Goal: Answer question/provide support

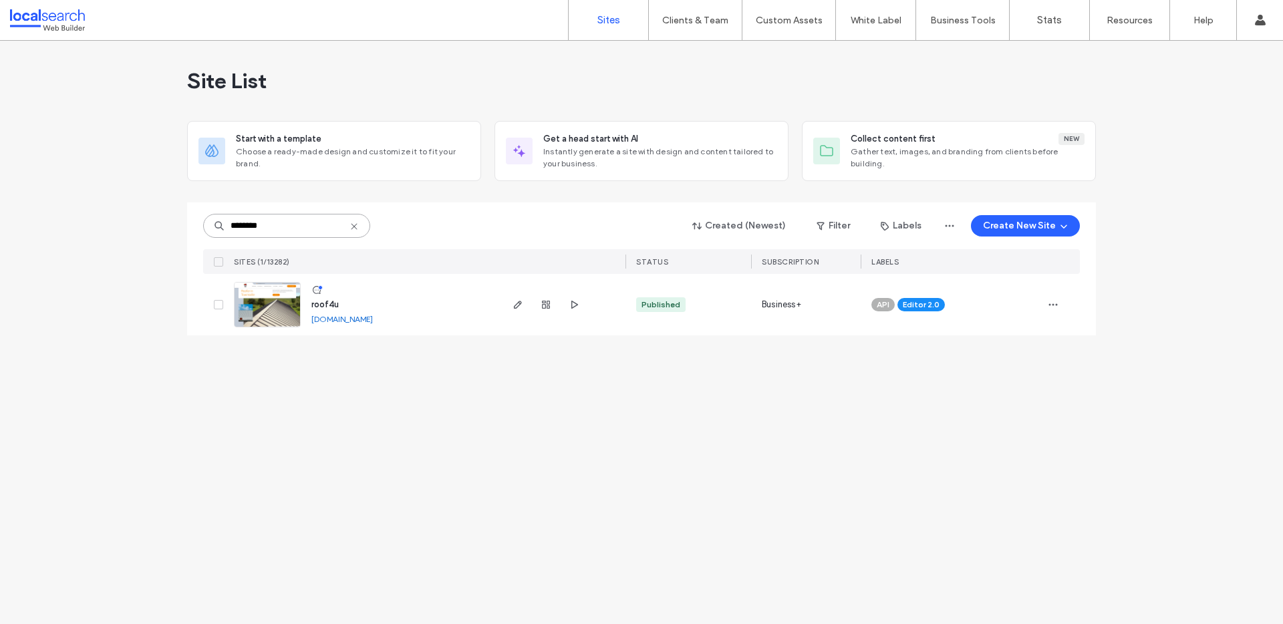
drag, startPoint x: 242, startPoint y: 225, endPoint x: 221, endPoint y: 223, distance: 20.8
click at [221, 223] on div "********" at bounding box center [286, 226] width 167 height 24
drag, startPoint x: 282, startPoint y: 227, endPoint x: 219, endPoint y: 225, distance: 63.5
click at [219, 225] on div "********" at bounding box center [286, 226] width 167 height 24
paste input
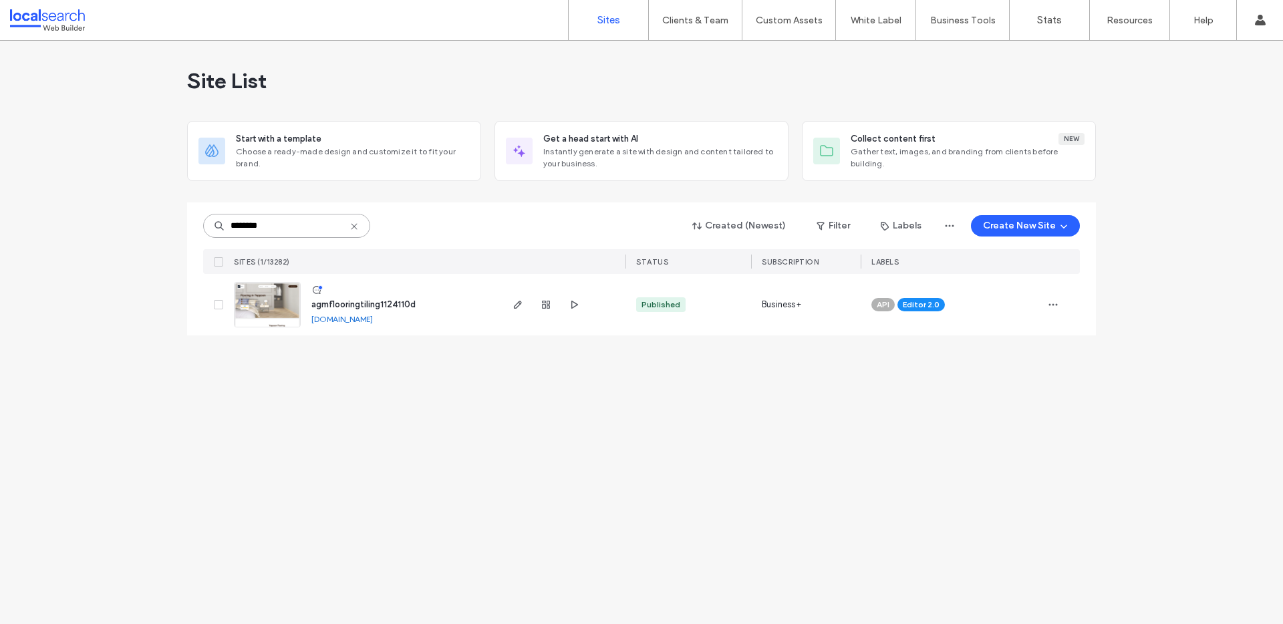
drag, startPoint x: 298, startPoint y: 221, endPoint x: 226, endPoint y: 226, distance: 72.3
click at [226, 226] on input "********" at bounding box center [286, 226] width 167 height 24
paste input
type input "********"
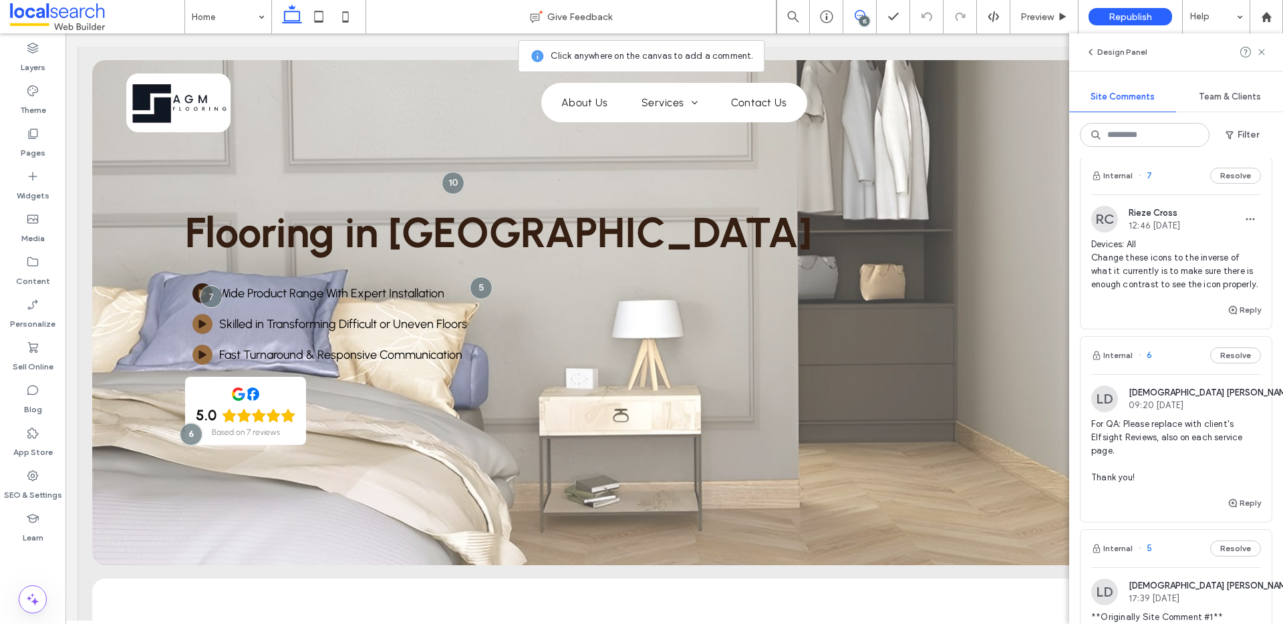
scroll to position [1434, 0]
click at [1176, 180] on div "Internal 7 Resolve" at bounding box center [1176, 178] width 191 height 37
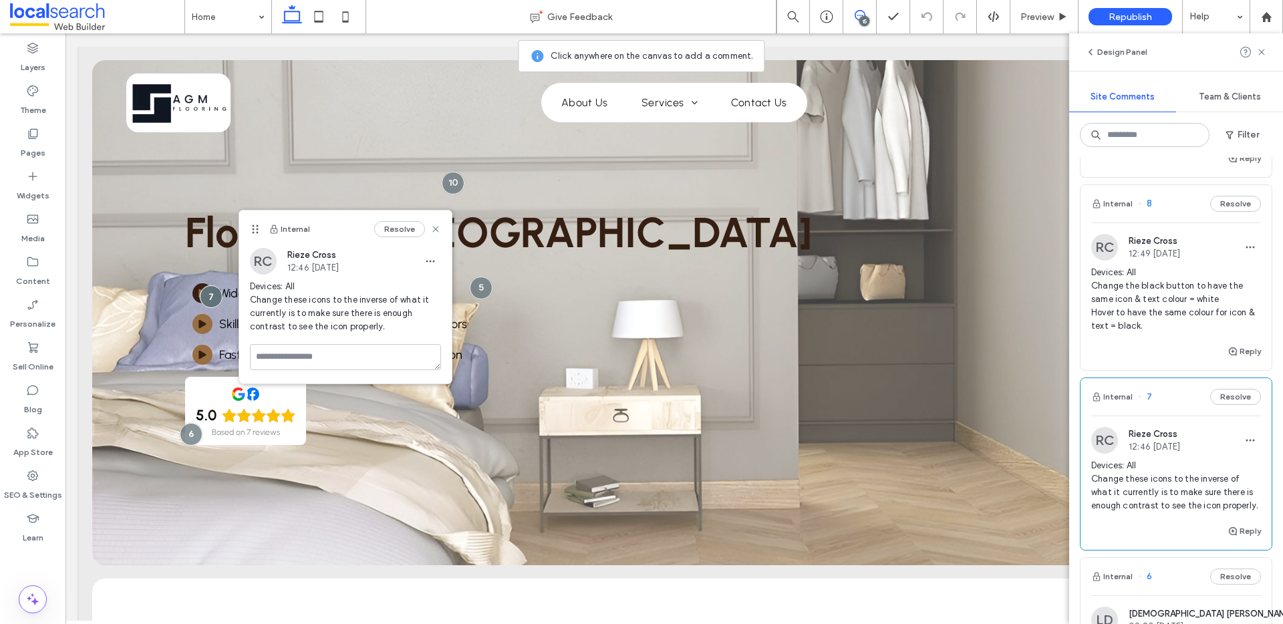
scroll to position [1215, 0]
click at [1170, 211] on div "Internal 8 Resolve" at bounding box center [1176, 204] width 191 height 37
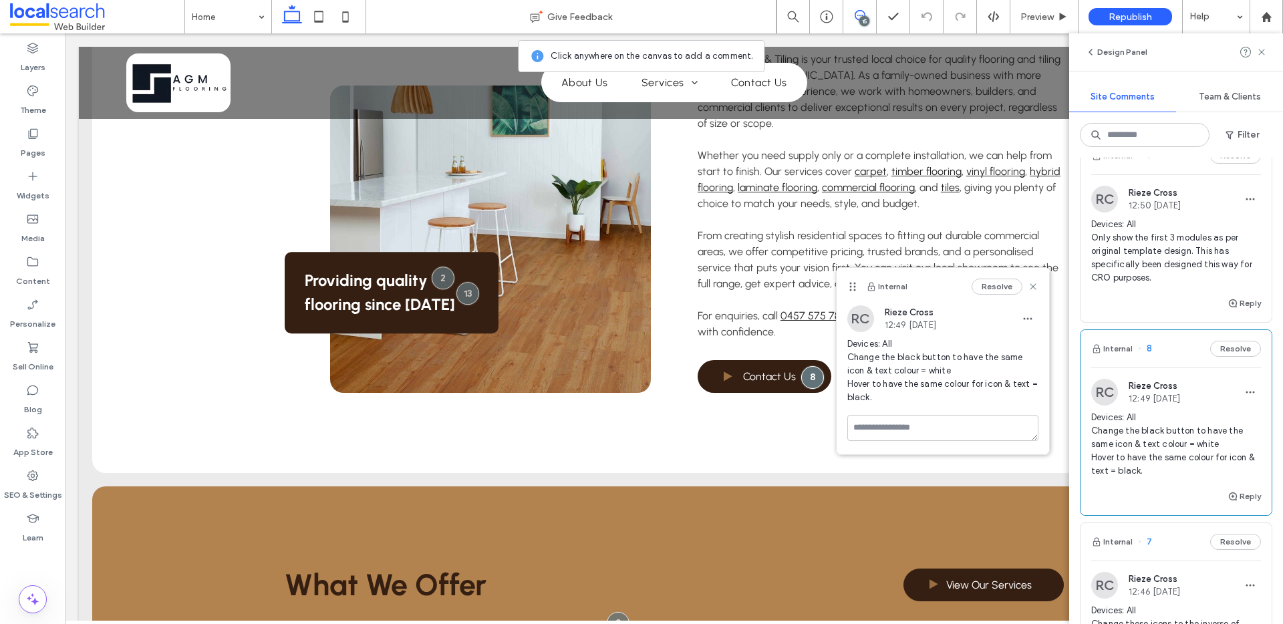
scroll to position [1055, 0]
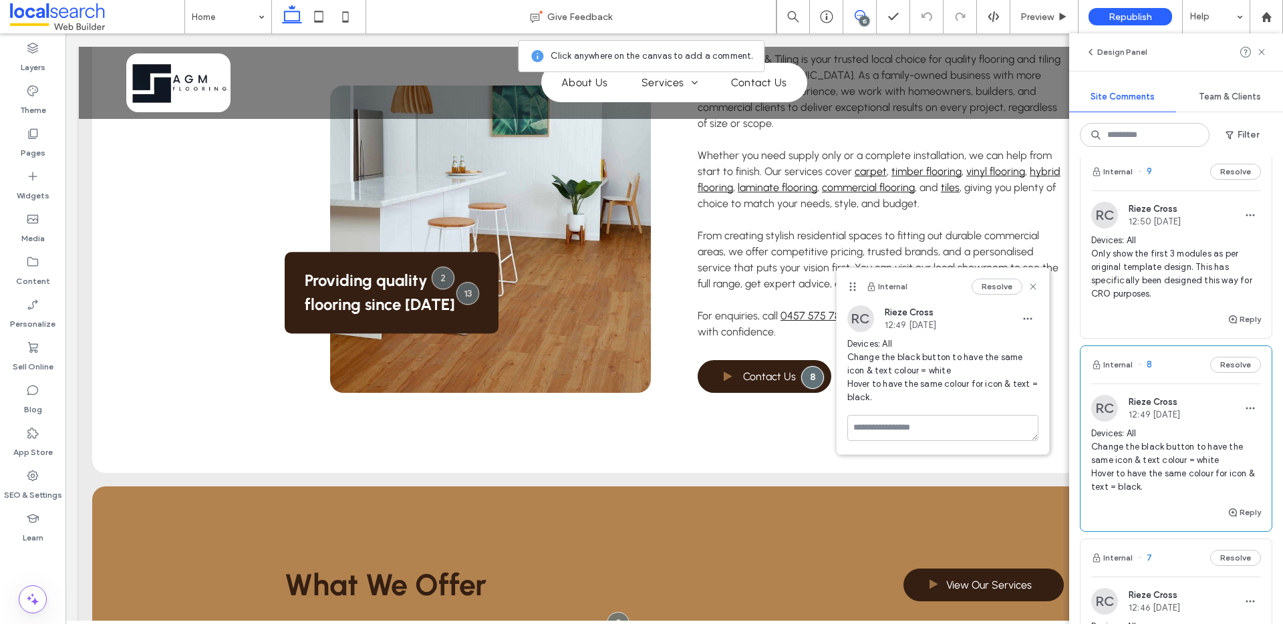
click at [1174, 195] on div "RC Rieze Cross 12:50 [DATE] Devices: All Only show the first 3 modules as per o…" at bounding box center [1176, 250] width 191 height 121
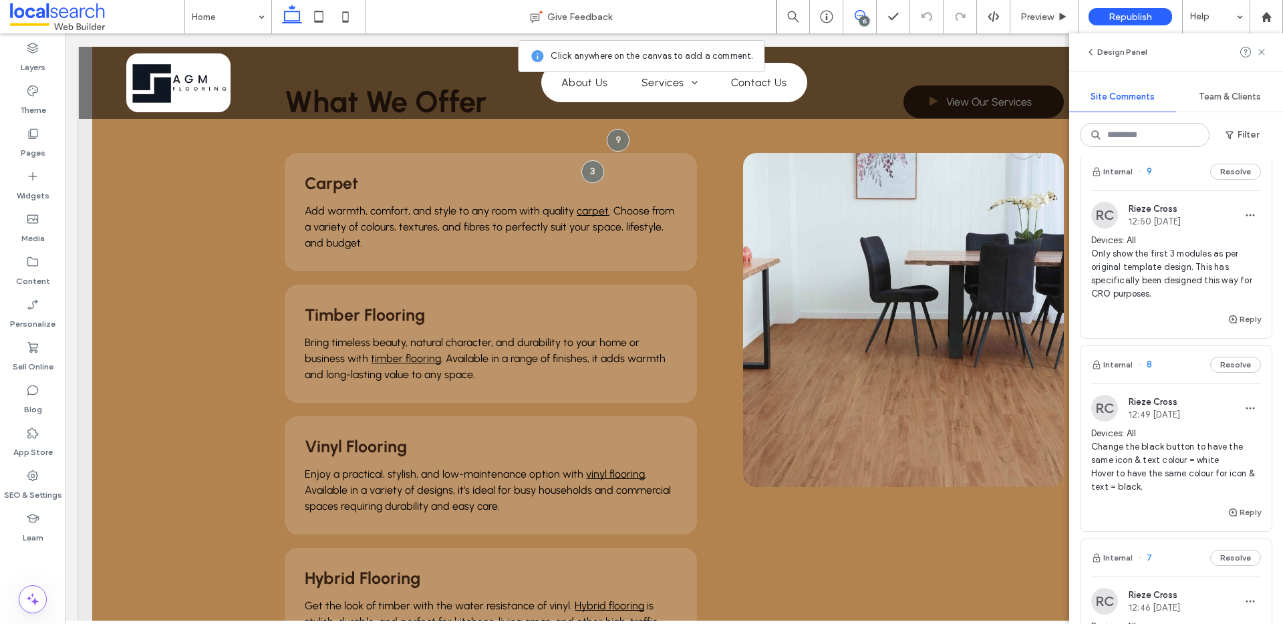
scroll to position [1148, 0]
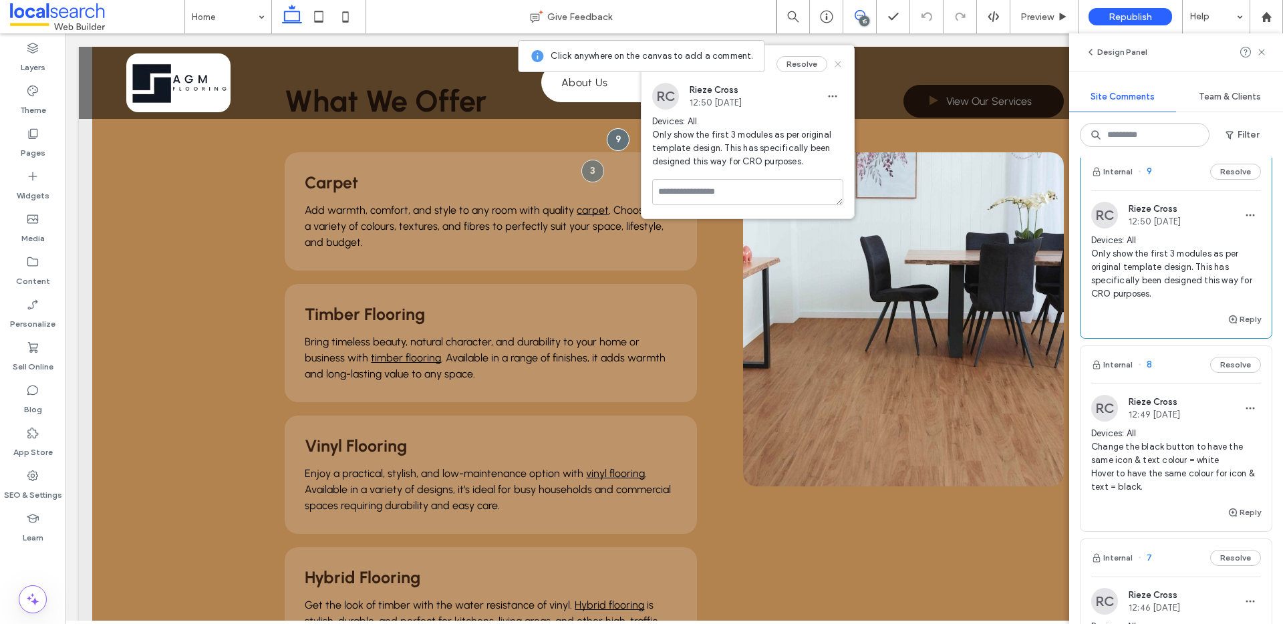
click at [836, 63] on icon at bounding box center [838, 64] width 11 height 11
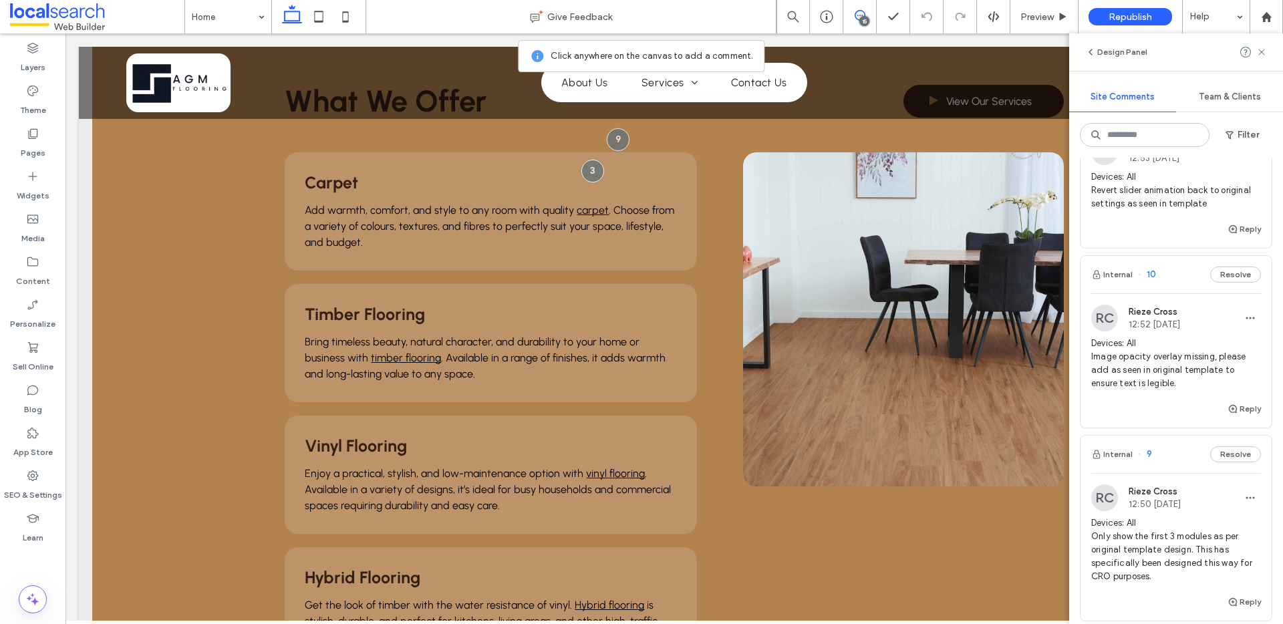
scroll to position [743, 0]
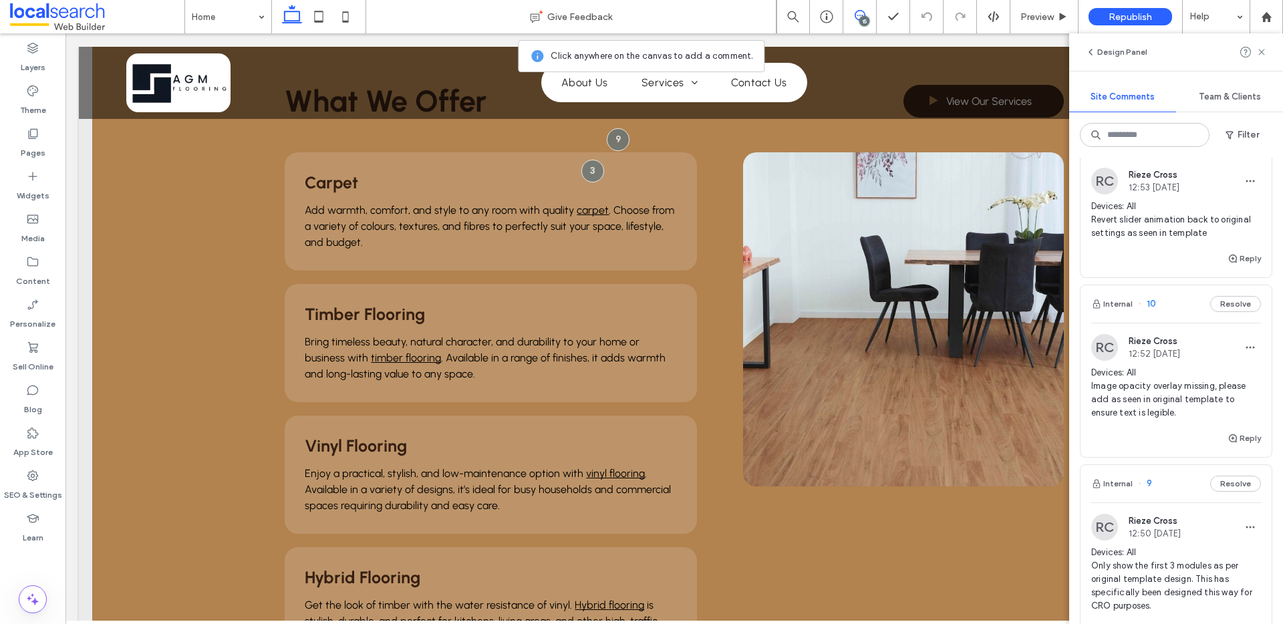
click at [1184, 296] on div "Internal 10 Resolve" at bounding box center [1176, 303] width 191 height 37
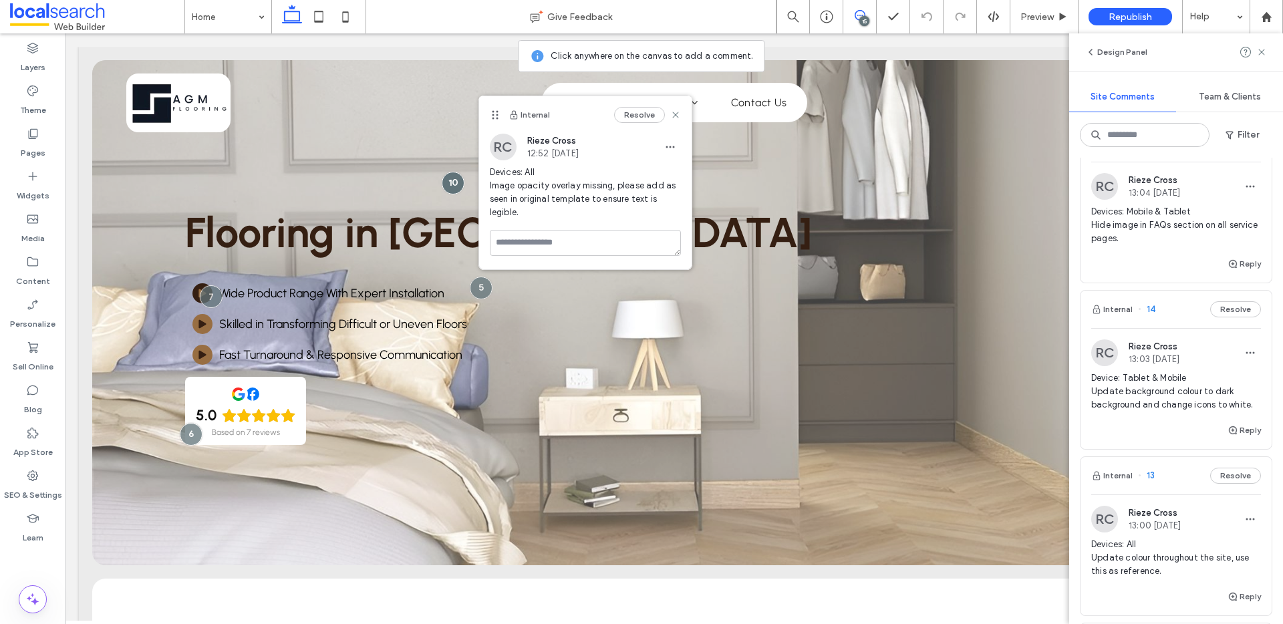
scroll to position [0, 0]
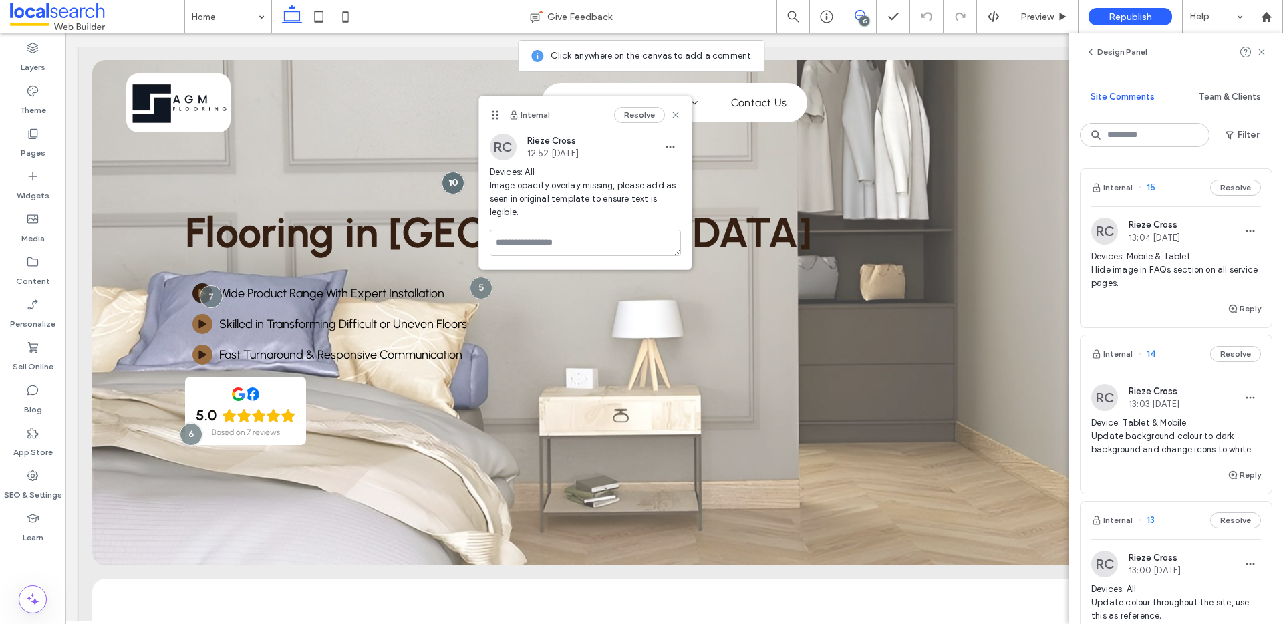
click at [1172, 197] on div "Internal 15 Resolve" at bounding box center [1176, 187] width 191 height 37
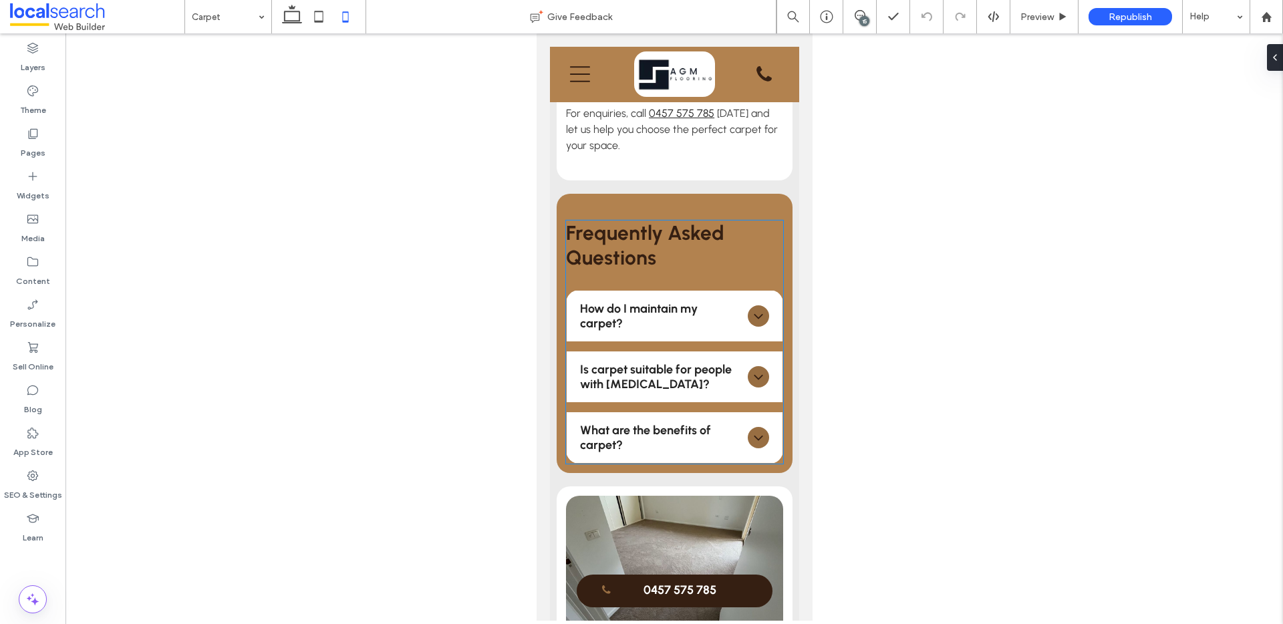
scroll to position [748, 0]
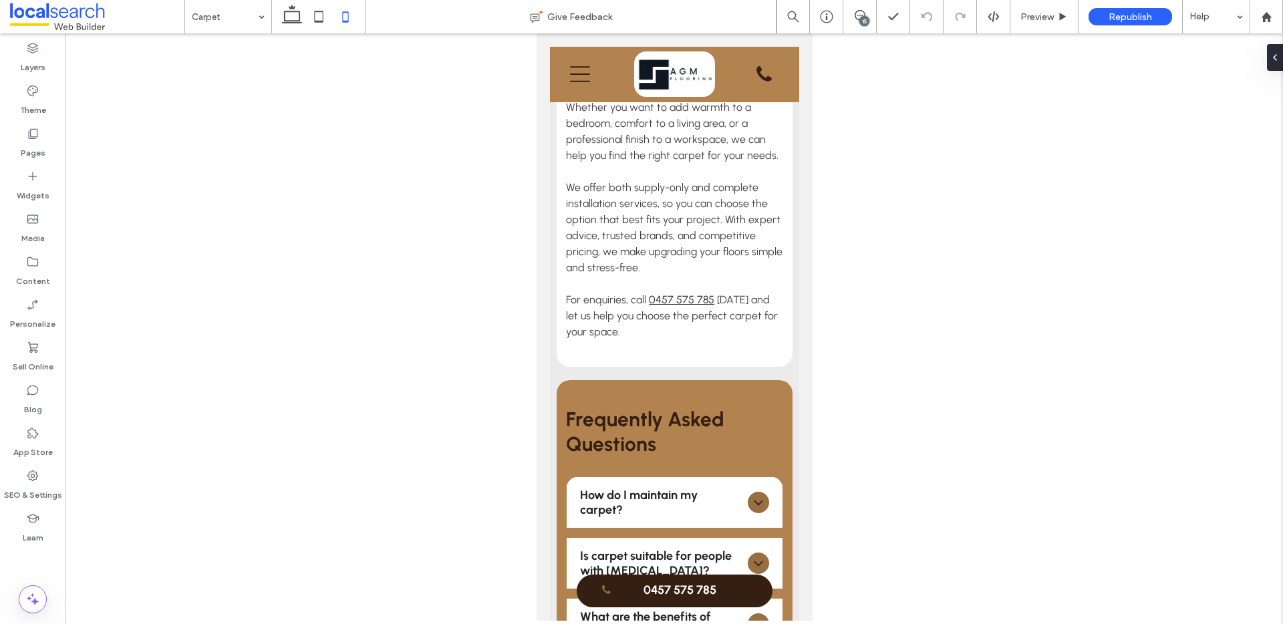
click at [863, 18] on div "15" at bounding box center [865, 21] width 10 height 10
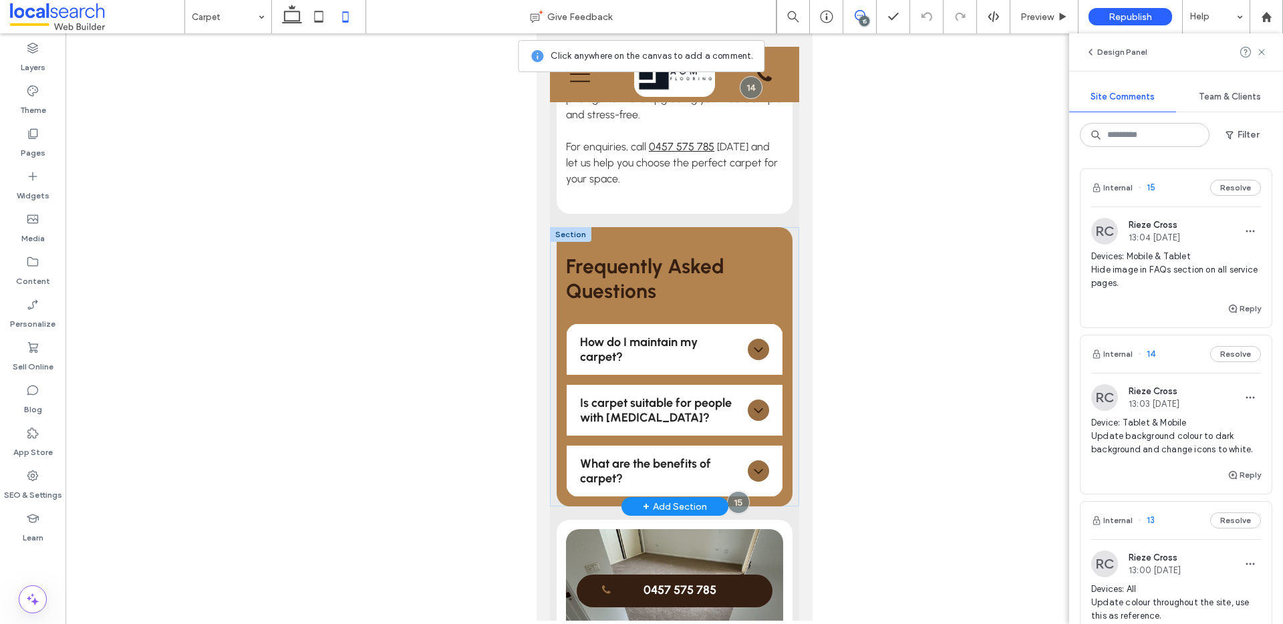
scroll to position [840, 0]
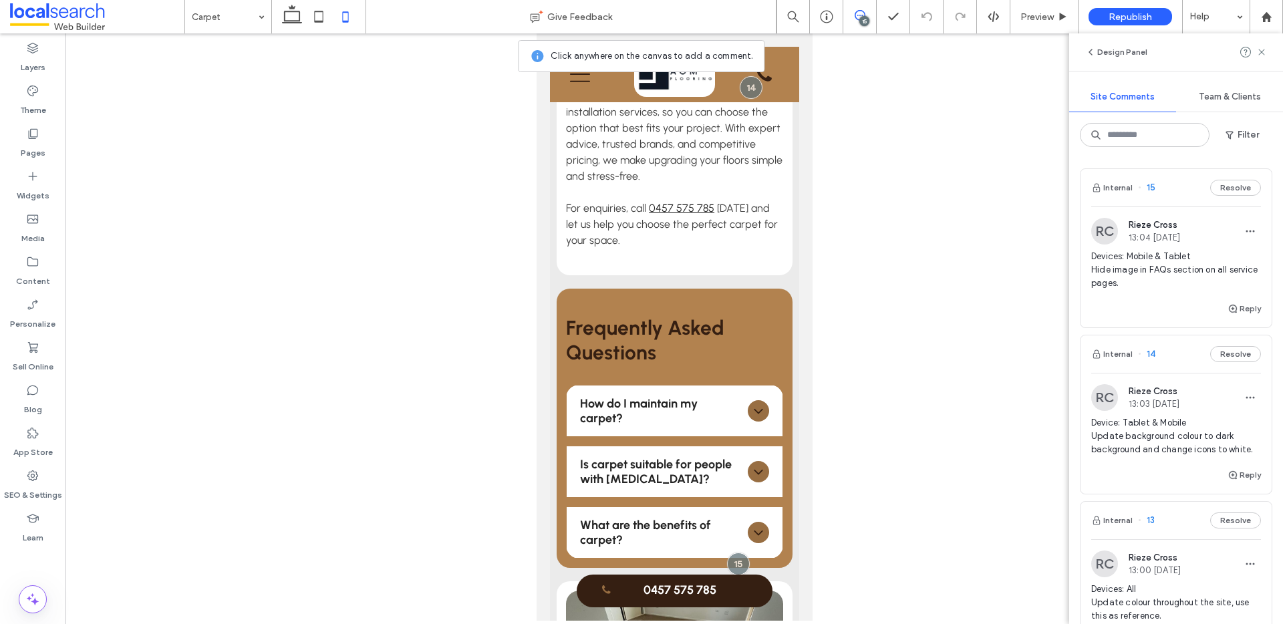
click at [1170, 190] on div "Internal 15 Resolve" at bounding box center [1176, 187] width 191 height 37
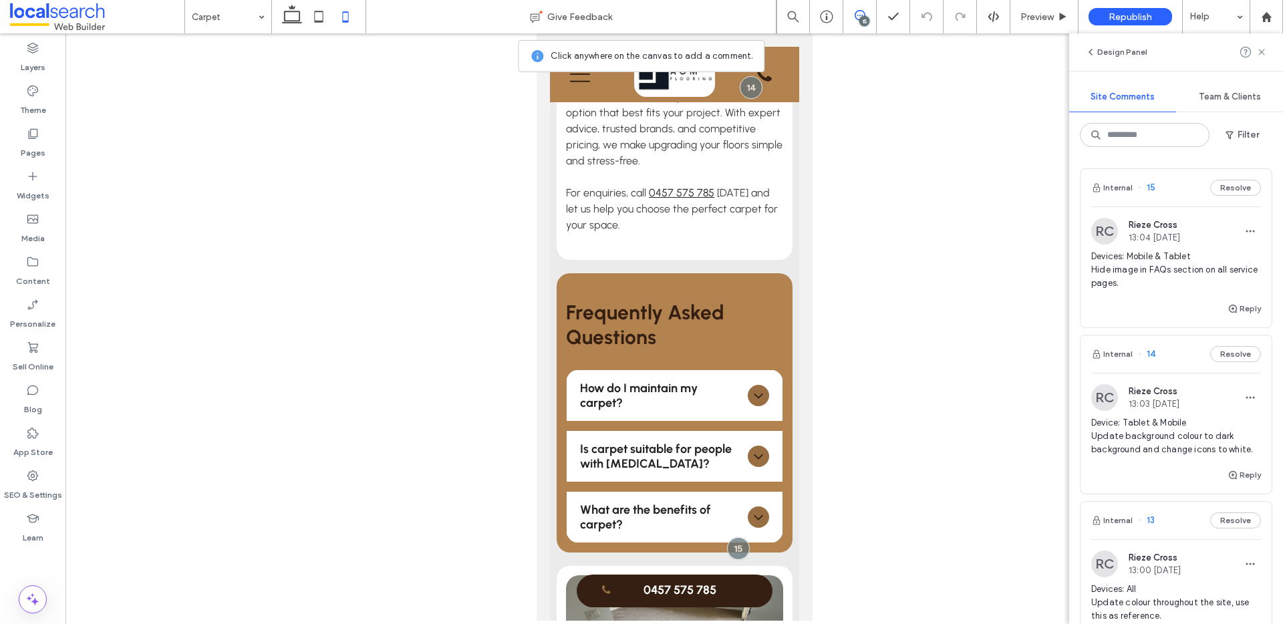
scroll to position [875, 0]
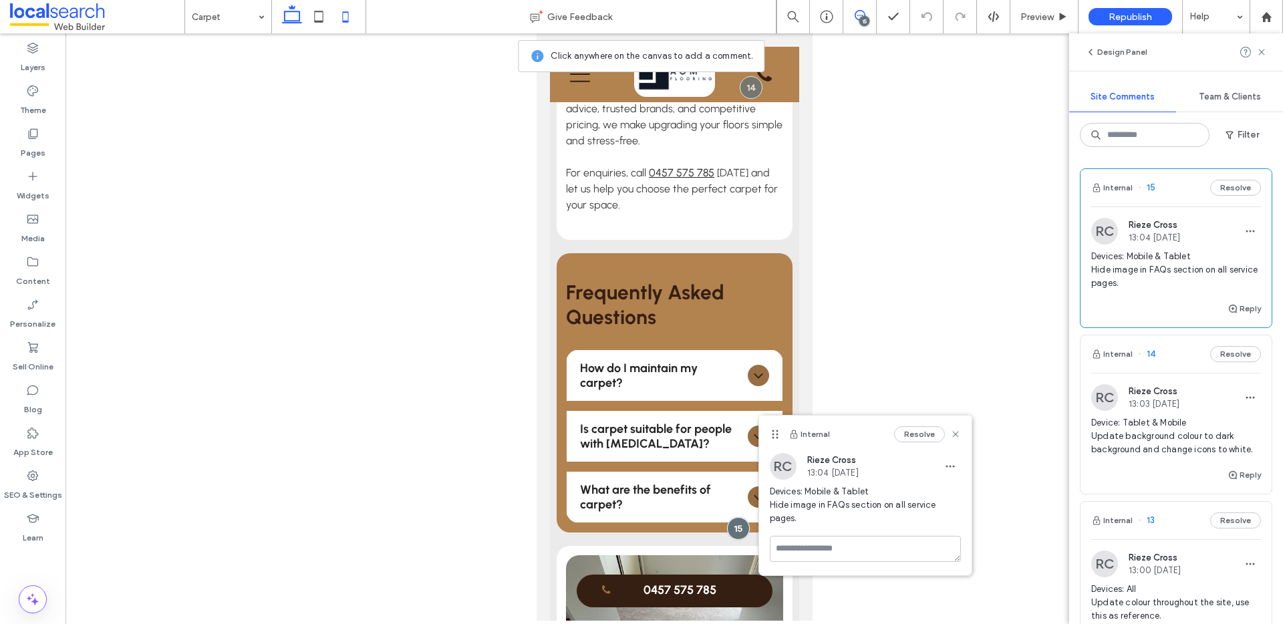
click at [289, 26] on icon at bounding box center [292, 16] width 27 height 27
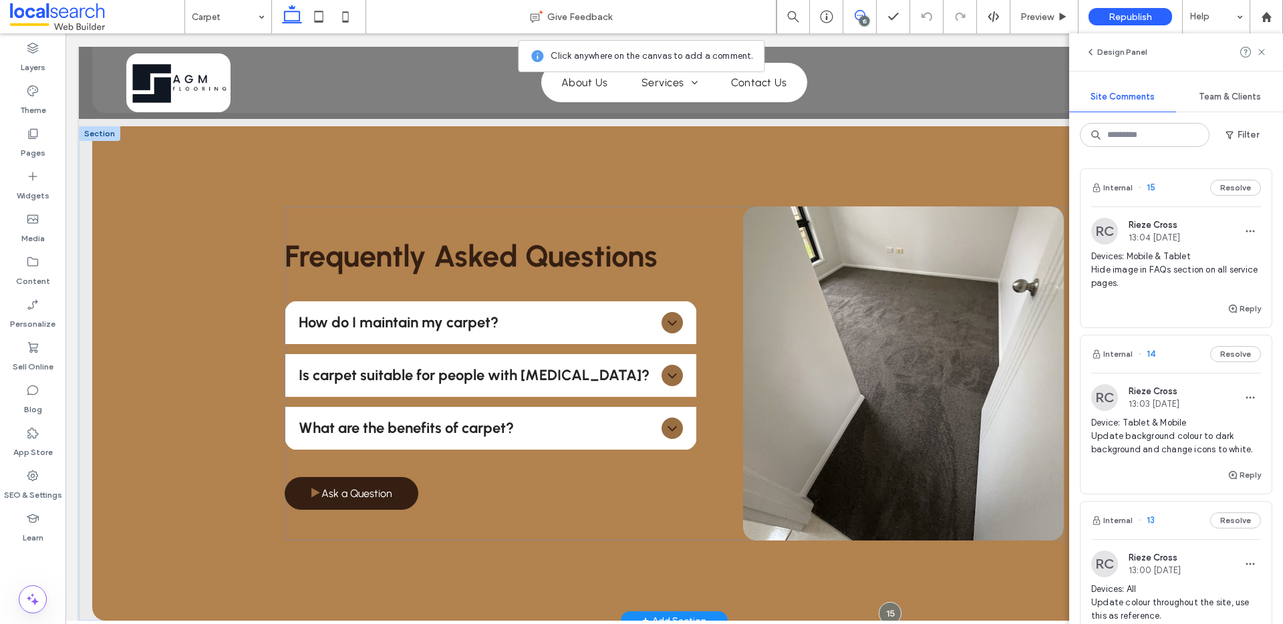
scroll to position [844, 0]
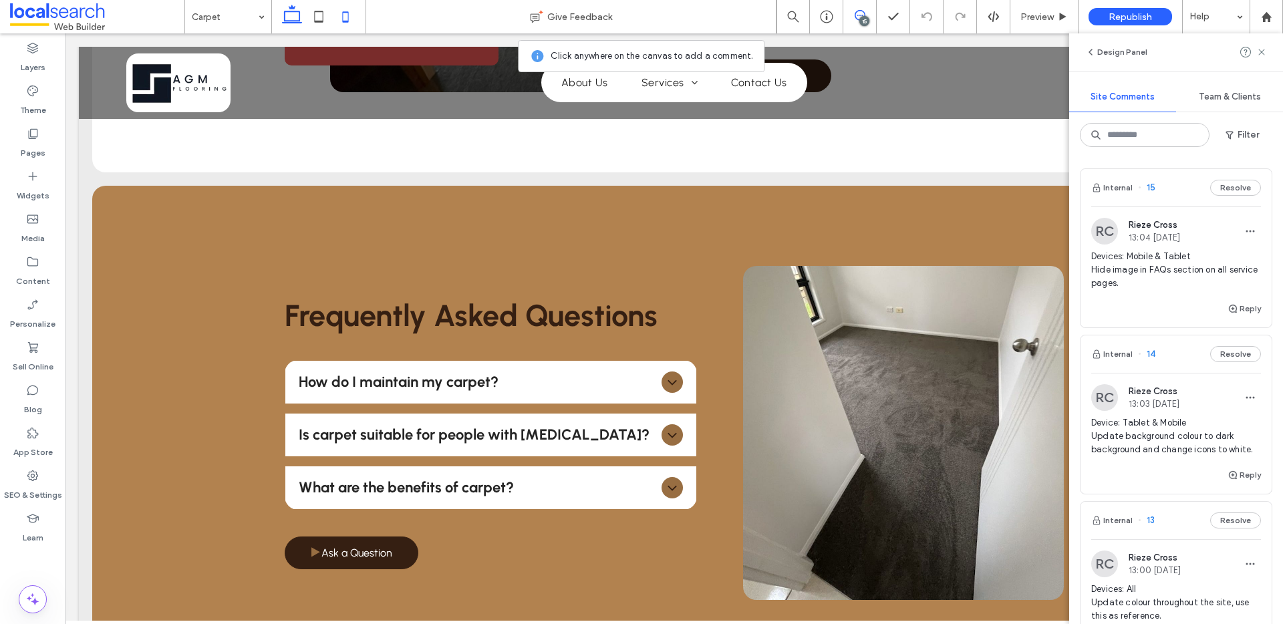
click at [352, 20] on icon at bounding box center [345, 16] width 27 height 27
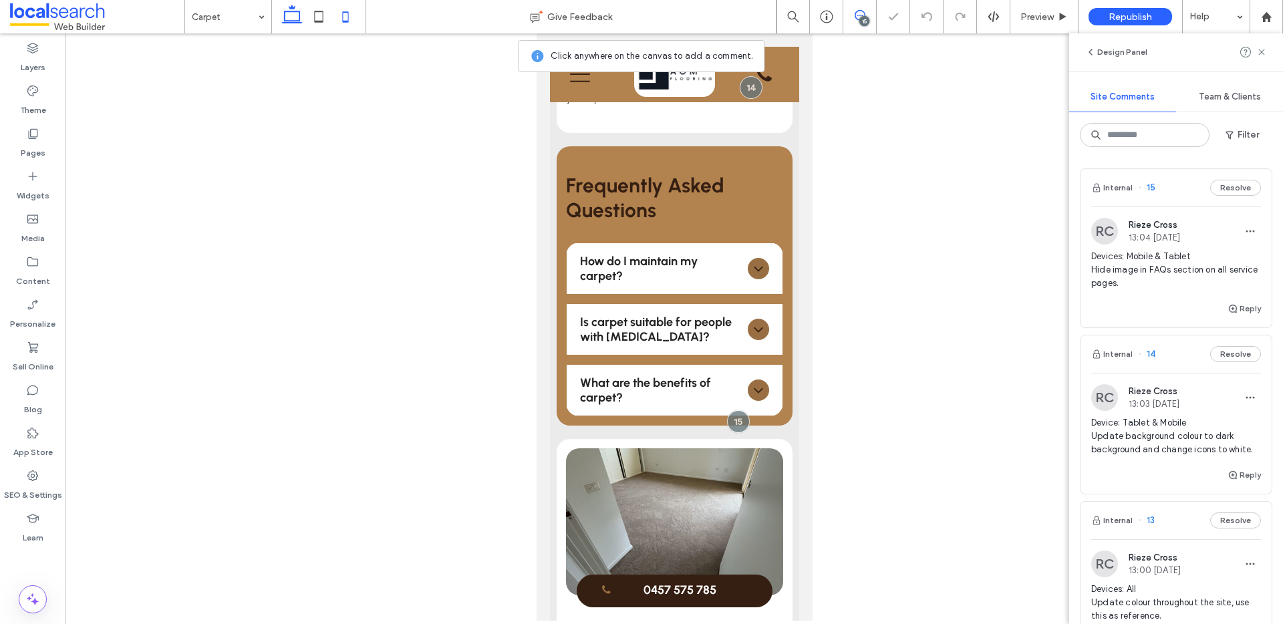
click at [291, 17] on icon at bounding box center [292, 16] width 27 height 27
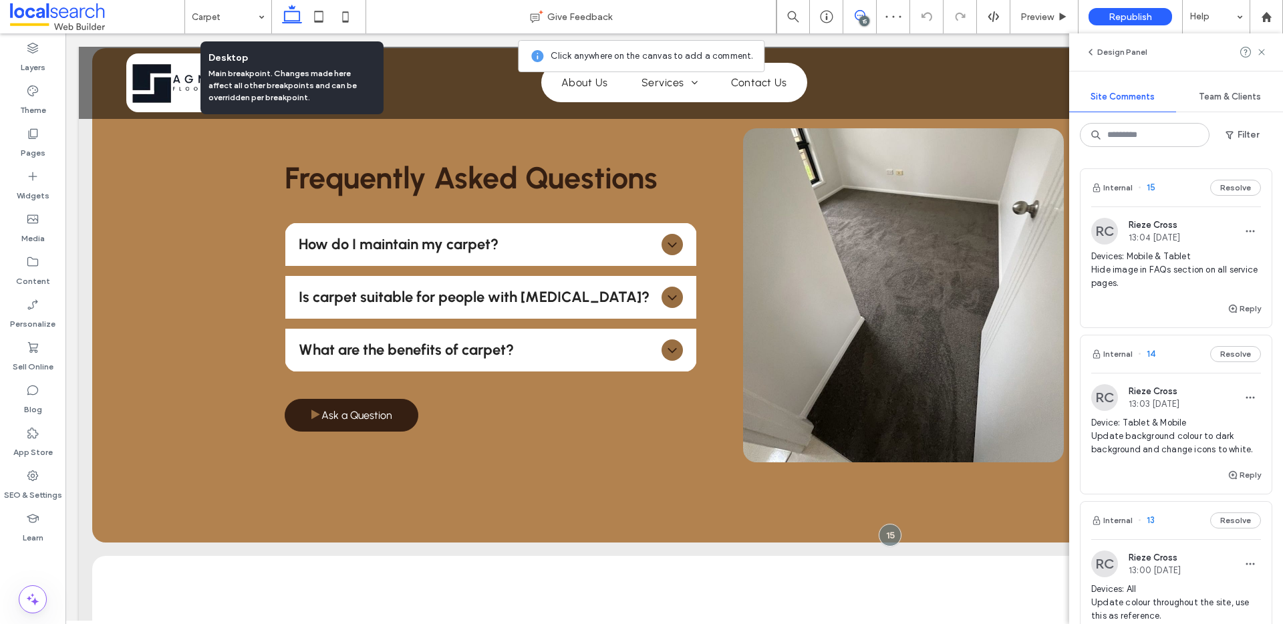
scroll to position [924, 0]
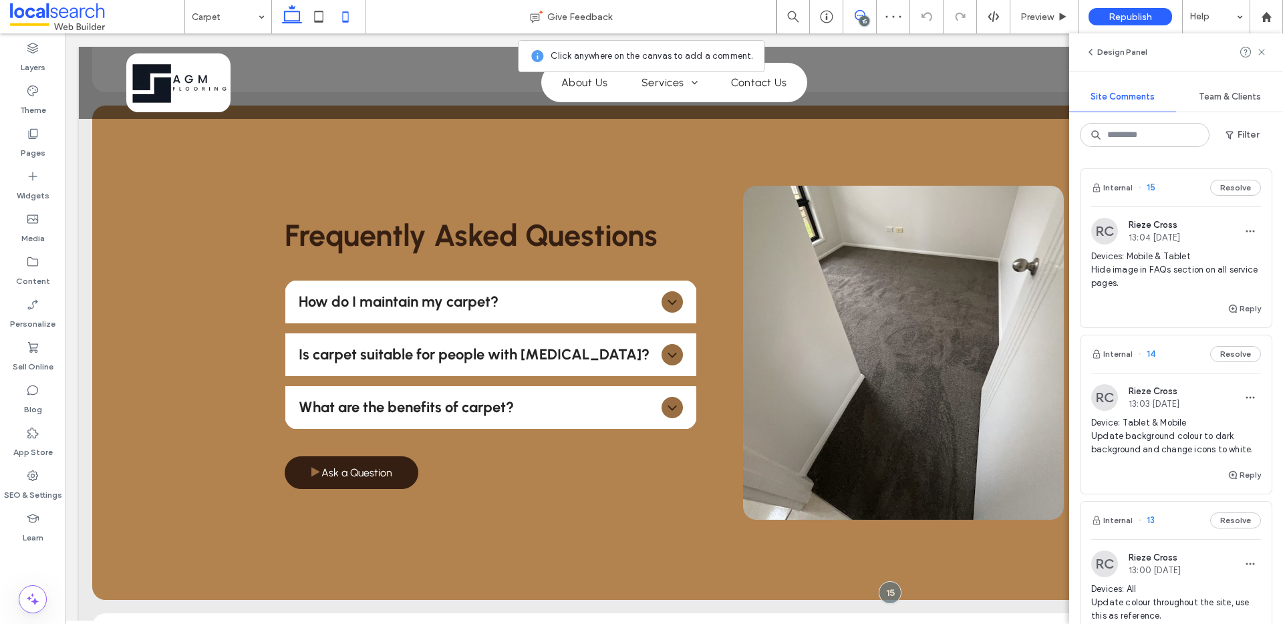
click at [348, 17] on use at bounding box center [346, 16] width 6 height 11
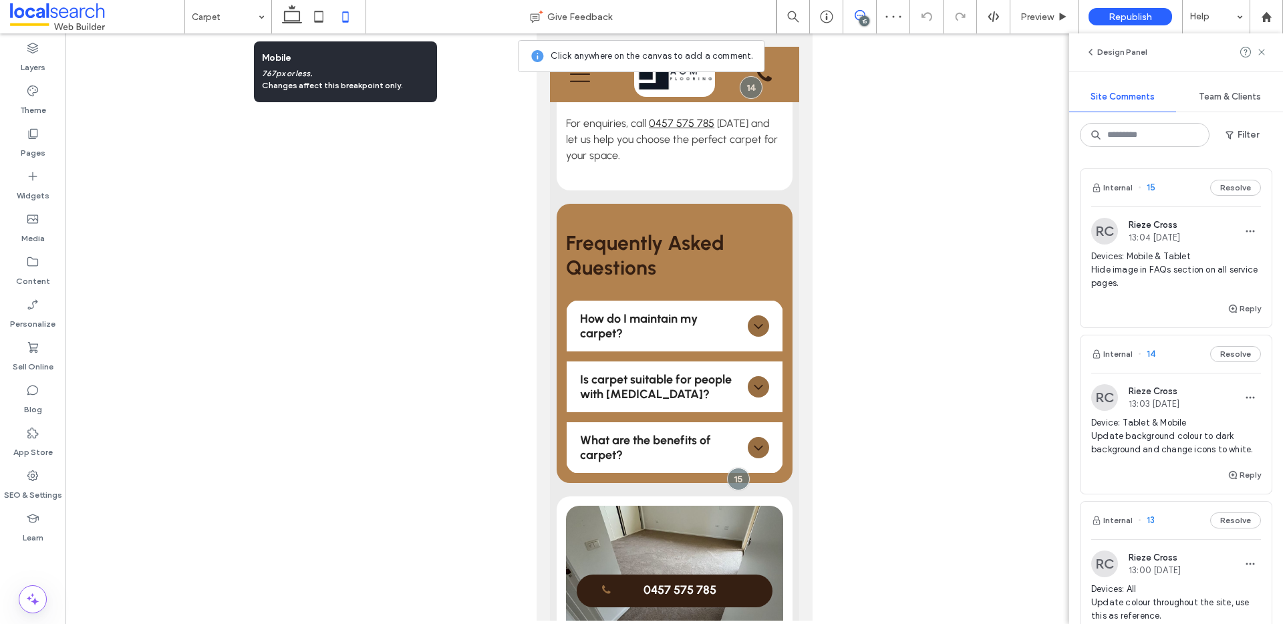
scroll to position [982, 0]
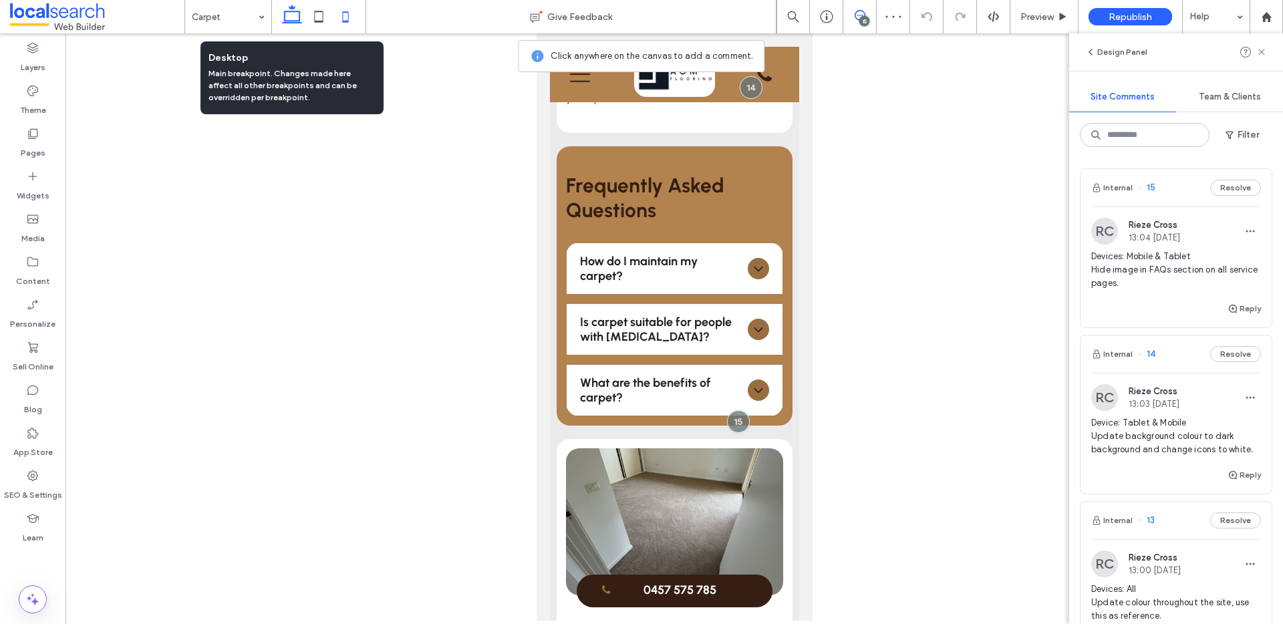
drag, startPoint x: 291, startPoint y: 17, endPoint x: 426, endPoint y: 118, distance: 167.6
click at [291, 17] on icon at bounding box center [292, 16] width 27 height 27
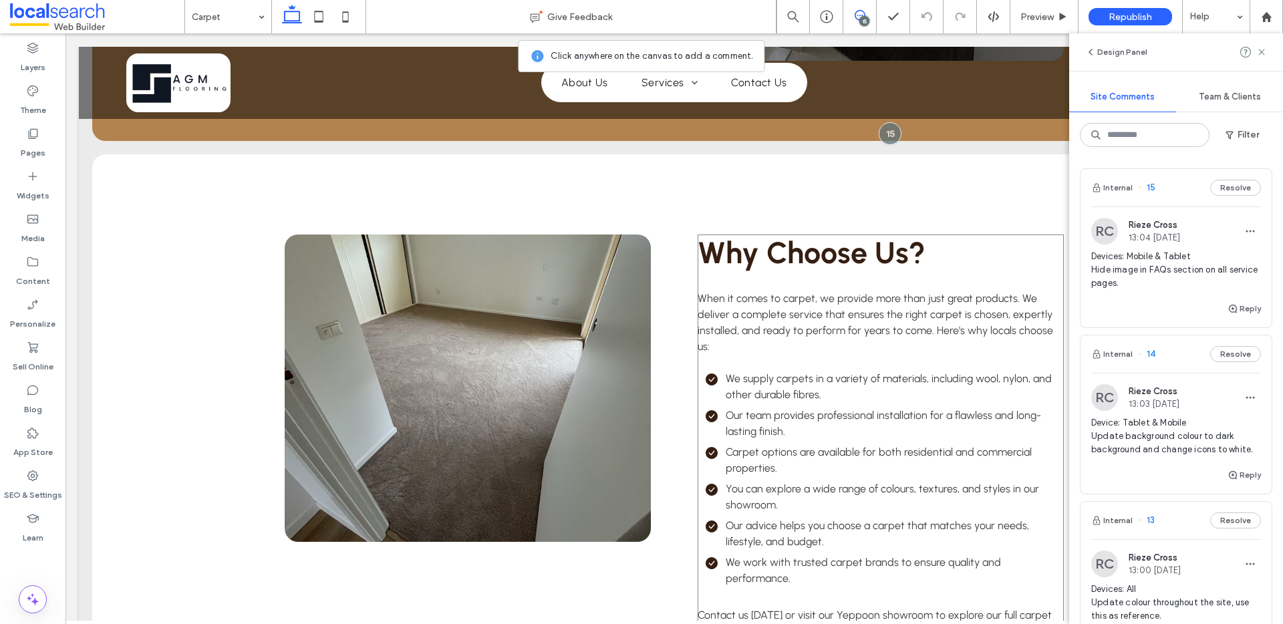
scroll to position [1383, 0]
click at [1265, 55] on icon at bounding box center [1262, 52] width 11 height 11
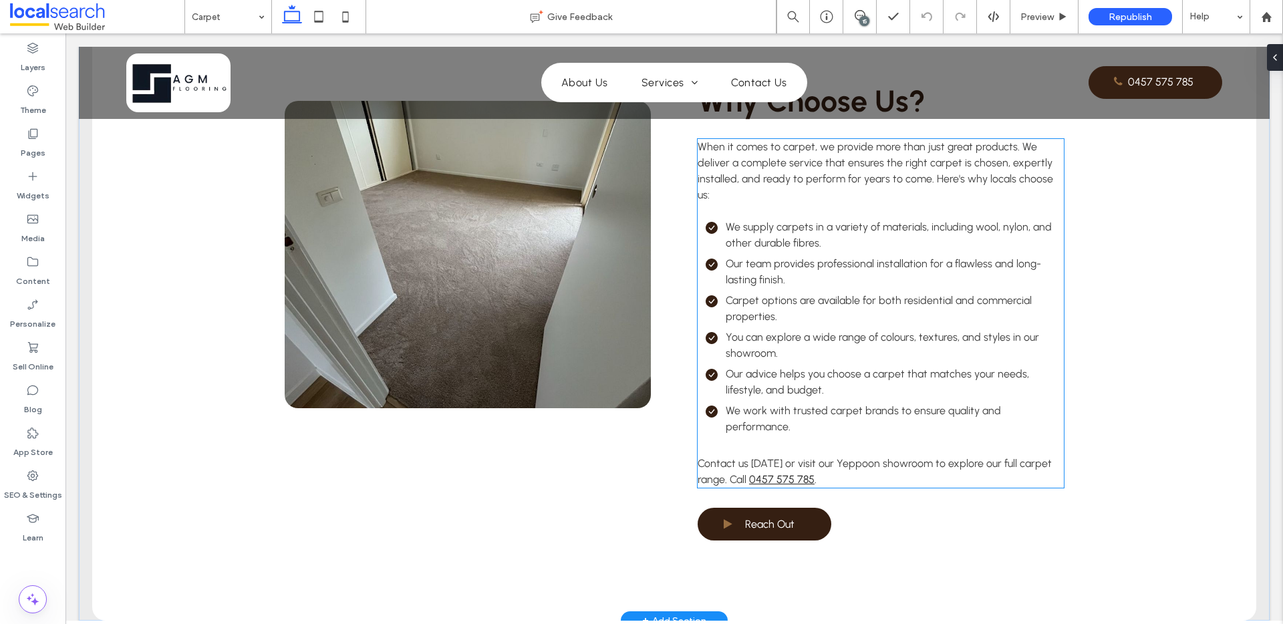
scroll to position [1541, 0]
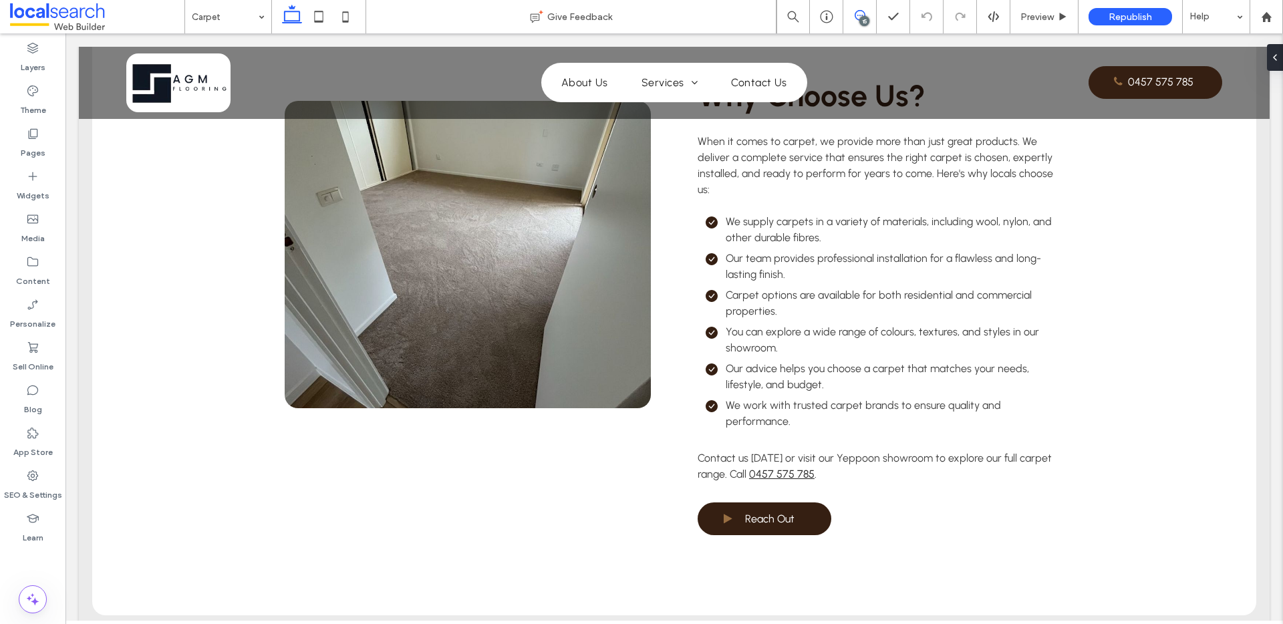
click at [864, 13] on use at bounding box center [860, 15] width 11 height 11
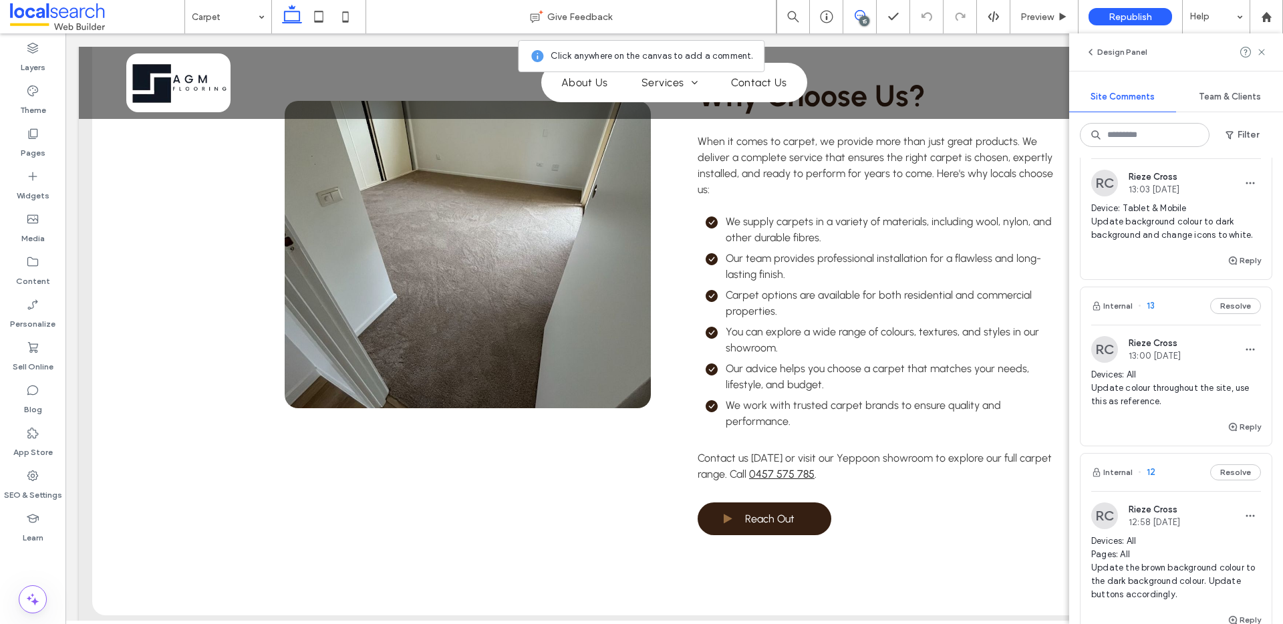
scroll to position [231, 0]
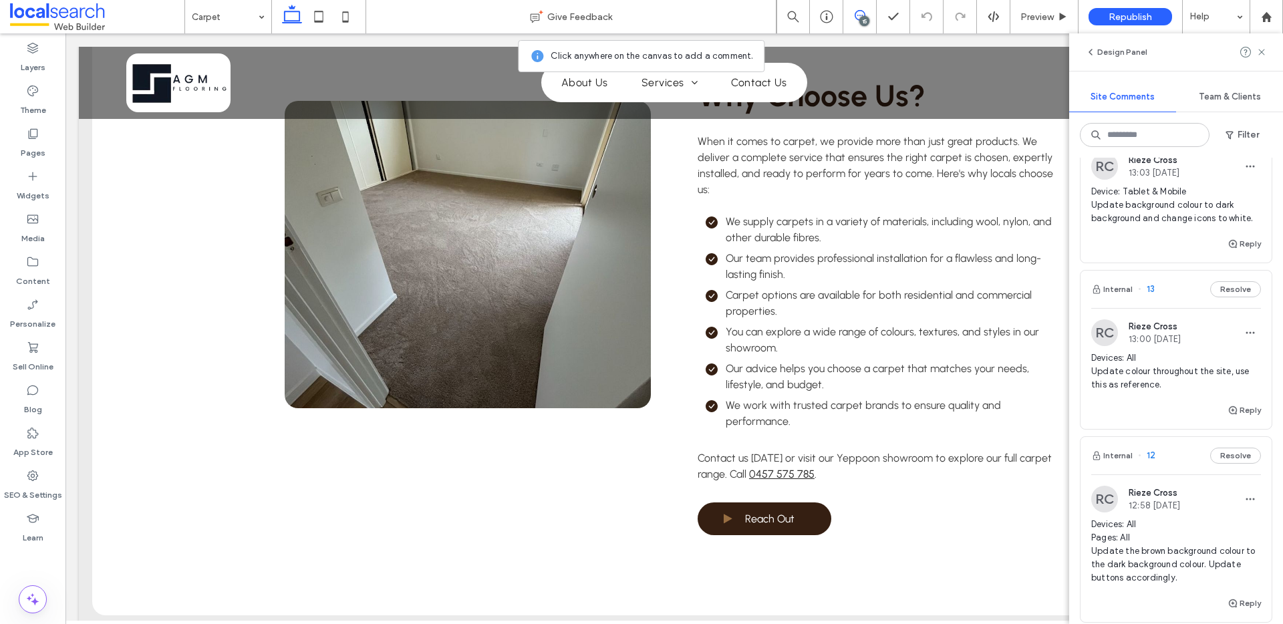
click at [1174, 283] on div "Internal 13 Resolve" at bounding box center [1176, 289] width 191 height 37
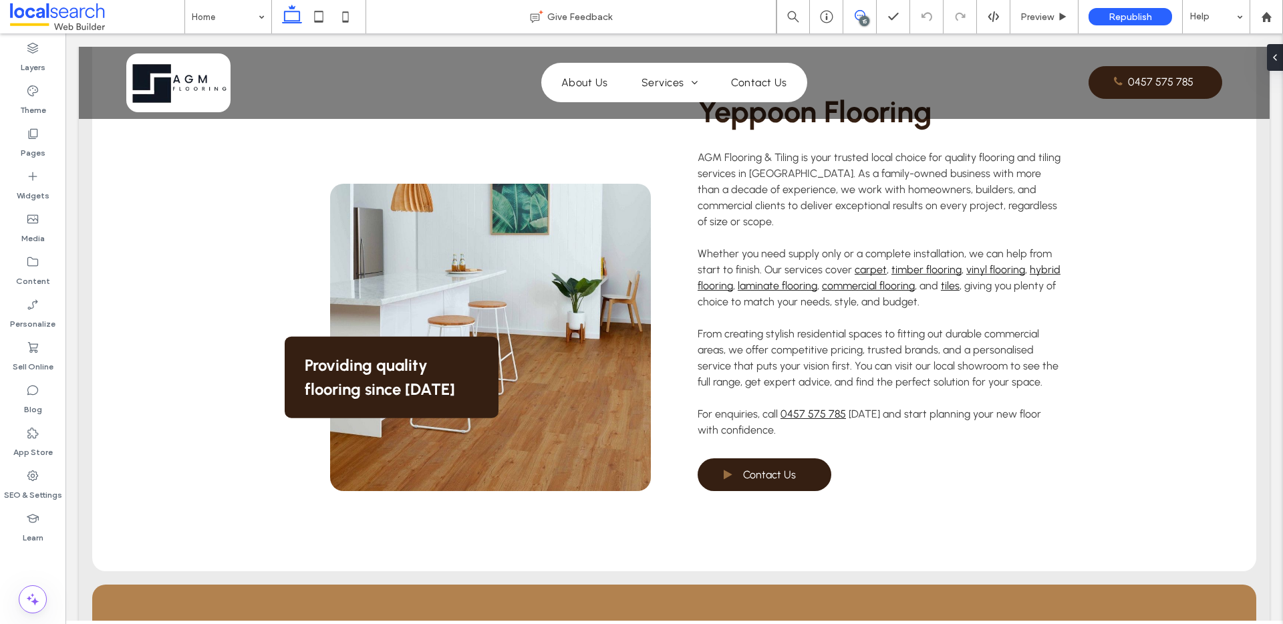
click at [871, 17] on span at bounding box center [860, 15] width 33 height 11
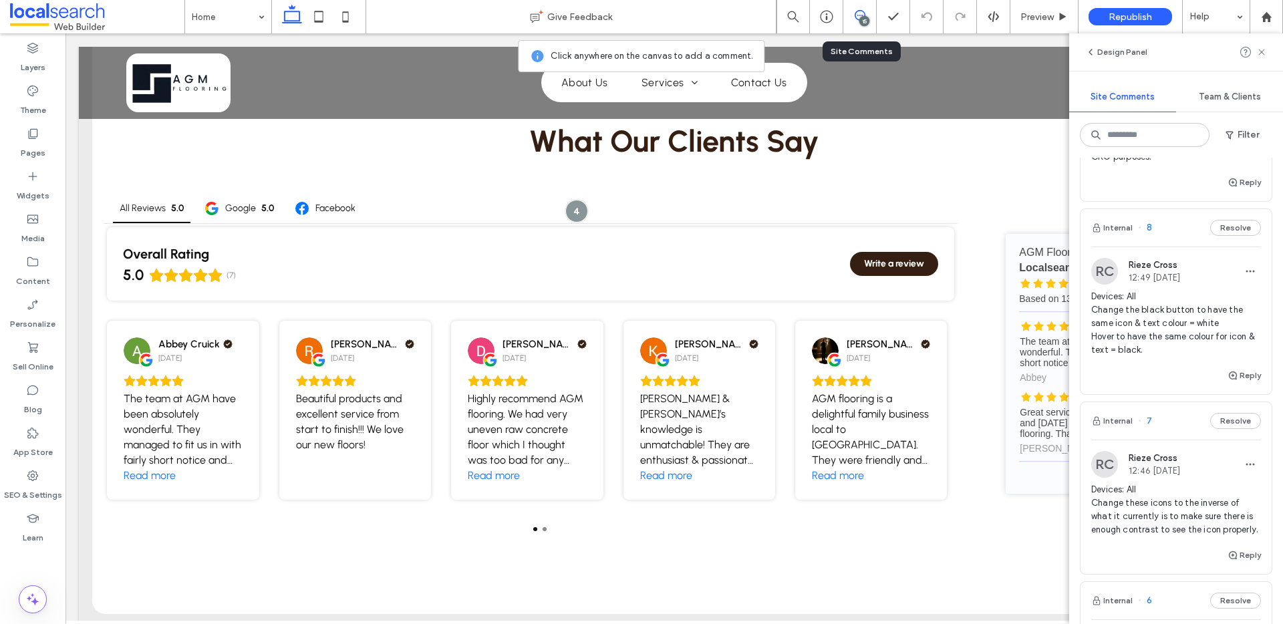
scroll to position [1112, 0]
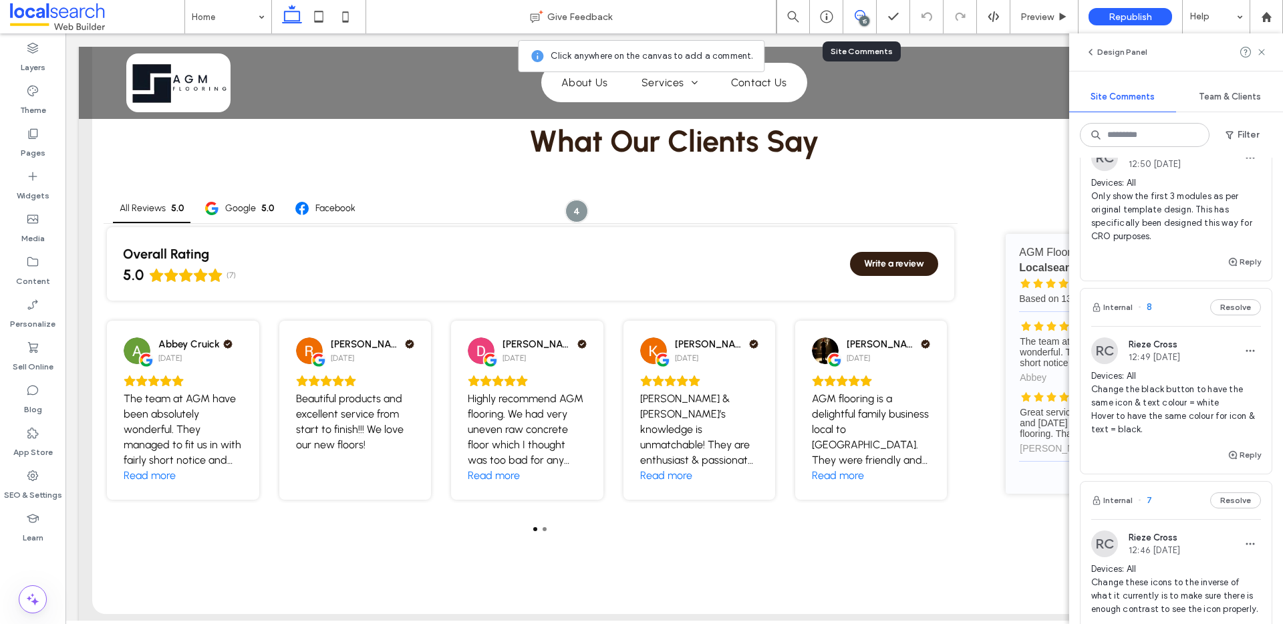
click at [1173, 311] on div "Internal 8 Resolve" at bounding box center [1176, 307] width 191 height 37
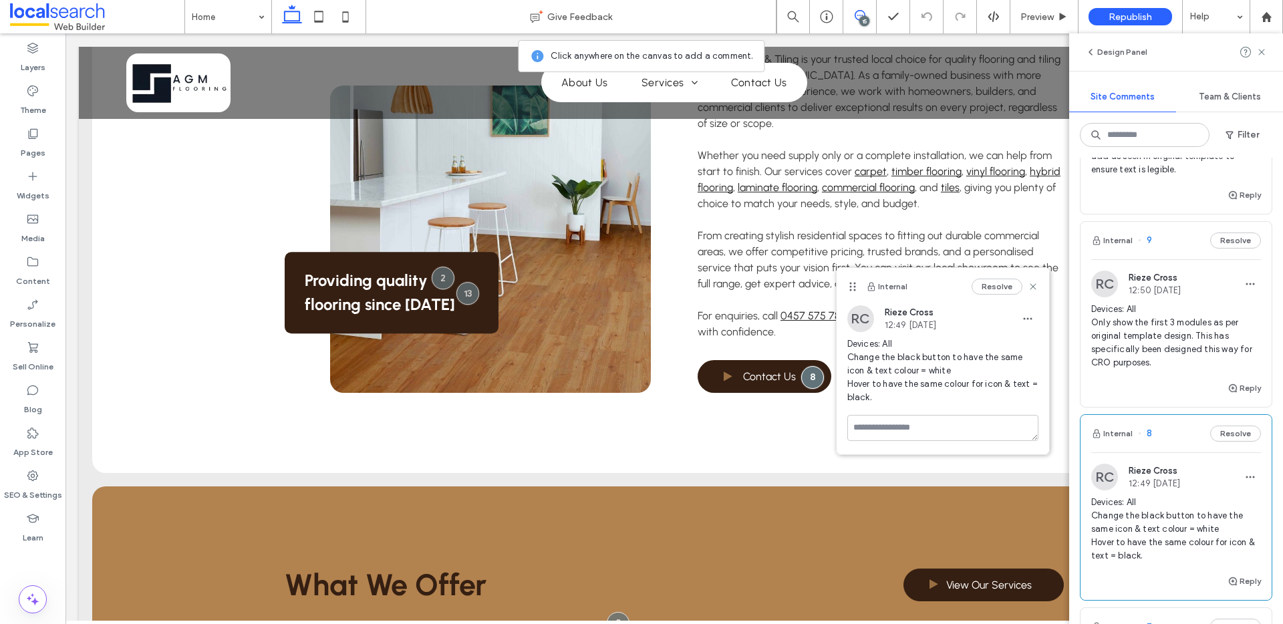
scroll to position [744, 0]
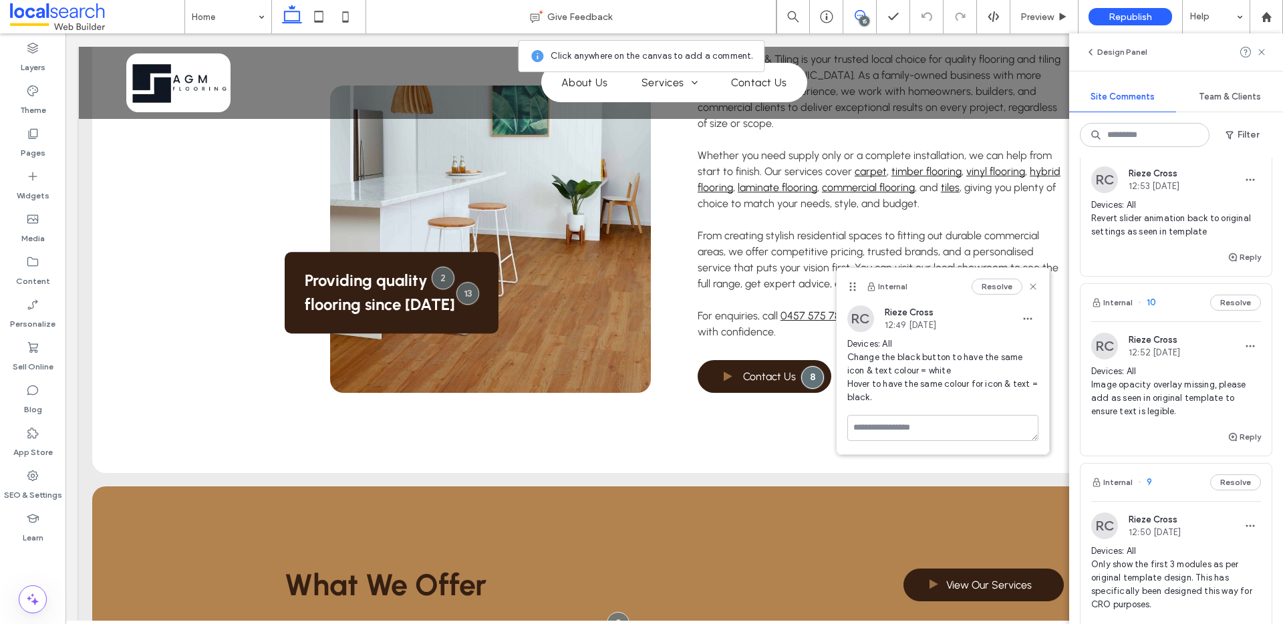
click at [1168, 301] on div "Internal 10 Resolve" at bounding box center [1176, 302] width 191 height 37
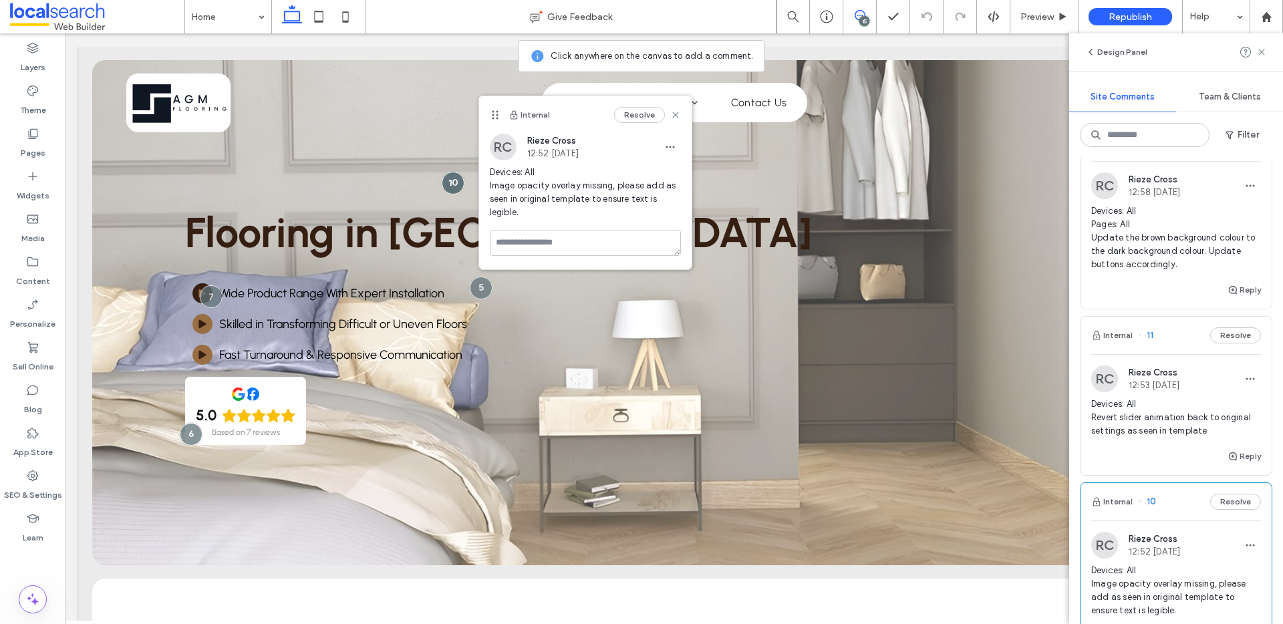
scroll to position [541, 0]
click at [1182, 336] on div "Internal 11 Resolve" at bounding box center [1176, 339] width 191 height 37
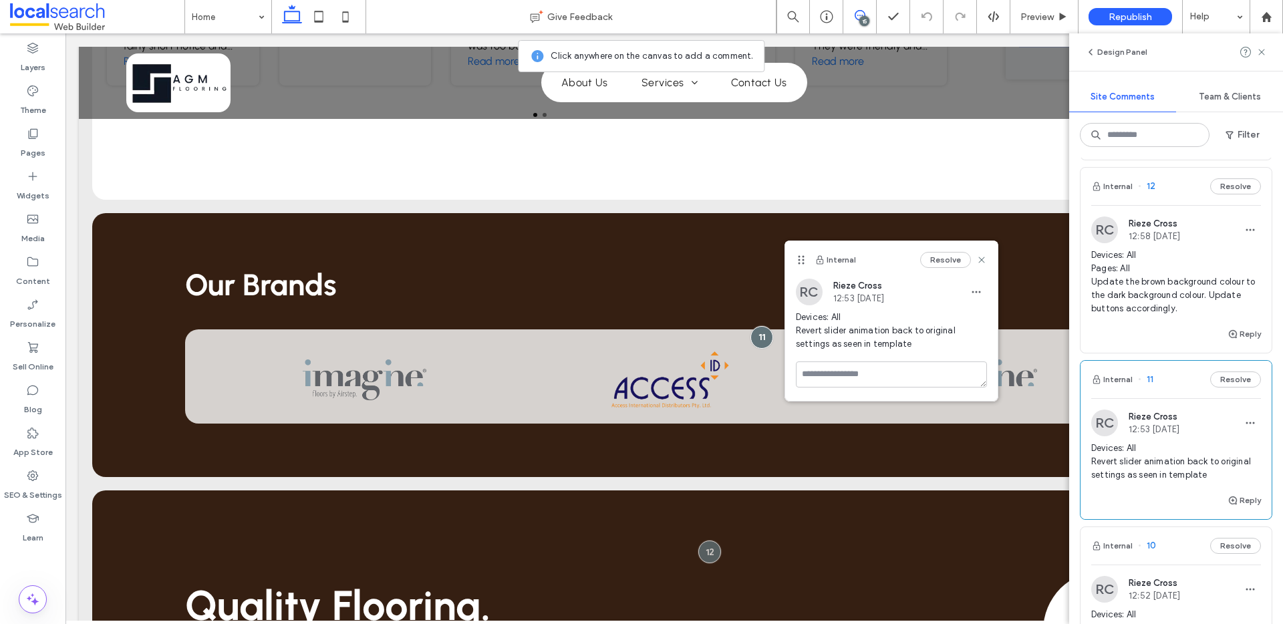
scroll to position [498, 0]
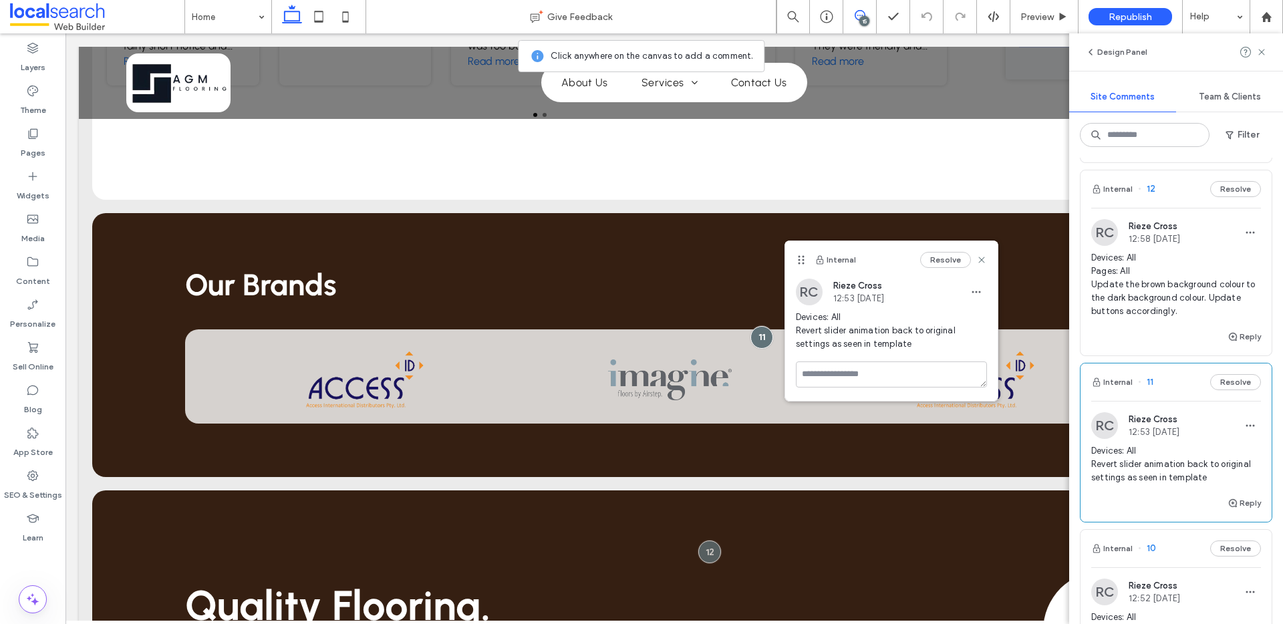
click at [1184, 191] on div "Internal 12 Resolve" at bounding box center [1176, 188] width 191 height 37
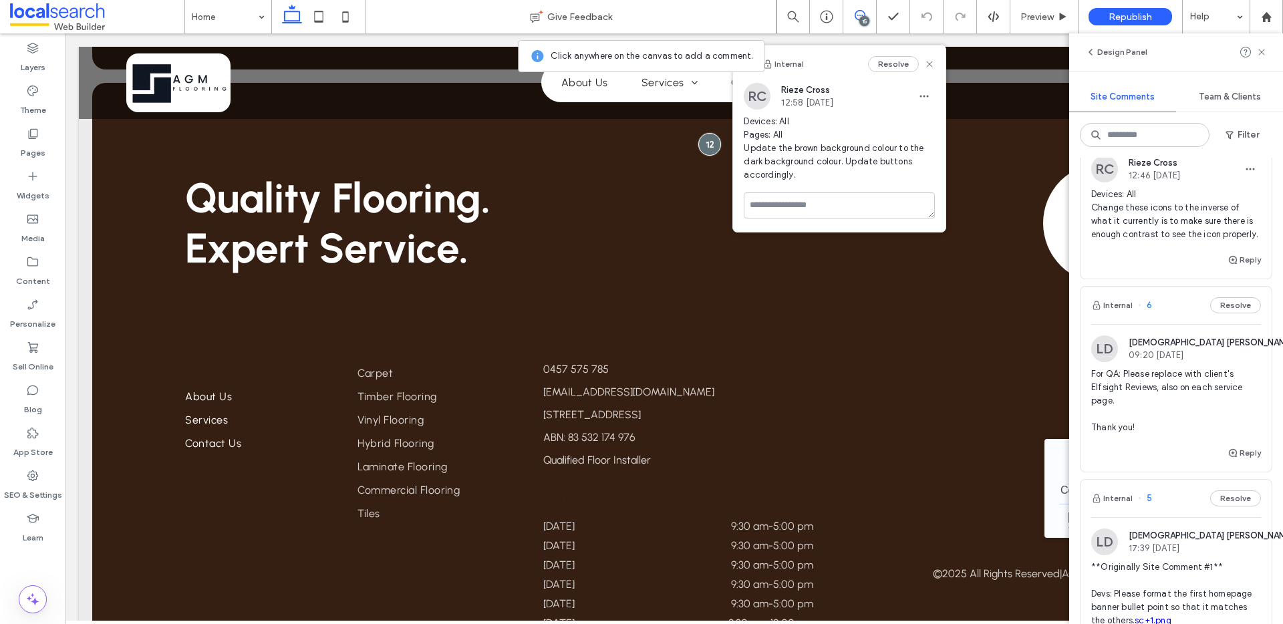
scroll to position [1618, 0]
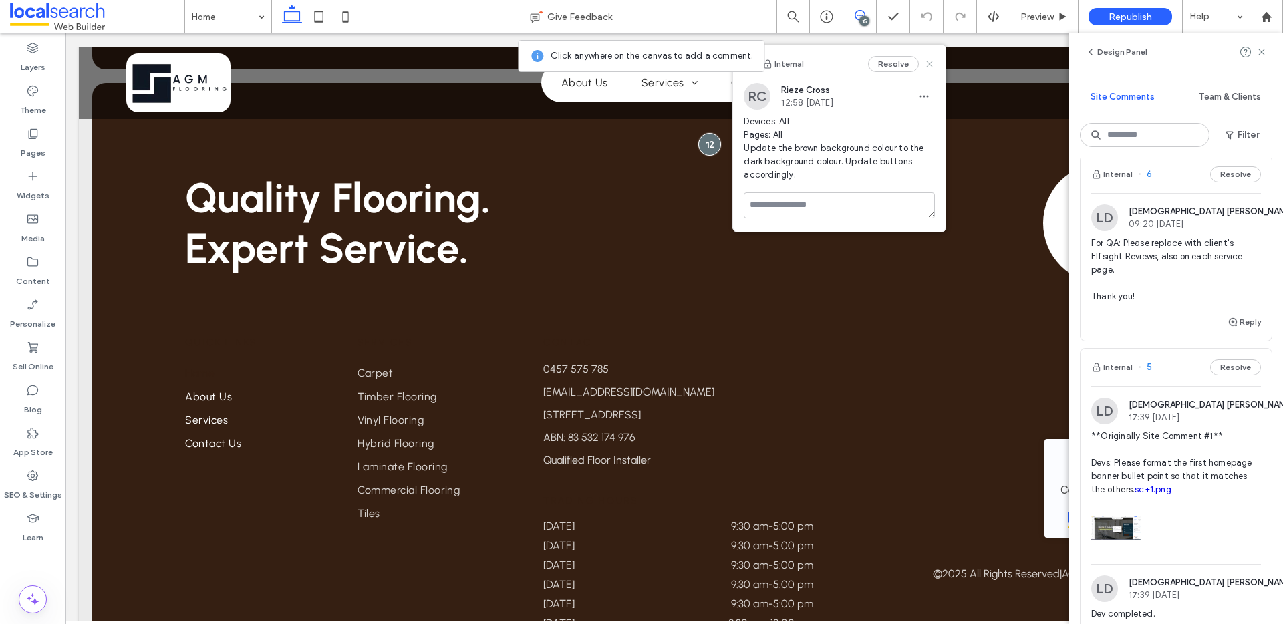
click at [929, 66] on icon at bounding box center [929, 64] width 11 height 11
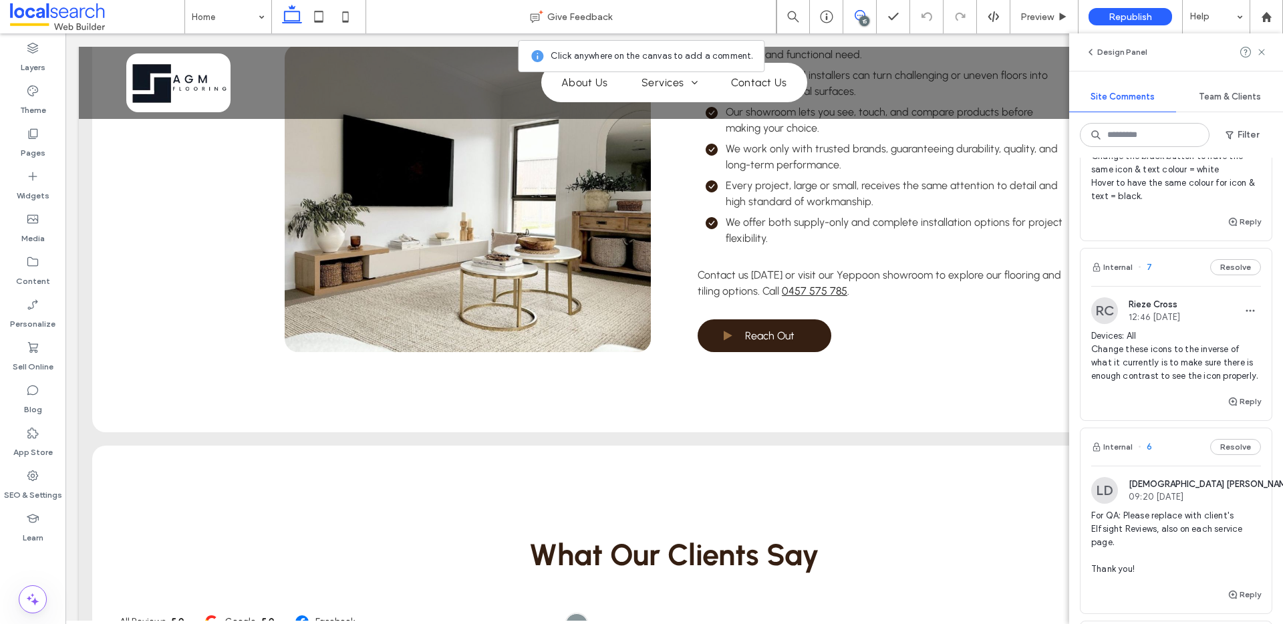
scroll to position [1354, 0]
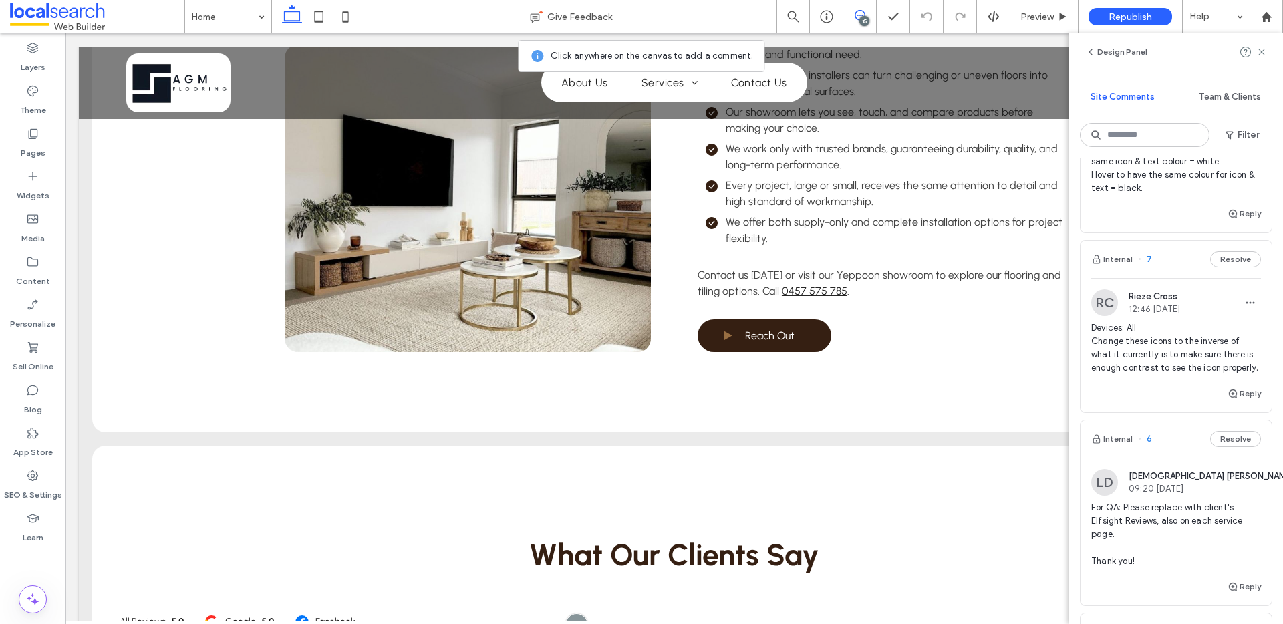
click at [1188, 263] on div "Internal 7 Resolve" at bounding box center [1176, 259] width 191 height 37
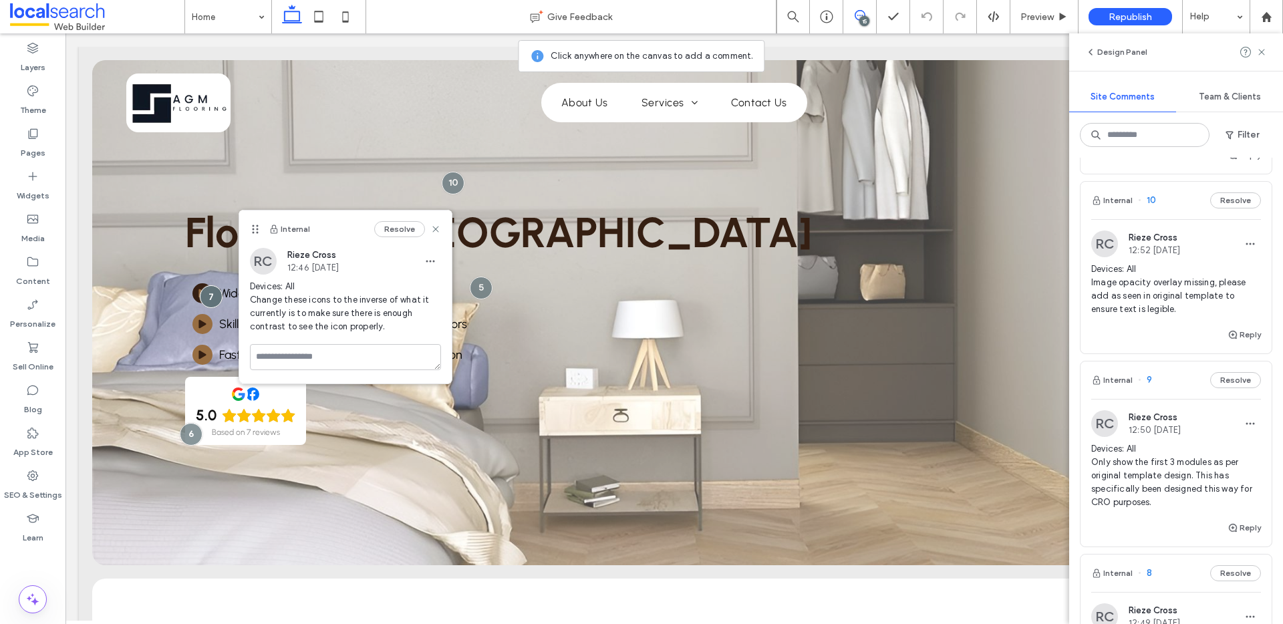
scroll to position [934, 0]
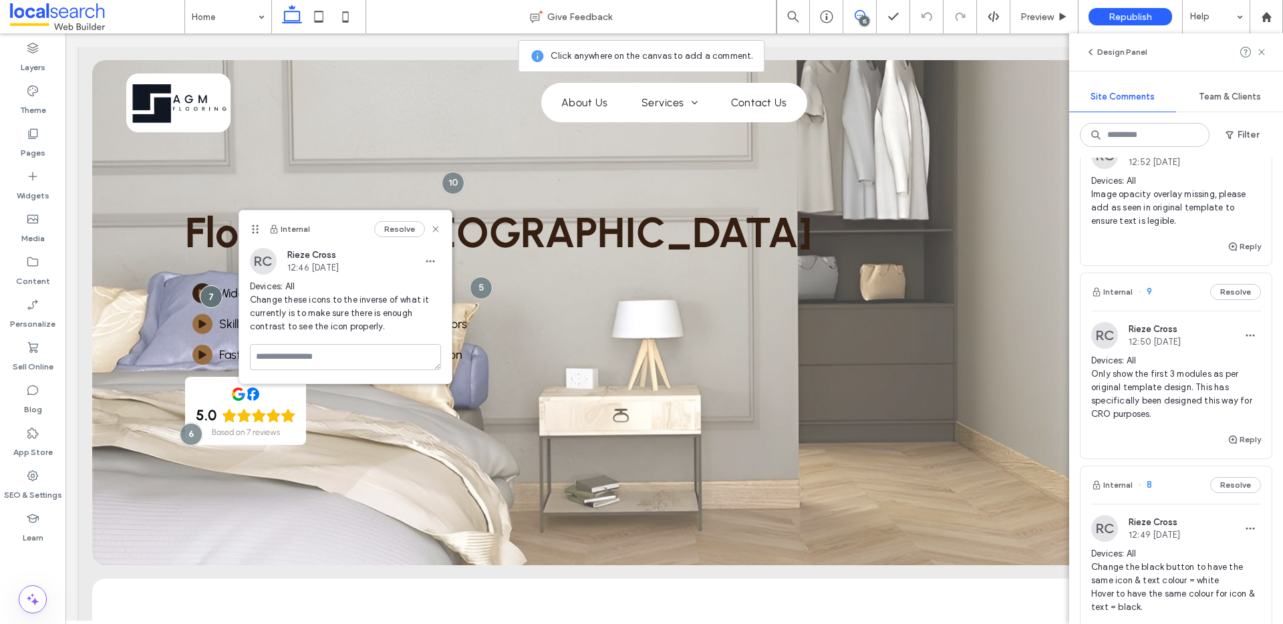
click at [1188, 203] on span "Devices: All Image opacity overlay missing, please add as seen in original temp…" at bounding box center [1177, 200] width 170 height 53
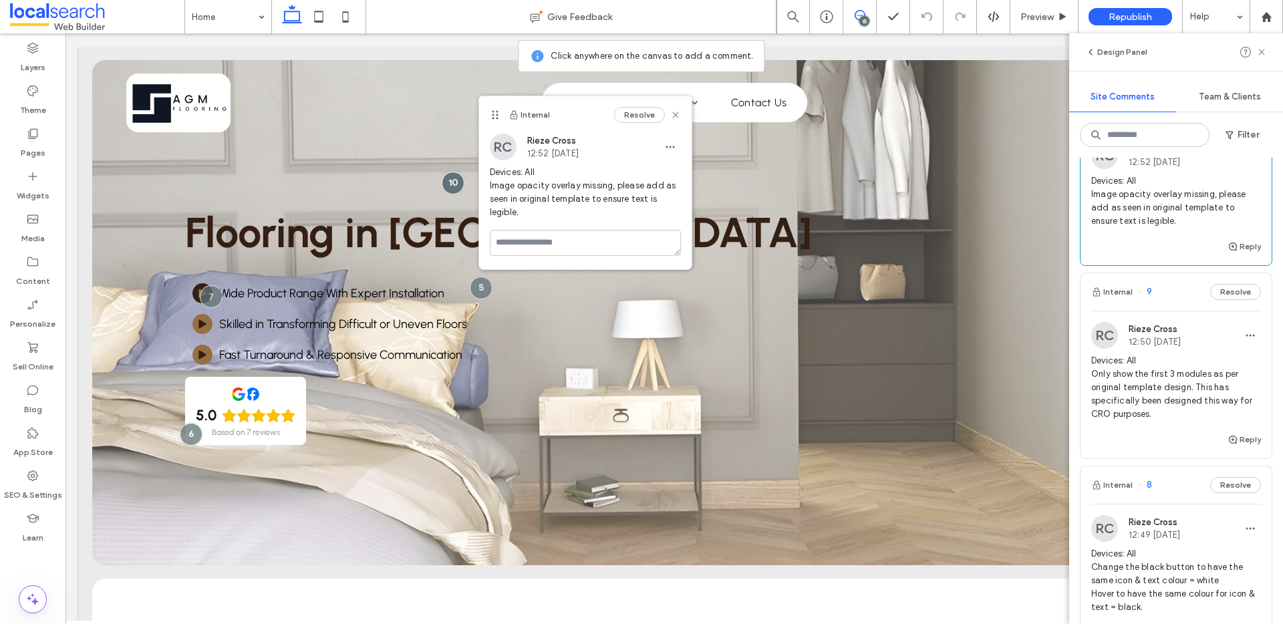
click at [1209, 183] on span "Devices: All Image opacity overlay missing, please add as seen in original temp…" at bounding box center [1177, 200] width 170 height 53
click at [680, 112] on icon at bounding box center [675, 115] width 11 height 11
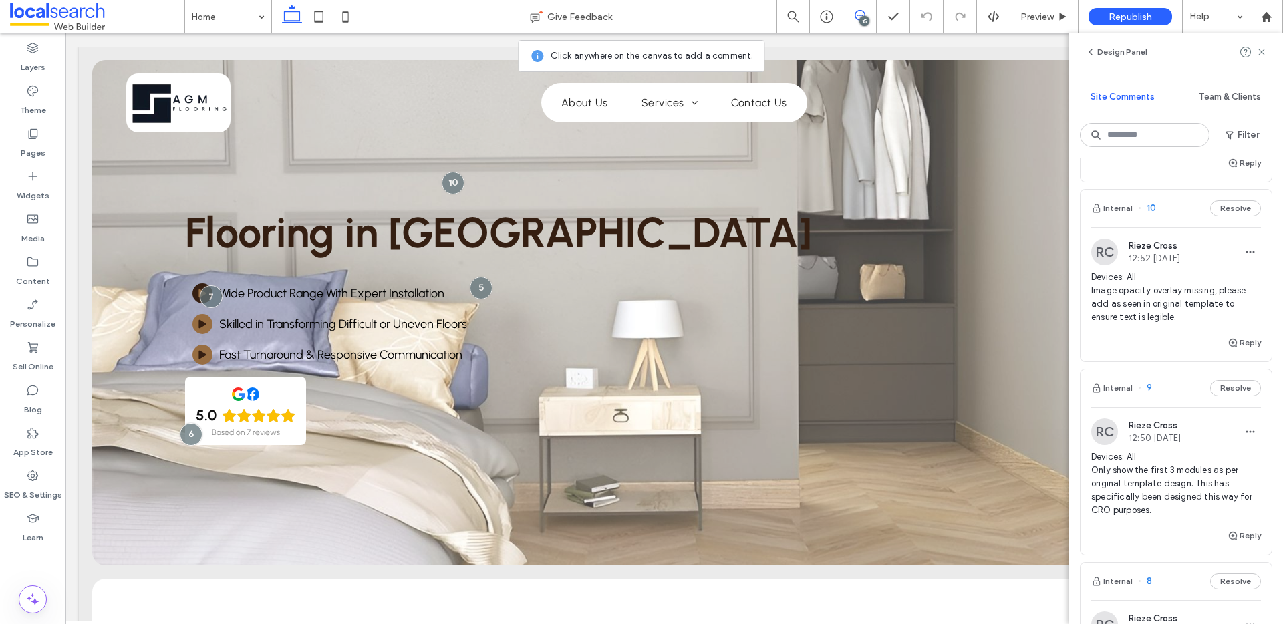
scroll to position [809, 0]
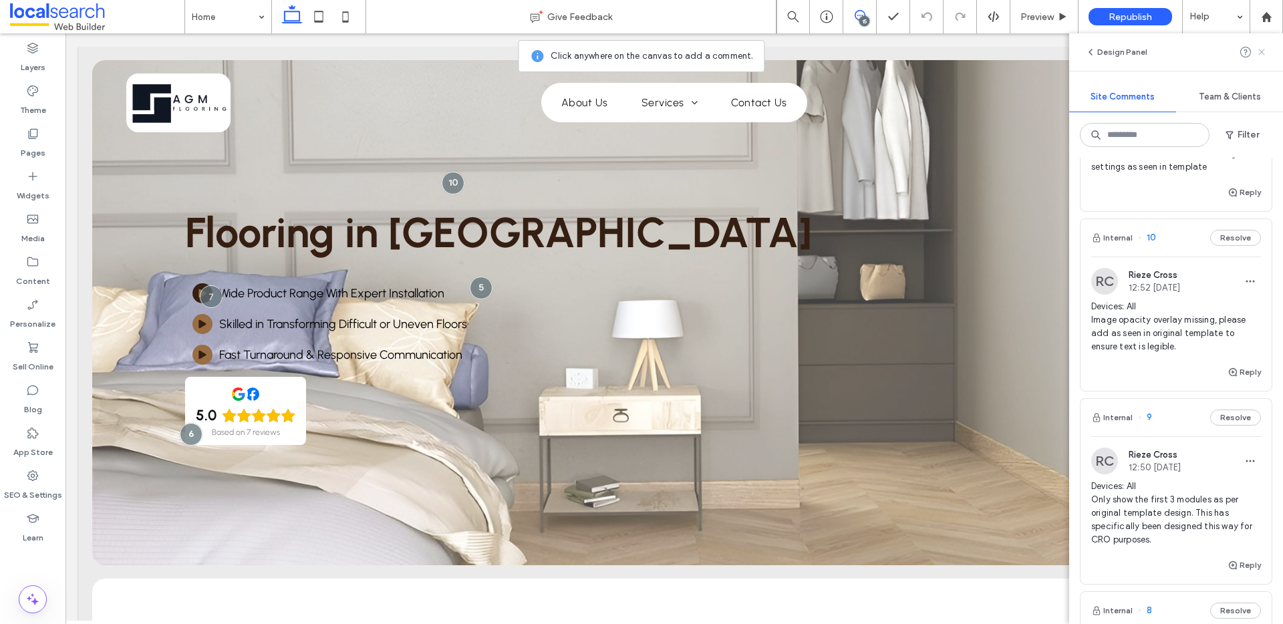
click at [1264, 57] on icon at bounding box center [1262, 52] width 11 height 11
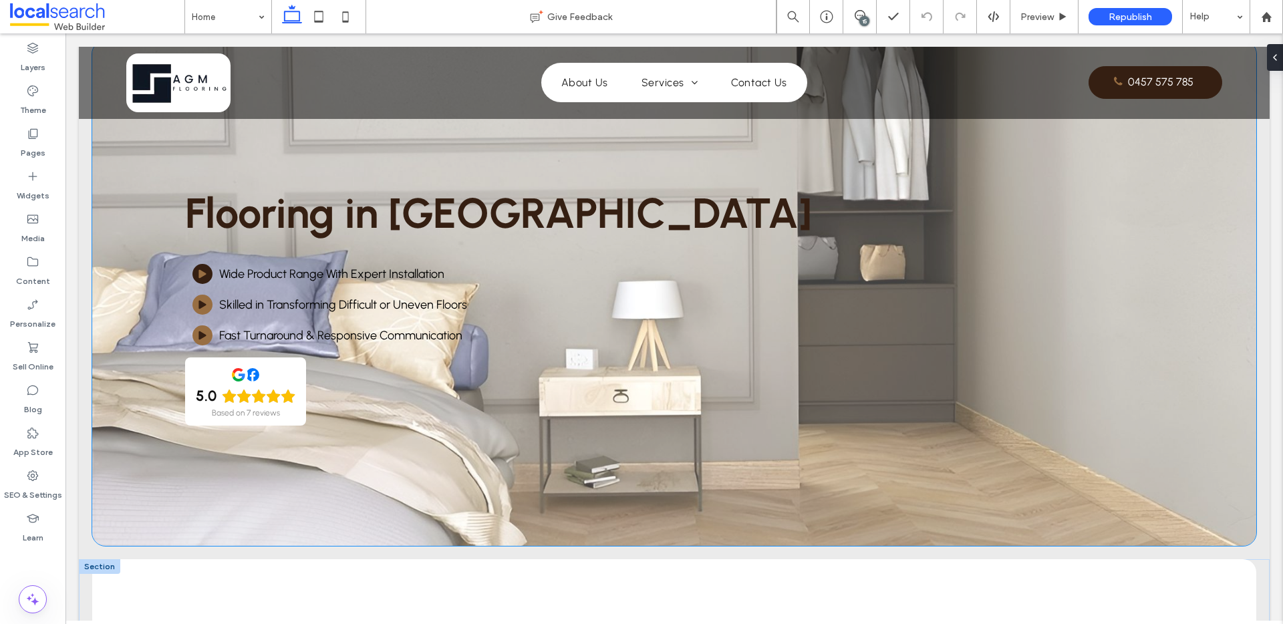
scroll to position [0, 0]
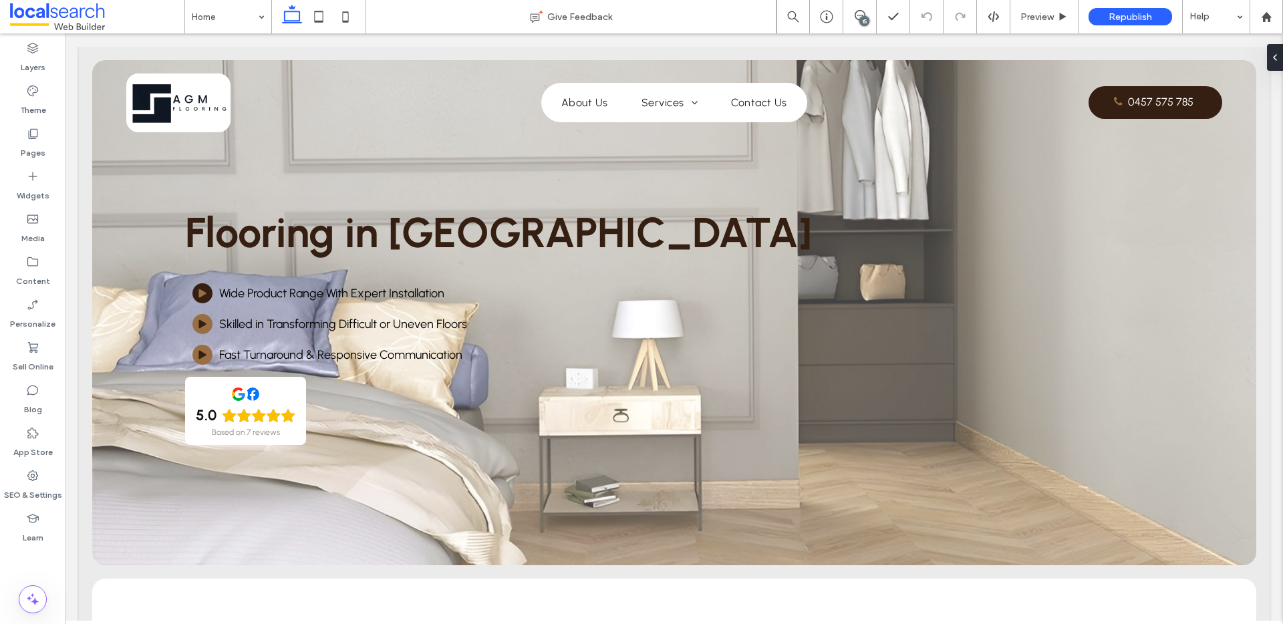
click at [863, 21] on div "15" at bounding box center [865, 21] width 10 height 10
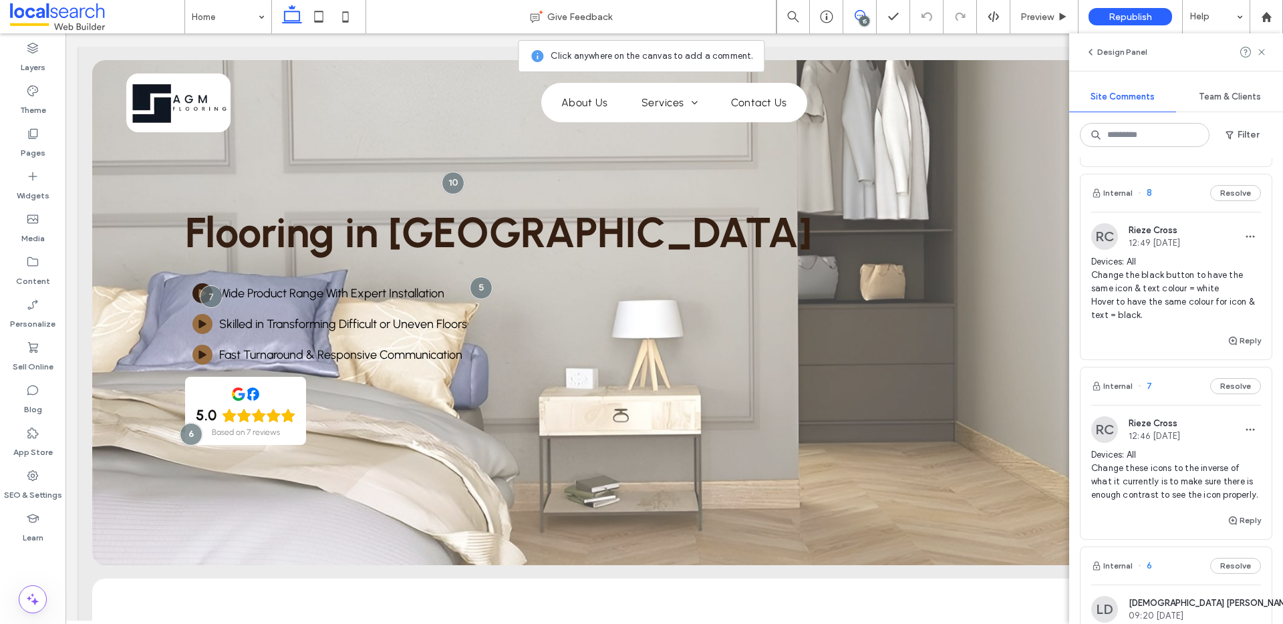
scroll to position [1331, 0]
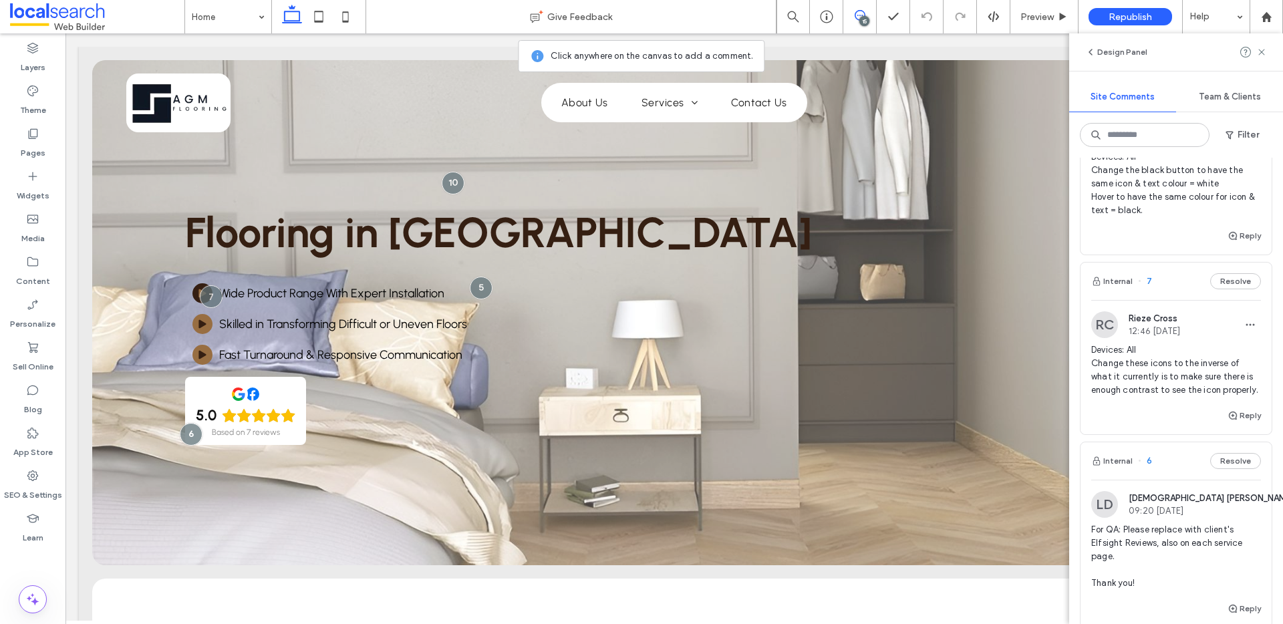
click at [1187, 285] on div "Internal 7 Resolve" at bounding box center [1176, 281] width 191 height 37
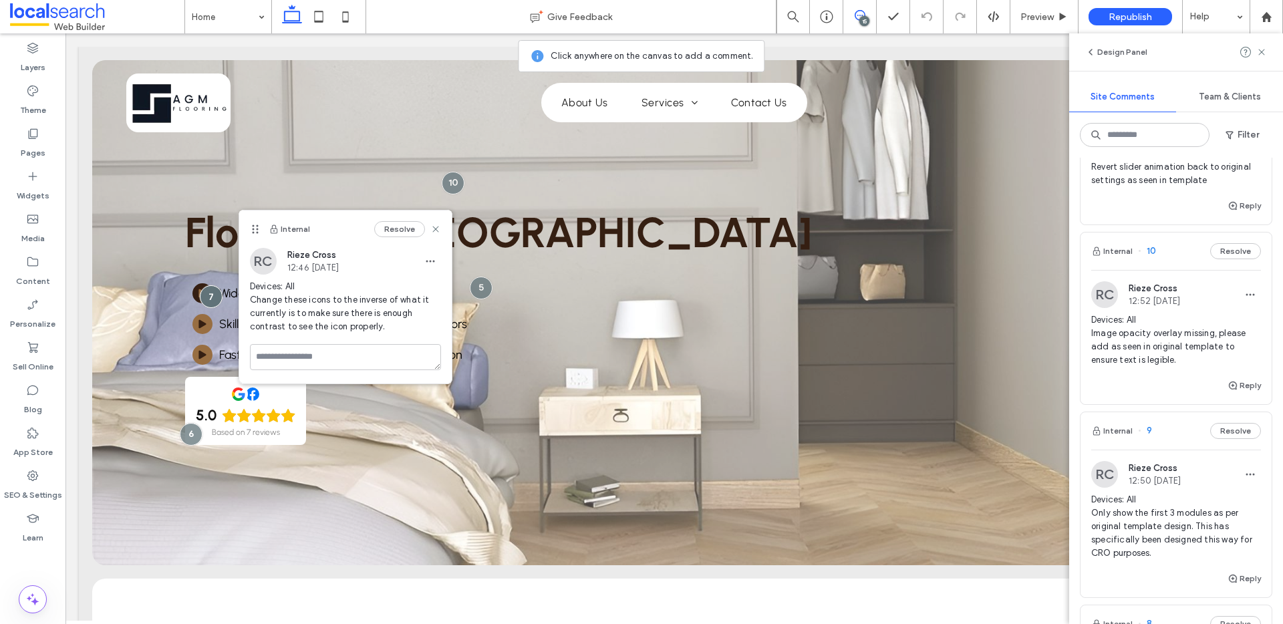
scroll to position [789, 0]
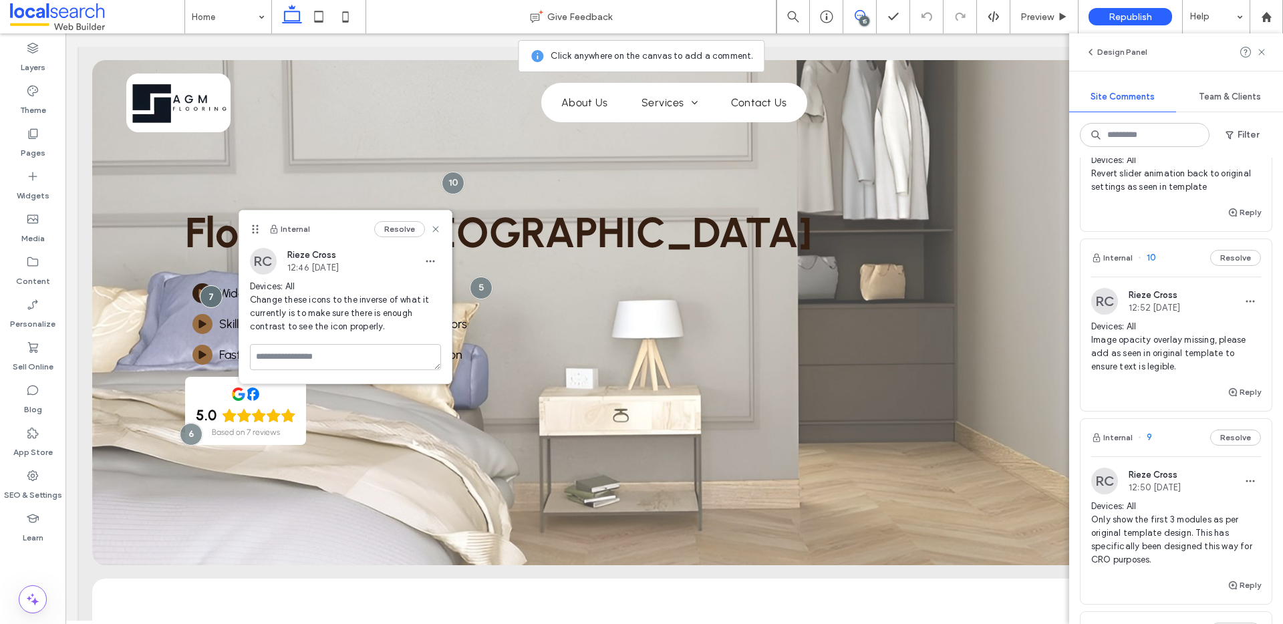
click at [1184, 273] on div "Internal 10 Resolve" at bounding box center [1176, 257] width 191 height 37
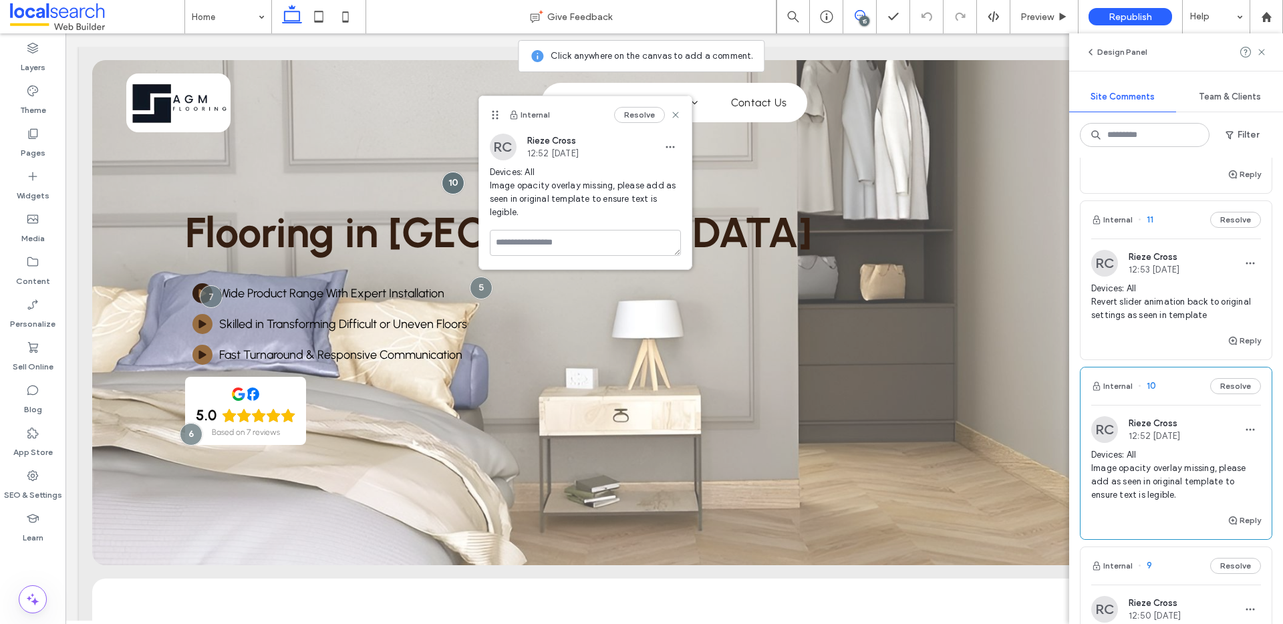
scroll to position [635, 0]
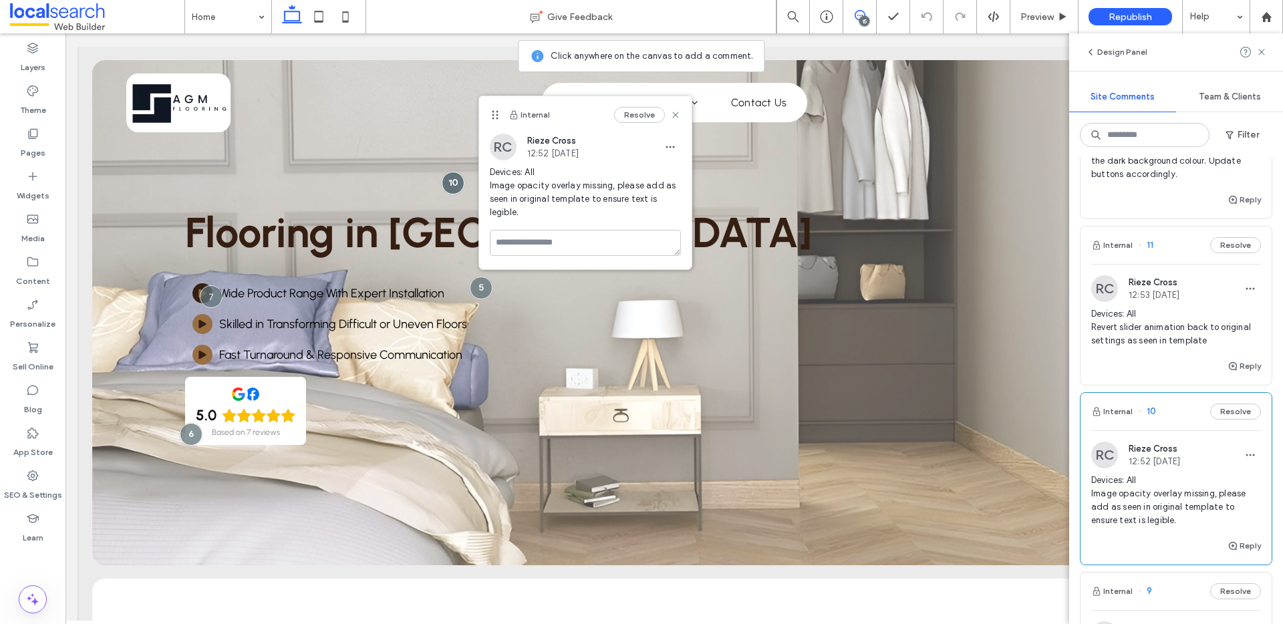
click at [1180, 242] on div "Internal 11 Resolve" at bounding box center [1176, 245] width 191 height 37
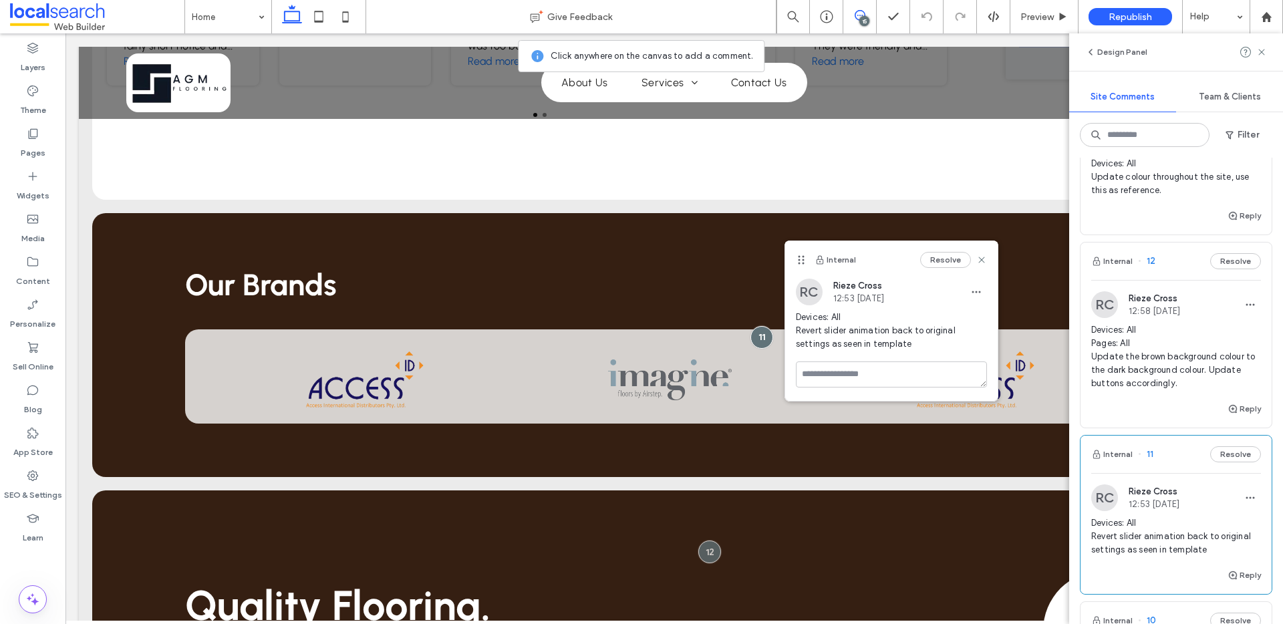
scroll to position [424, 0]
click at [1172, 273] on div "Internal 12 Resolve" at bounding box center [1176, 262] width 191 height 37
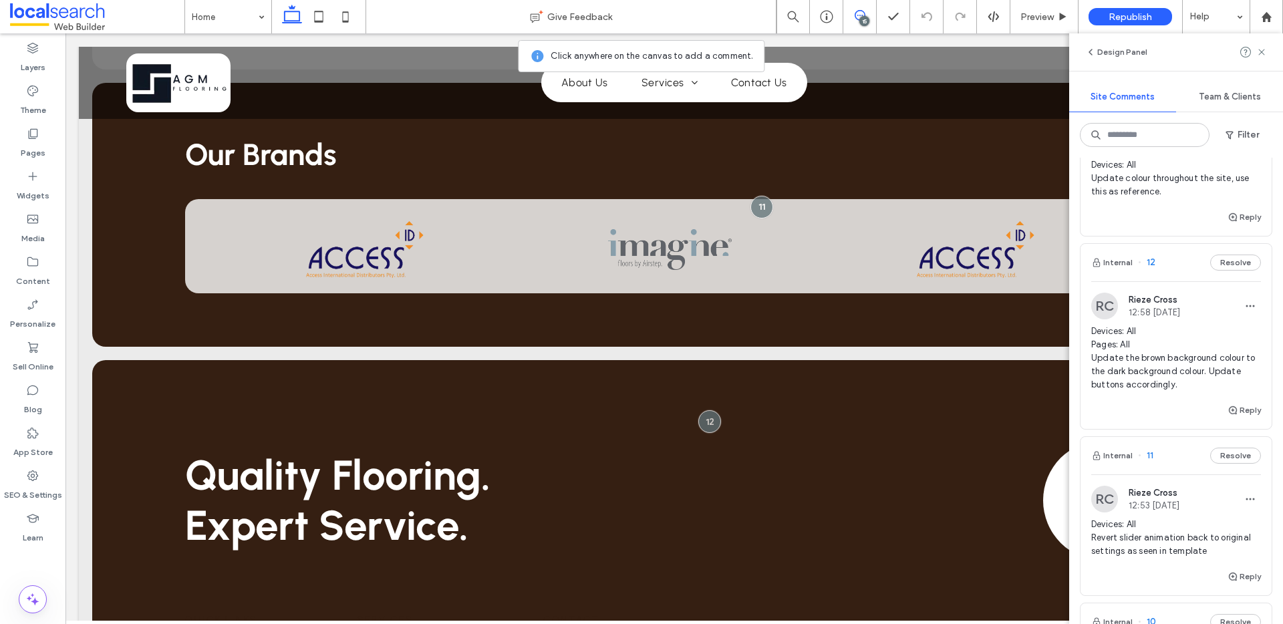
scroll to position [3765, 0]
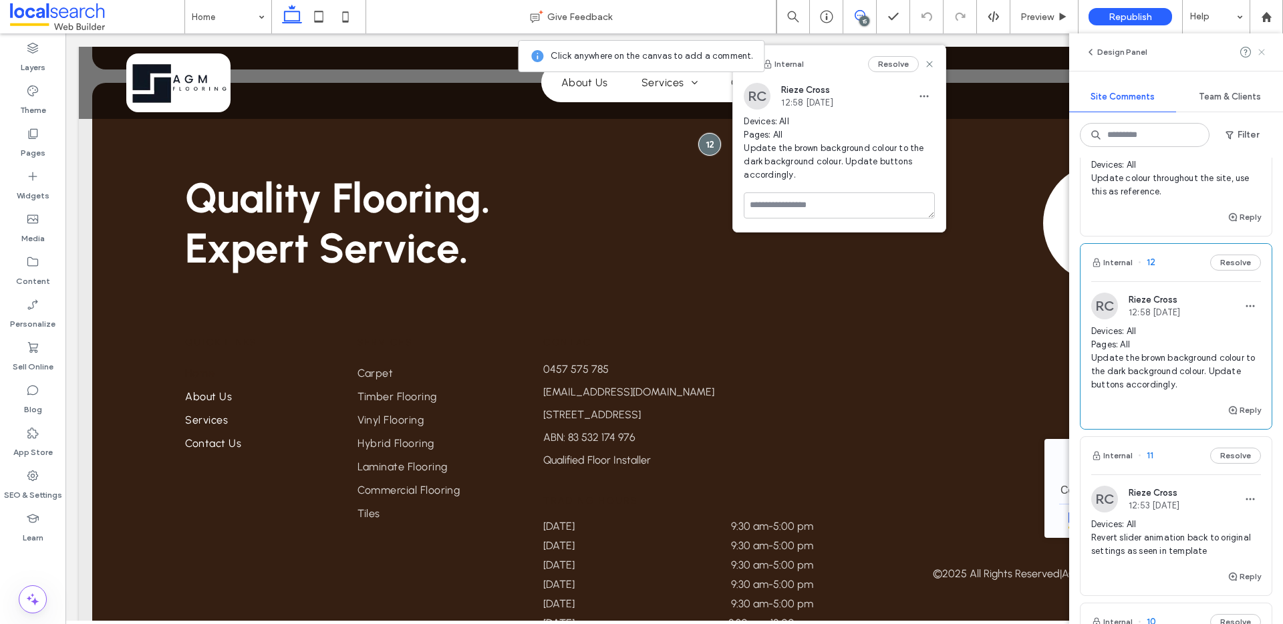
click at [1265, 53] on icon at bounding box center [1262, 52] width 11 height 11
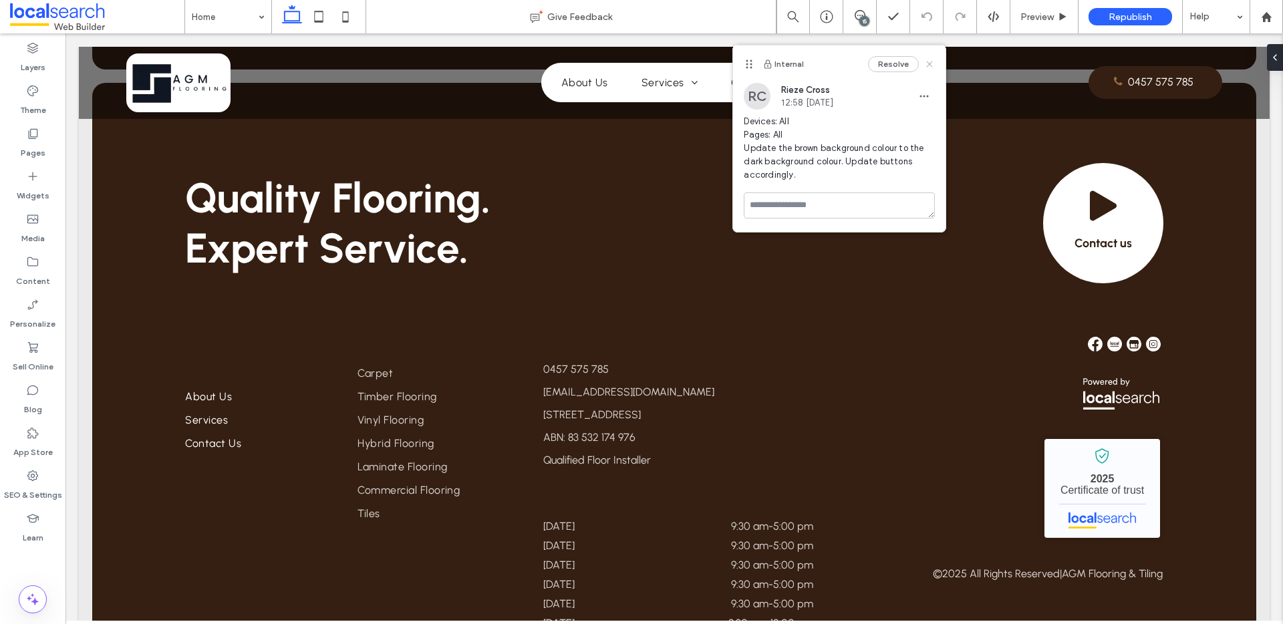
click at [930, 65] on use at bounding box center [930, 64] width 6 height 6
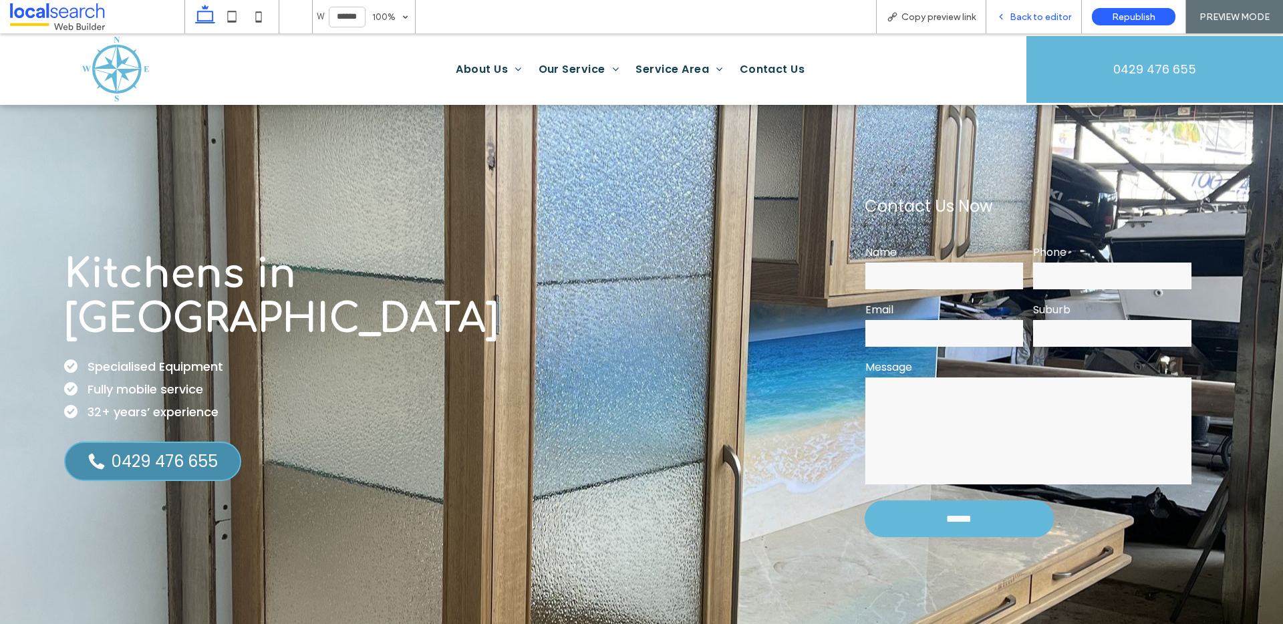
click at [1023, 21] on span "Back to editor" at bounding box center [1040, 16] width 61 height 11
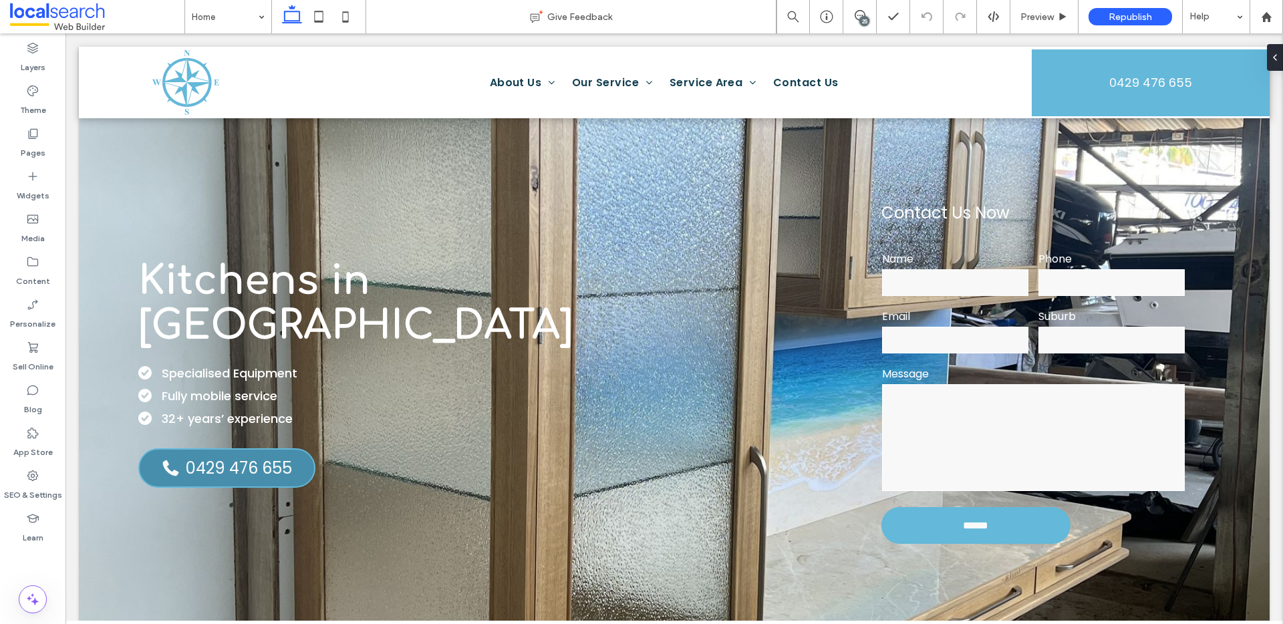
click at [862, 19] on div "25" at bounding box center [865, 21] width 10 height 10
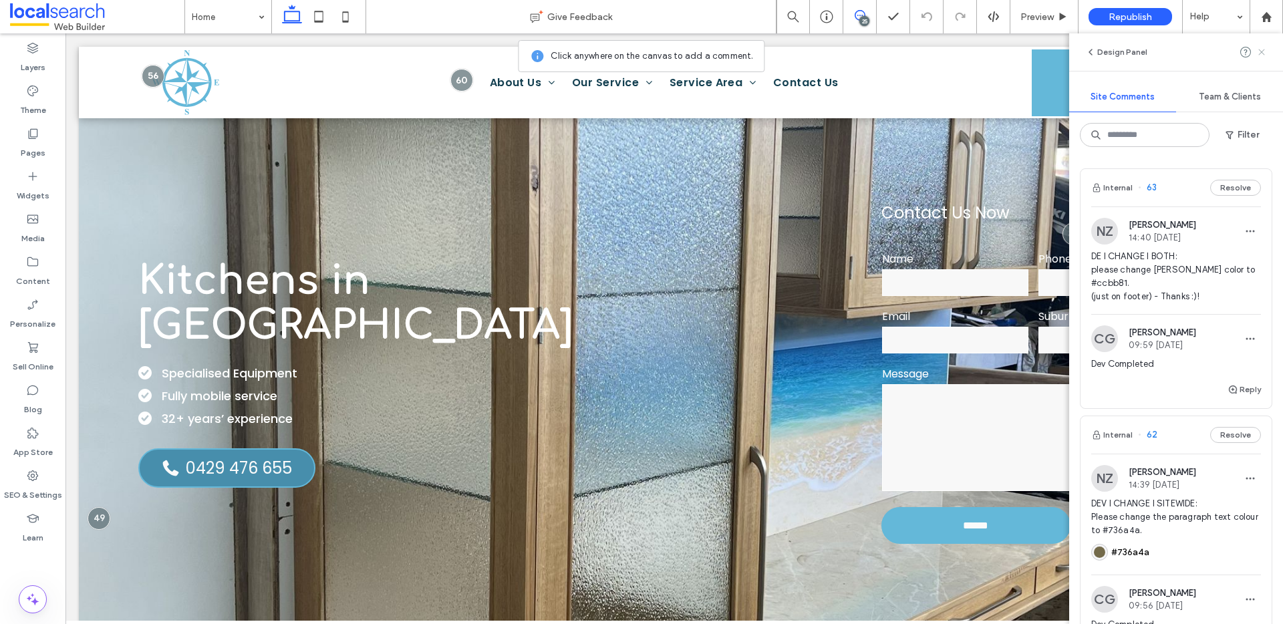
click at [1263, 55] on icon at bounding box center [1262, 52] width 11 height 11
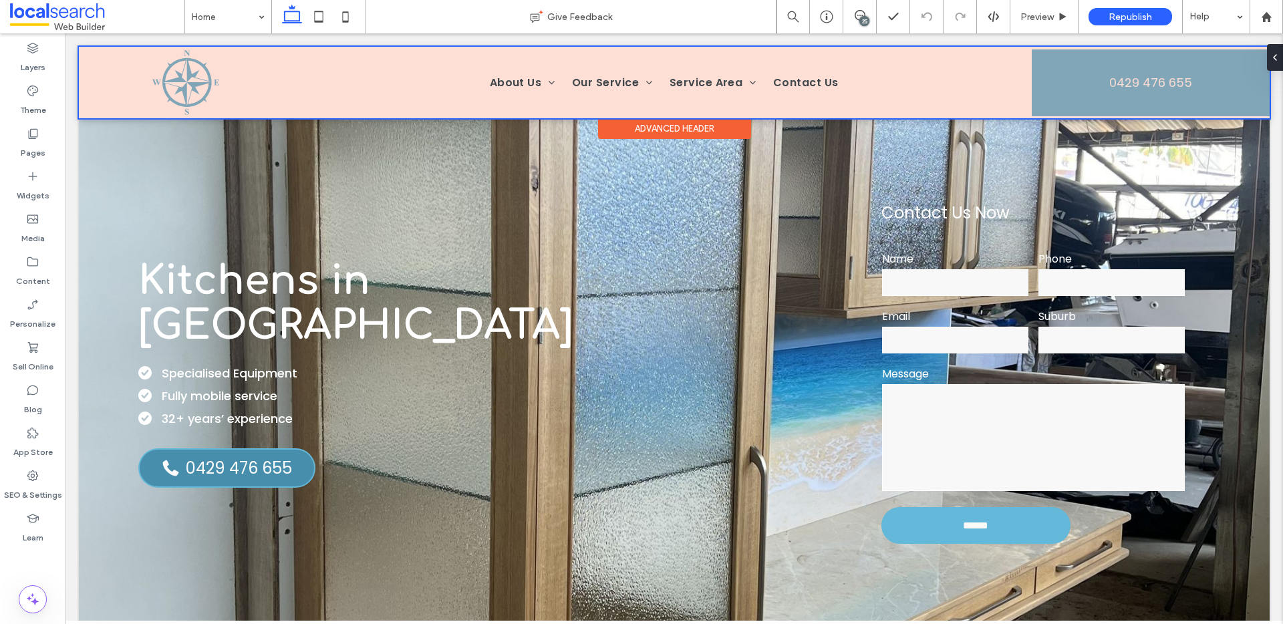
click at [179, 80] on div at bounding box center [674, 83] width 1191 height 72
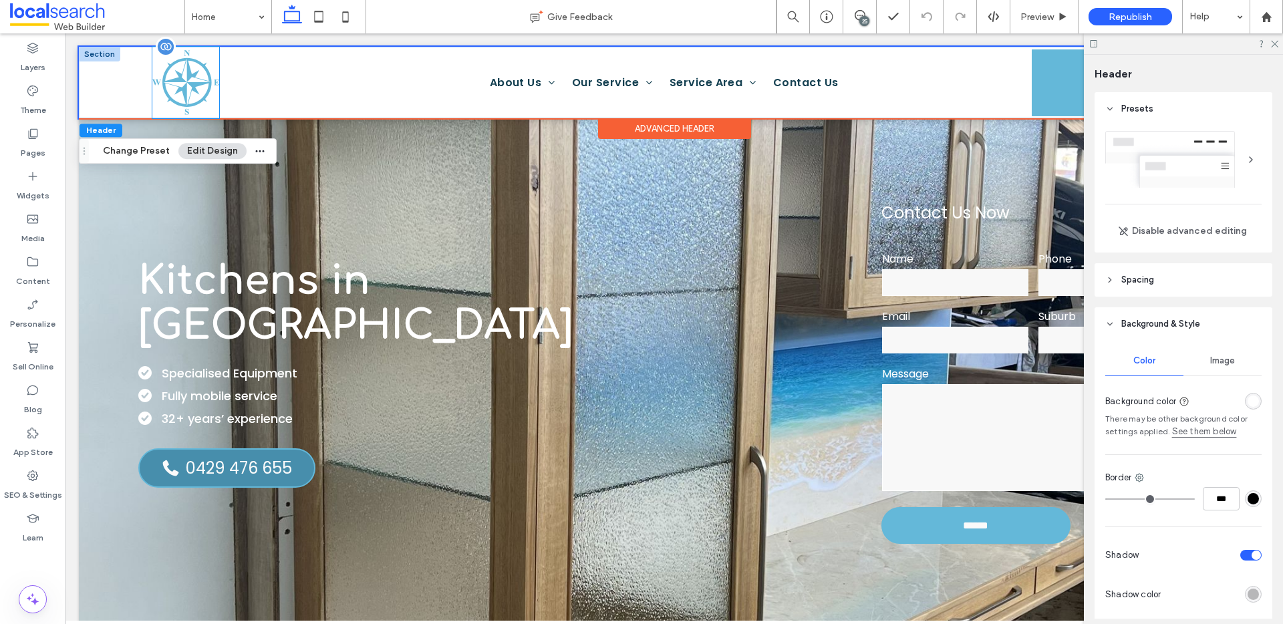
click at [188, 82] on img at bounding box center [185, 82] width 67 height 65
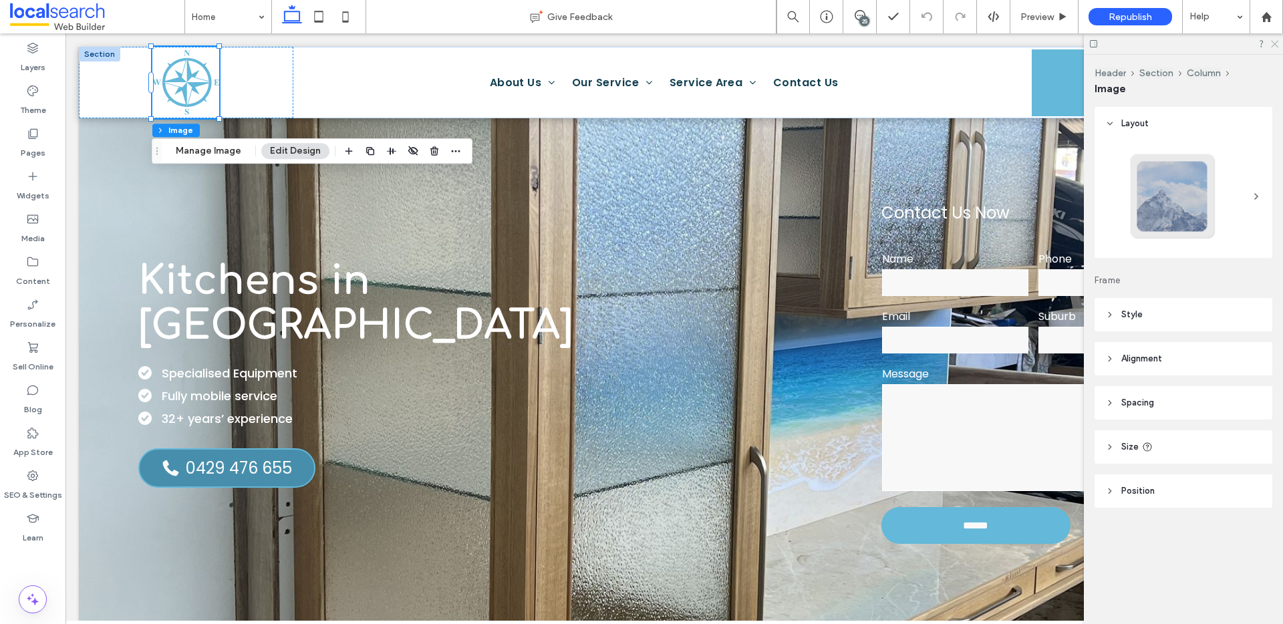
click at [1274, 44] on icon at bounding box center [1274, 43] width 9 height 9
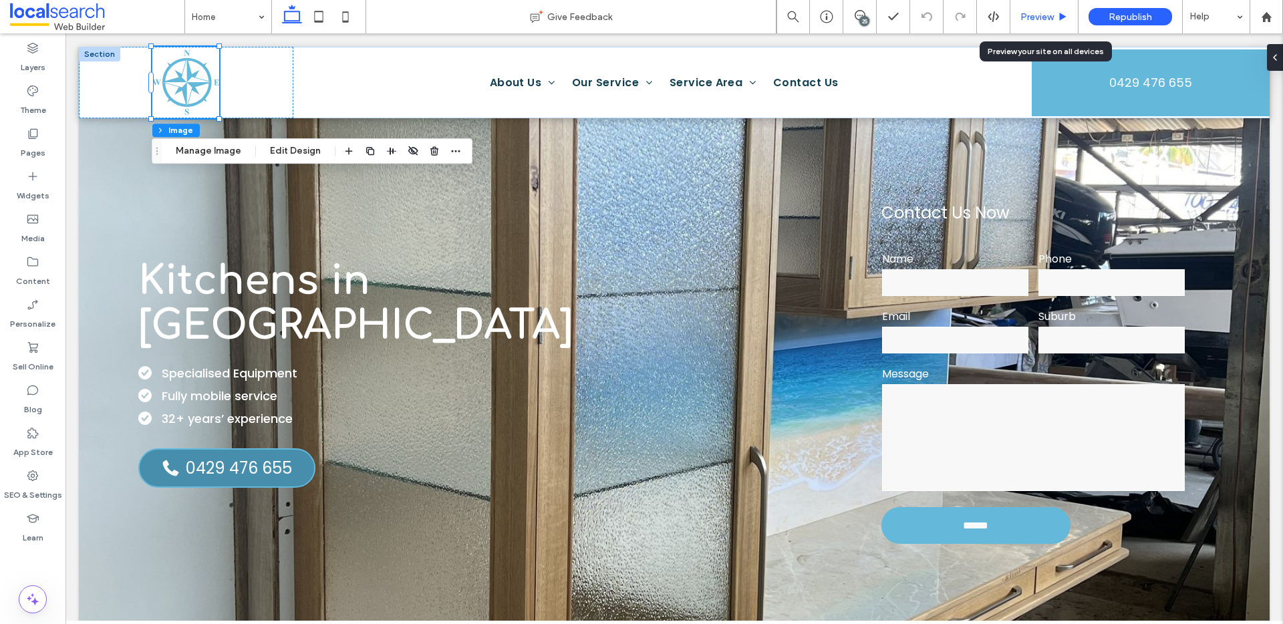
click at [1033, 9] on div "Preview" at bounding box center [1045, 16] width 68 height 33
click at [1044, 13] on span "Preview" at bounding box center [1037, 16] width 33 height 11
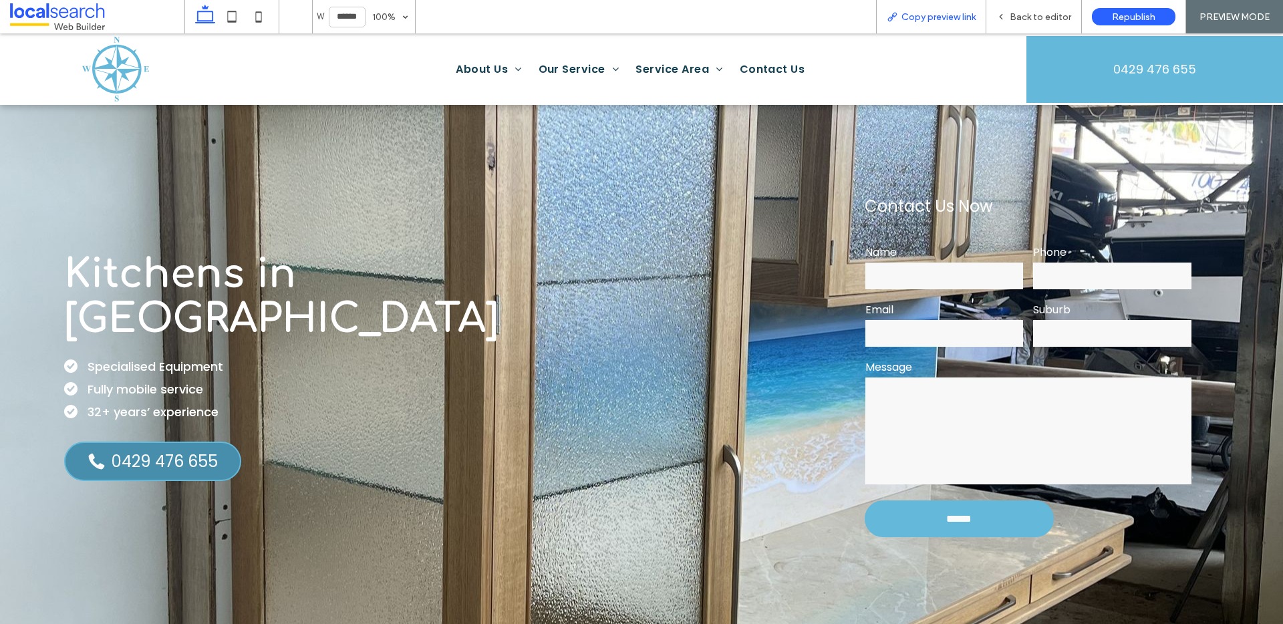
click at [934, 27] on div "Copy preview link" at bounding box center [931, 16] width 110 height 33
click at [911, 13] on span "Copy preview link" at bounding box center [939, 16] width 74 height 11
click at [1057, 17] on span "Back to editor" at bounding box center [1040, 16] width 61 height 11
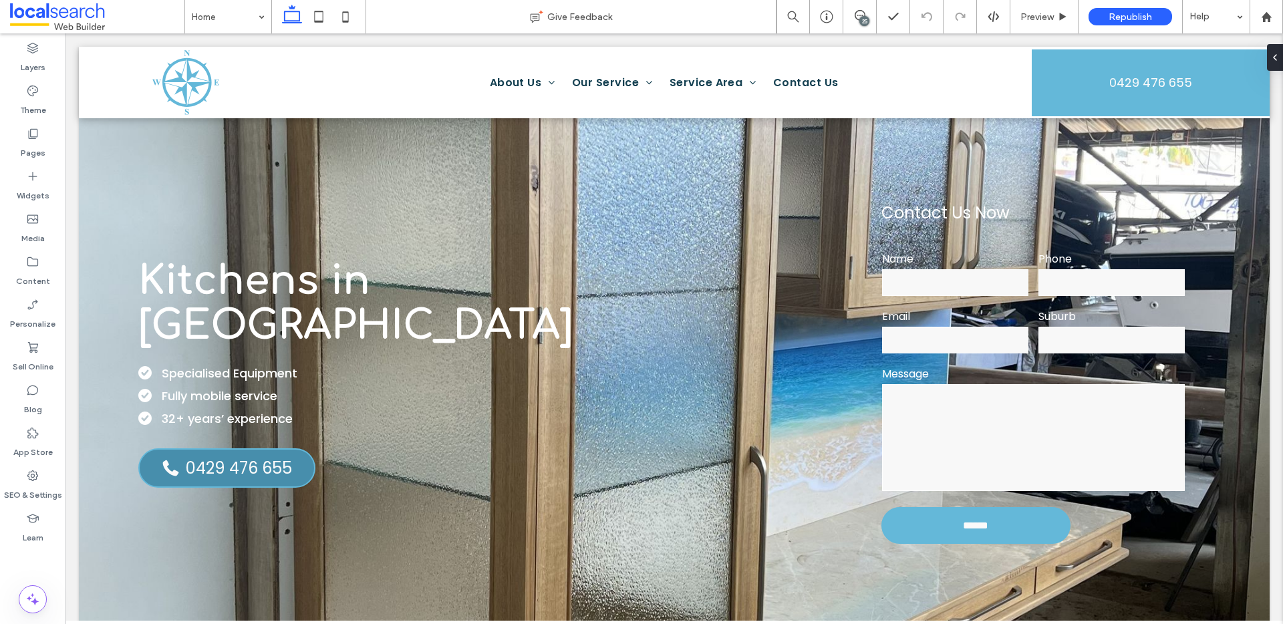
click at [862, 23] on div "25" at bounding box center [865, 21] width 10 height 10
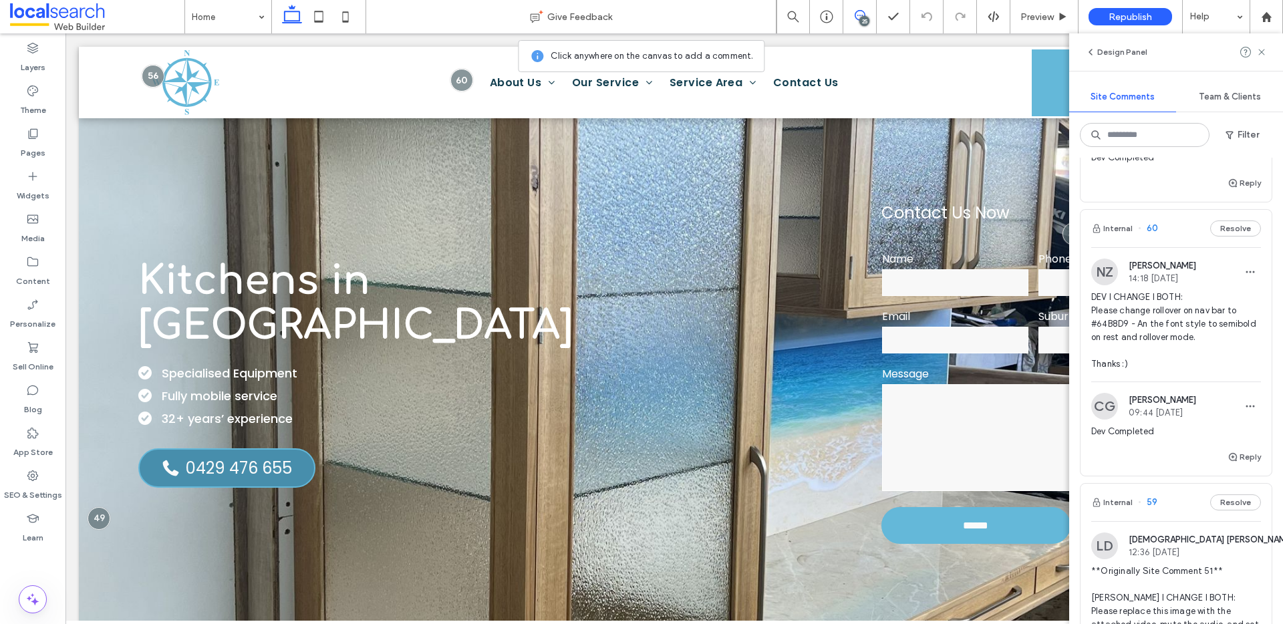
scroll to position [879, 0]
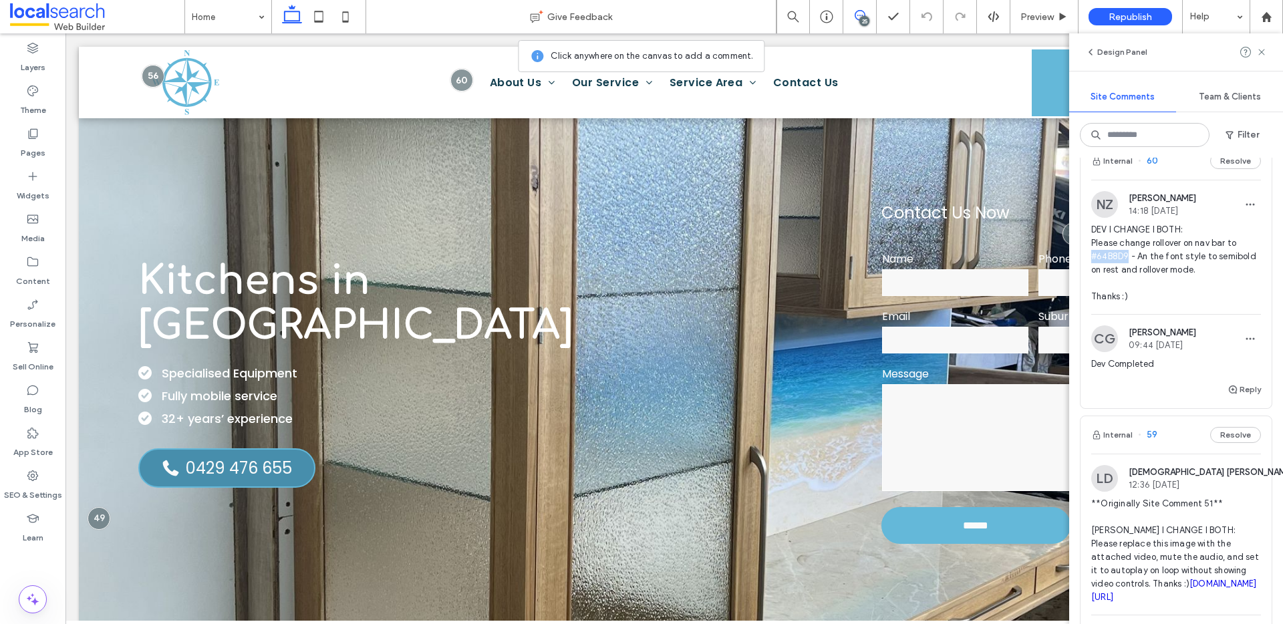
drag, startPoint x: 1128, startPoint y: 259, endPoint x: 1094, endPoint y: 254, distance: 34.4
click at [1094, 254] on span "DEV I CHANGE I BOTH: Please change rollover on nav bar to #64B8D9 - An the font…" at bounding box center [1177, 263] width 170 height 80
copy span "#64B8D9"
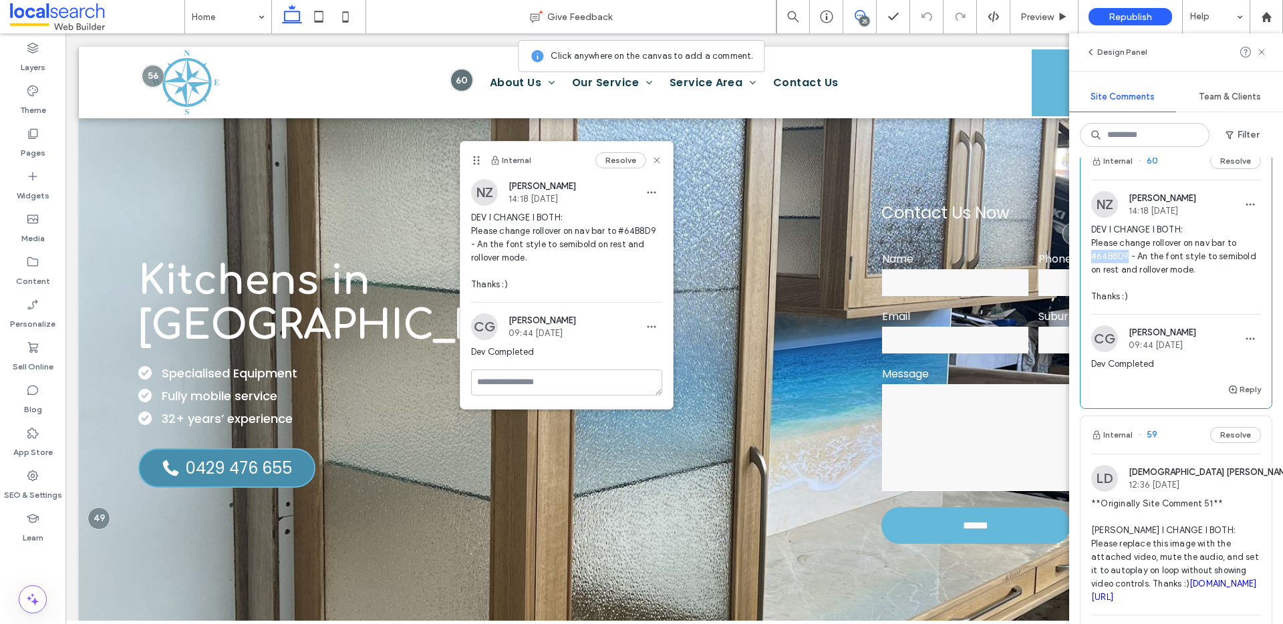
drag, startPoint x: 502, startPoint y: 60, endPoint x: 465, endPoint y: 182, distance: 127.9
click at [473, 165] on use at bounding box center [476, 160] width 6 height 9
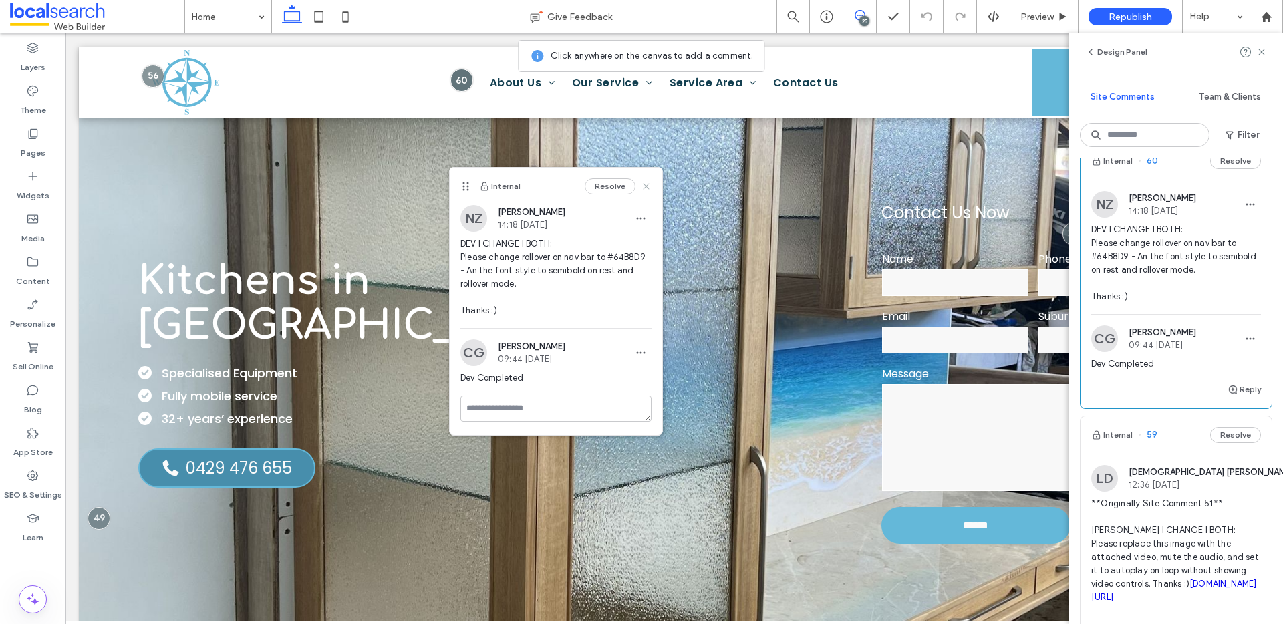
drag, startPoint x: 645, startPoint y: 182, endPoint x: 536, endPoint y: 79, distance: 150.3
click at [645, 182] on icon at bounding box center [646, 186] width 11 height 11
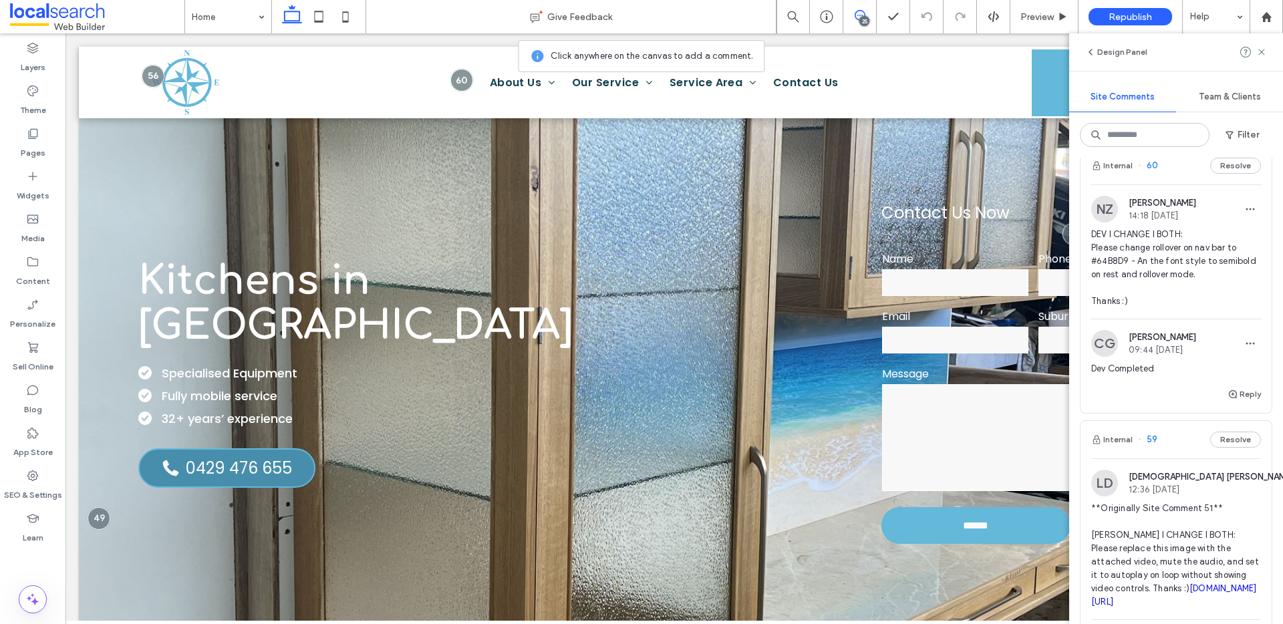
scroll to position [757, 0]
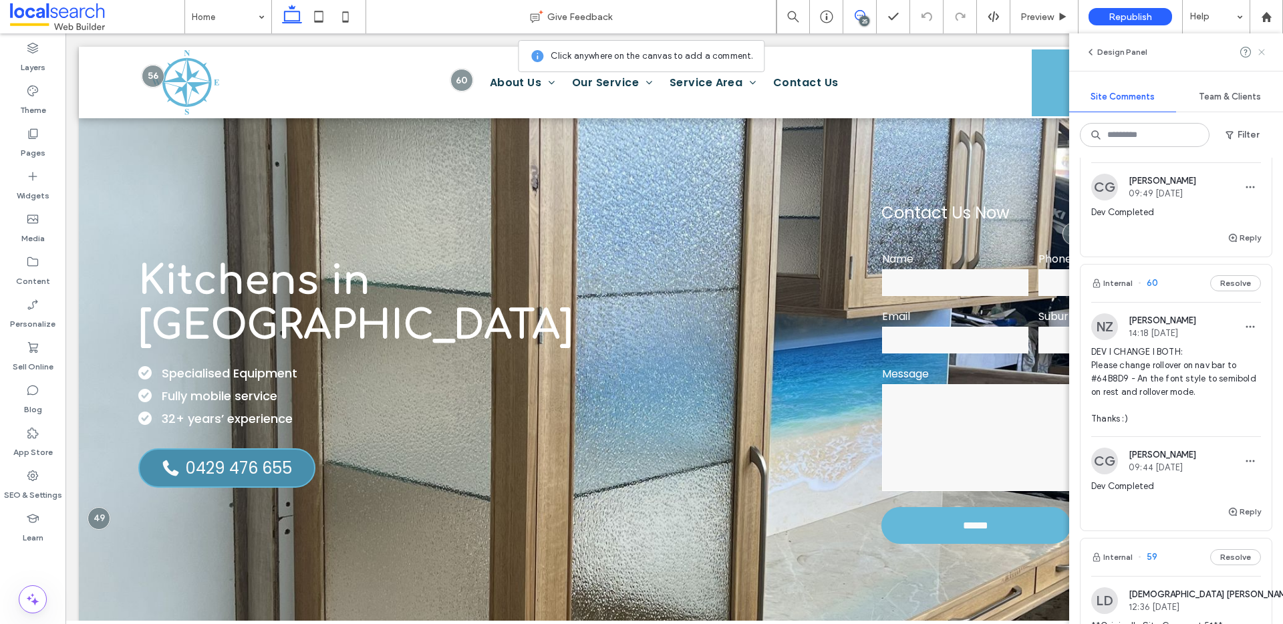
click at [1263, 49] on icon at bounding box center [1262, 52] width 11 height 11
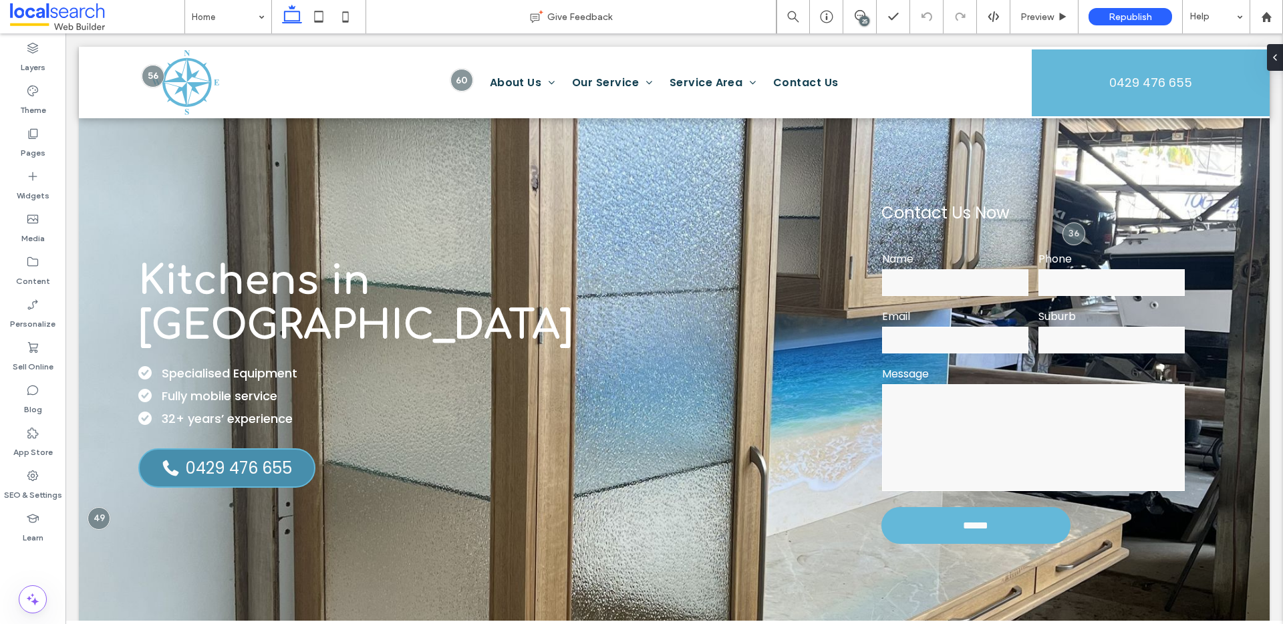
scroll to position [0, 0]
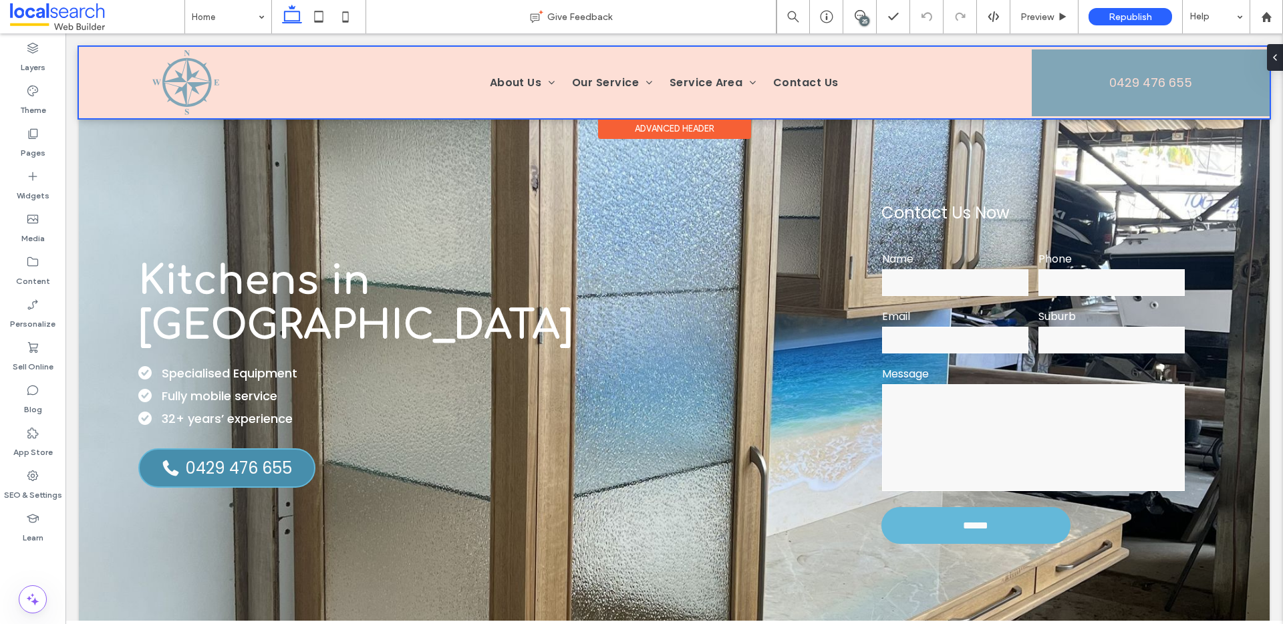
click at [654, 85] on div at bounding box center [674, 83] width 1191 height 72
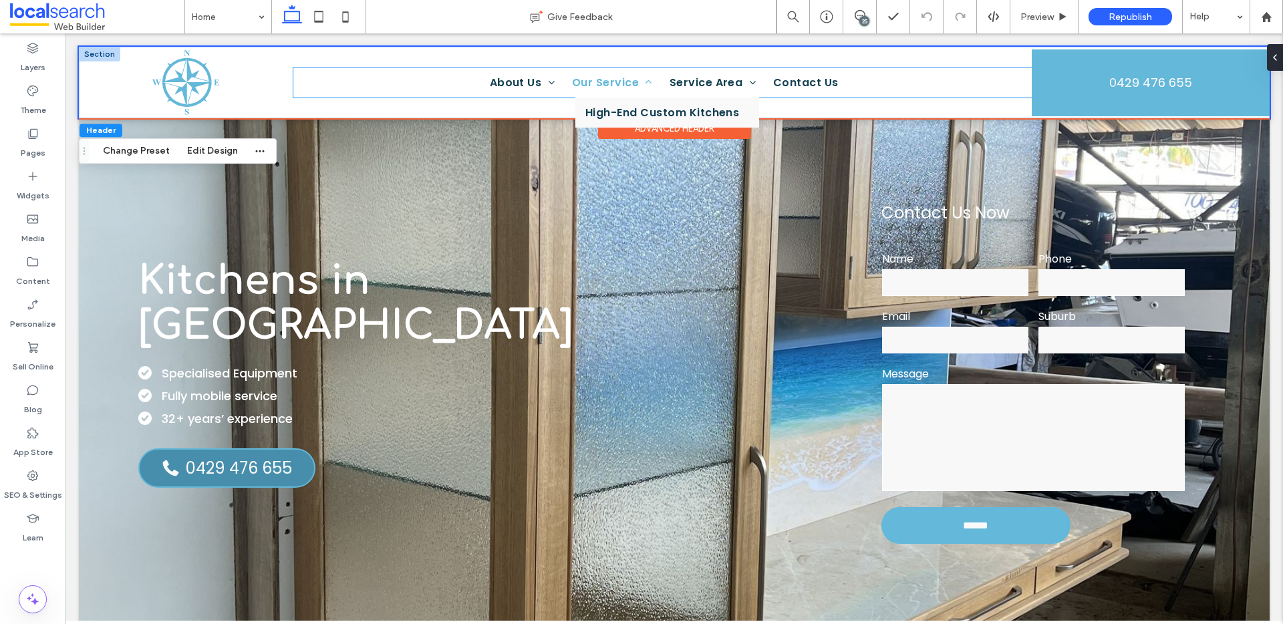
click at [640, 84] on span at bounding box center [645, 82] width 13 height 11
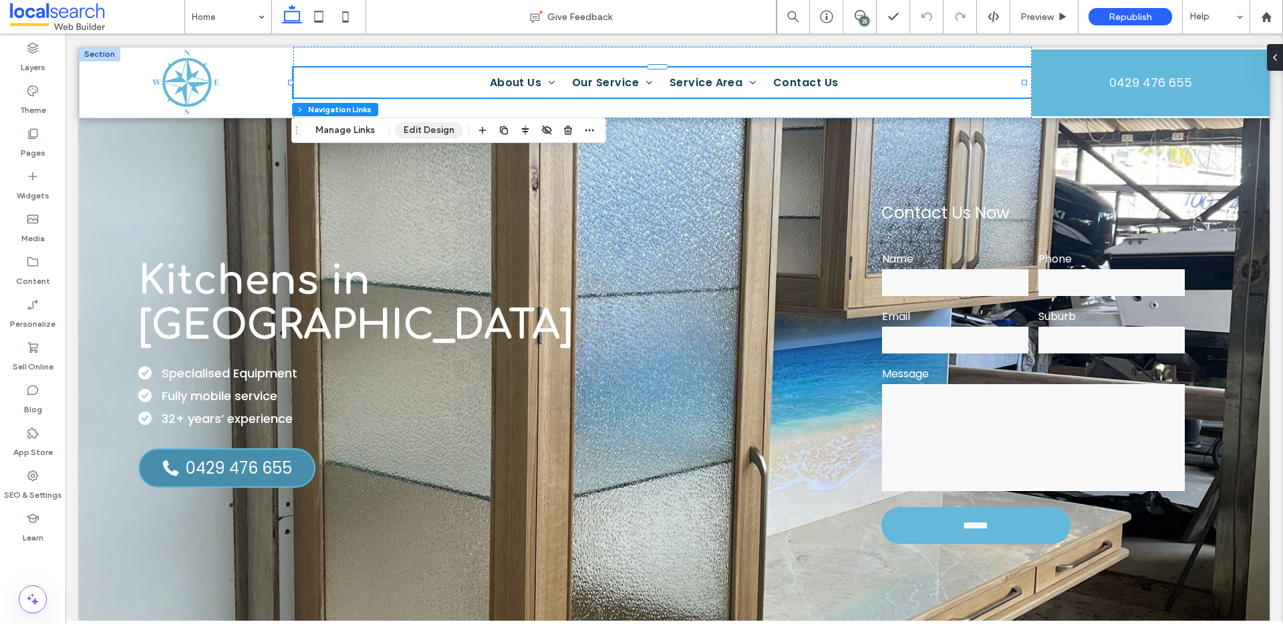
click at [449, 136] on button "Edit Design" at bounding box center [429, 130] width 68 height 16
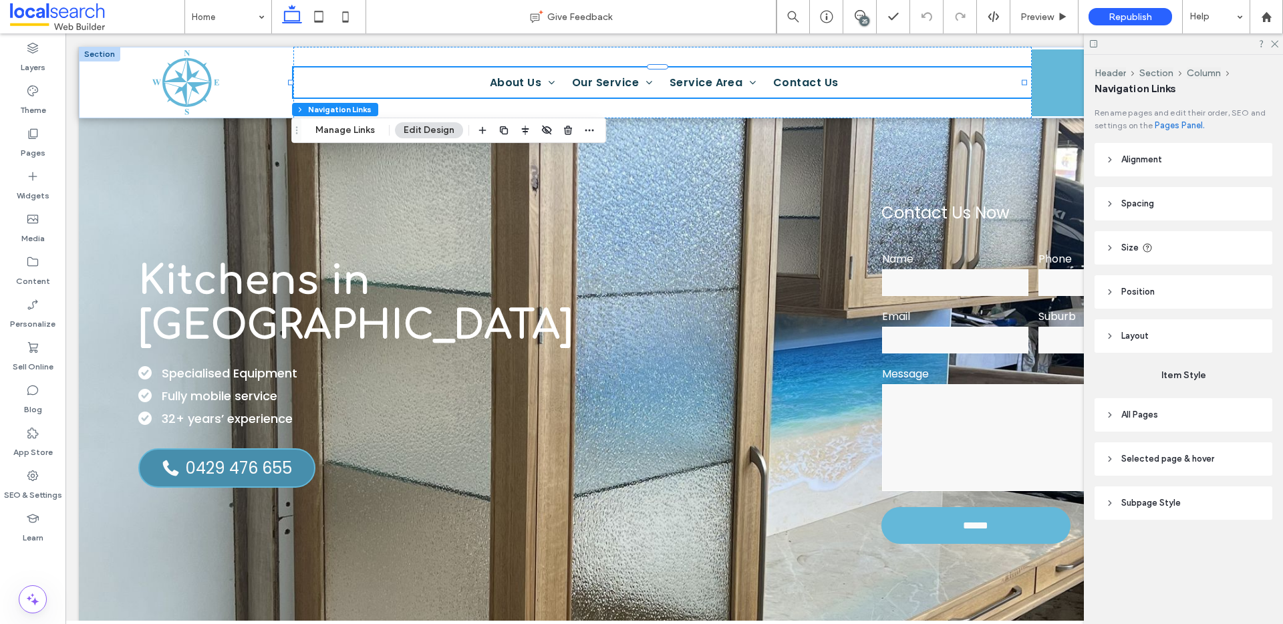
click at [1160, 422] on header "All Pages" at bounding box center [1184, 414] width 178 height 33
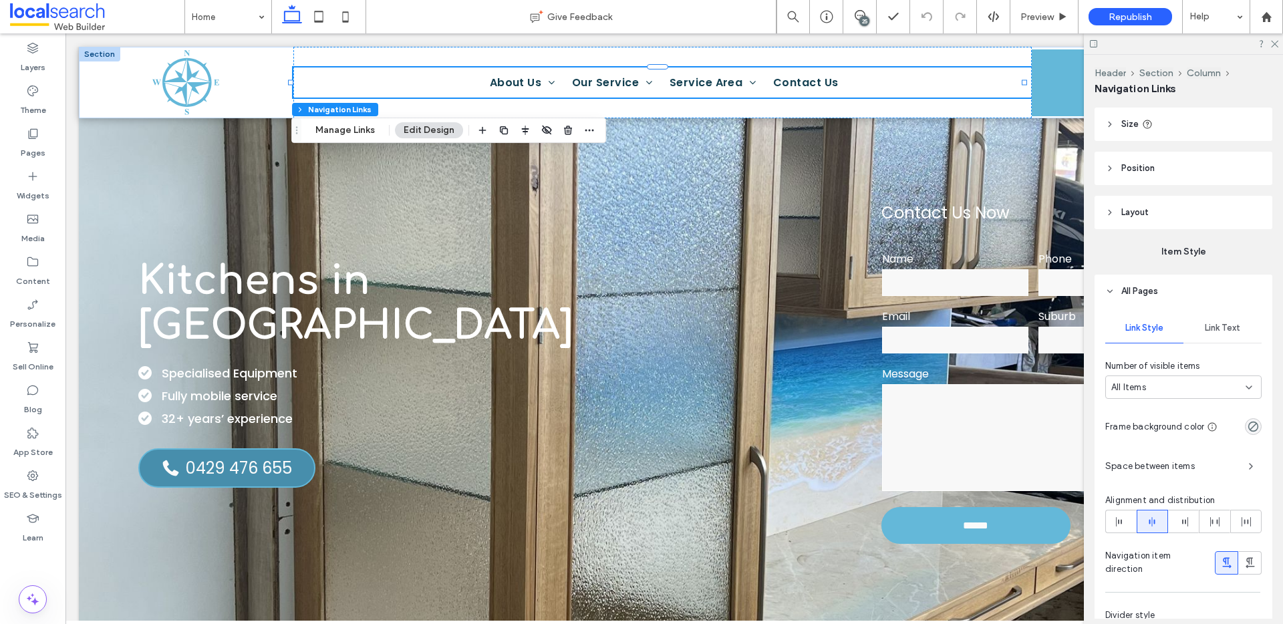
scroll to position [150, 0]
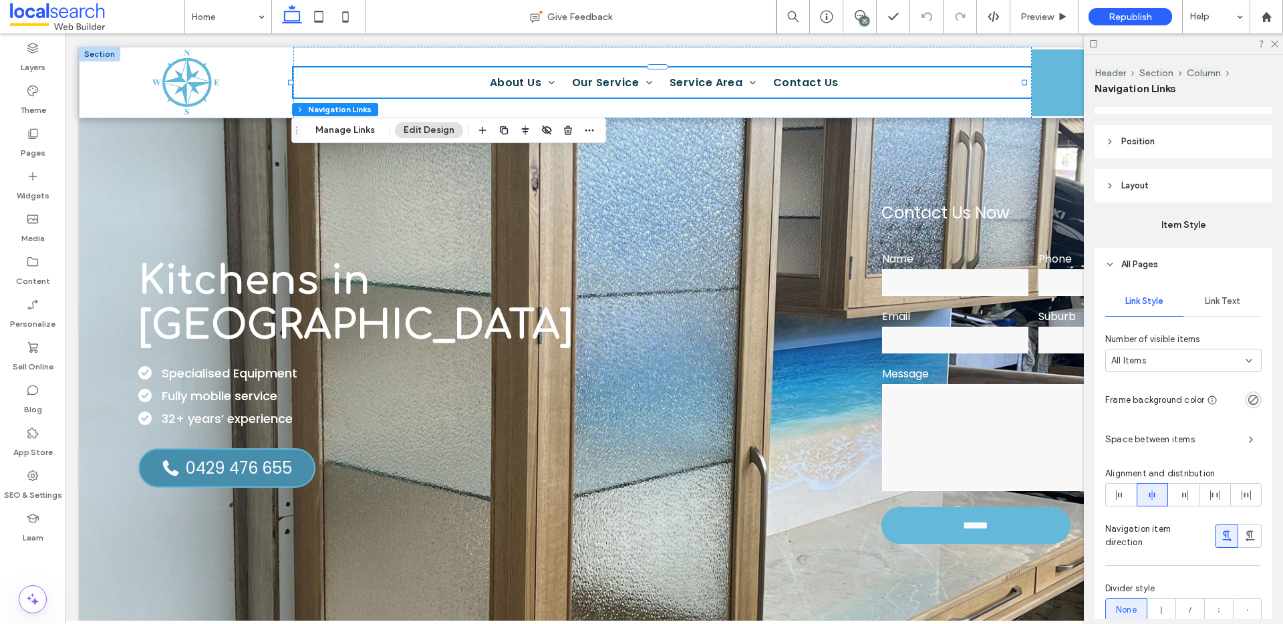
click at [1206, 299] on span "Link Text" at bounding box center [1222, 301] width 35 height 11
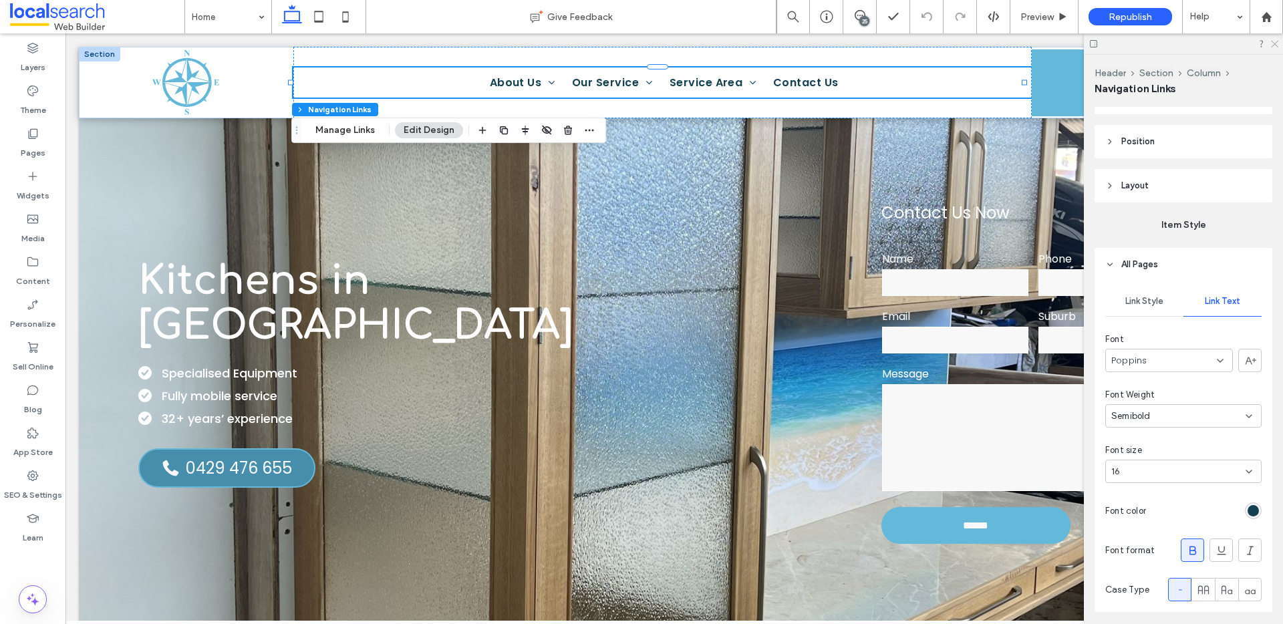
click at [1277, 47] on use at bounding box center [1274, 44] width 7 height 7
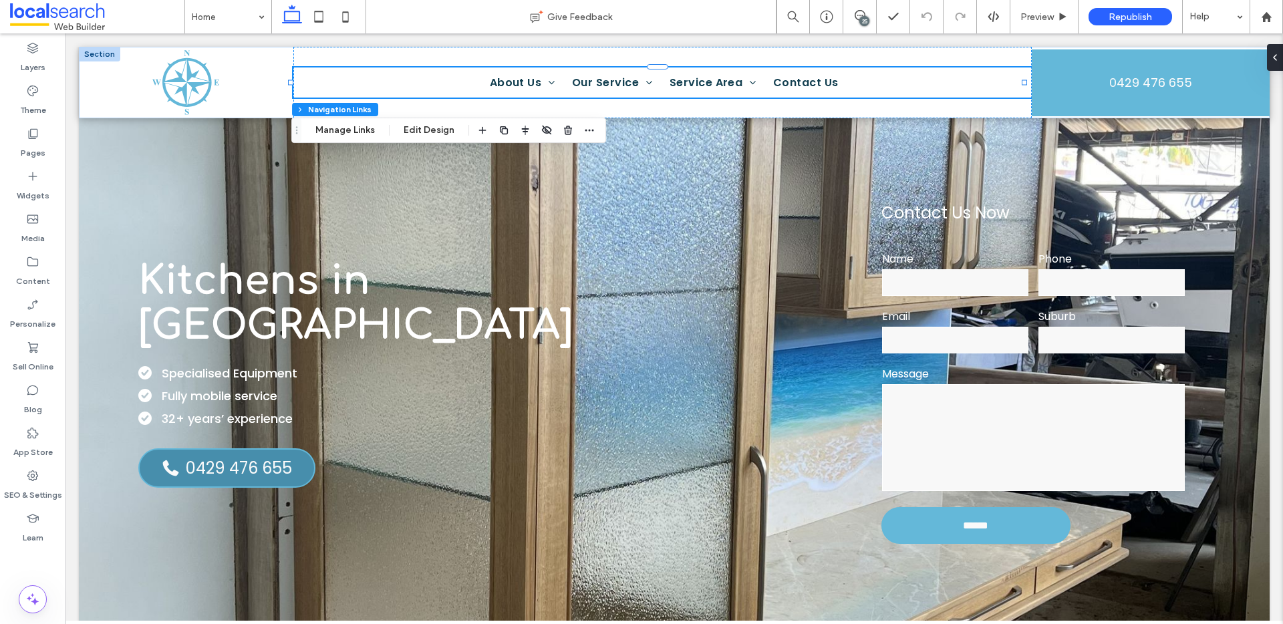
click at [864, 24] on div "25" at bounding box center [865, 21] width 10 height 10
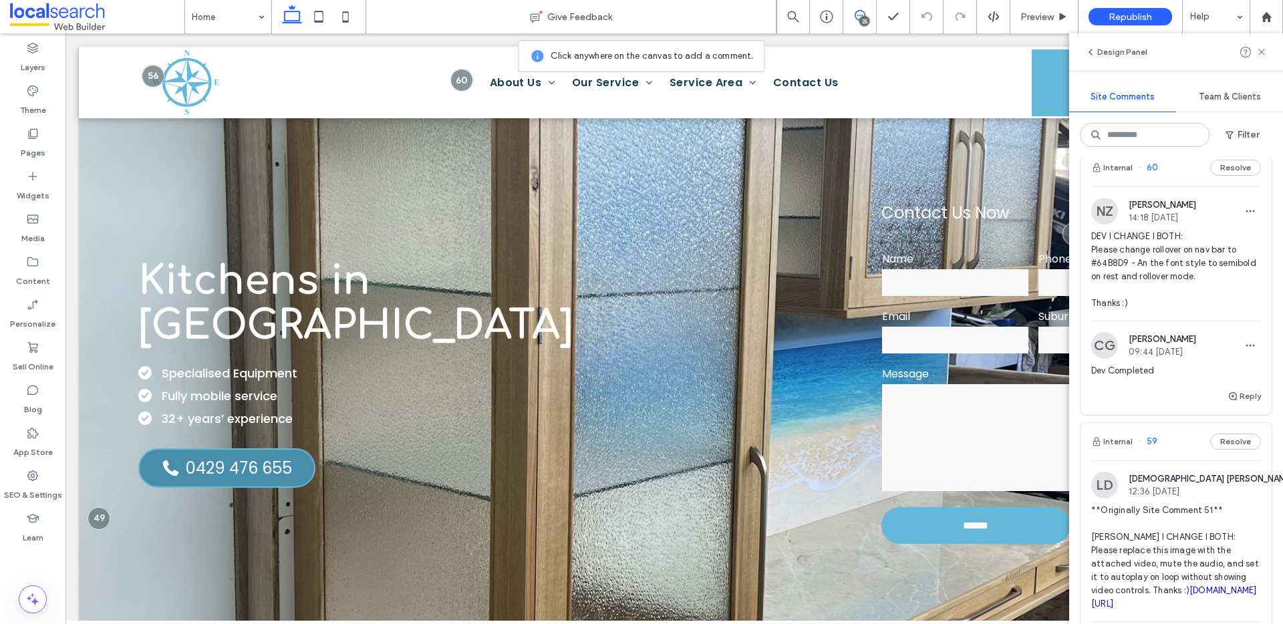
scroll to position [872, 0]
click at [1230, 392] on button "Reply" at bounding box center [1244, 397] width 33 height 16
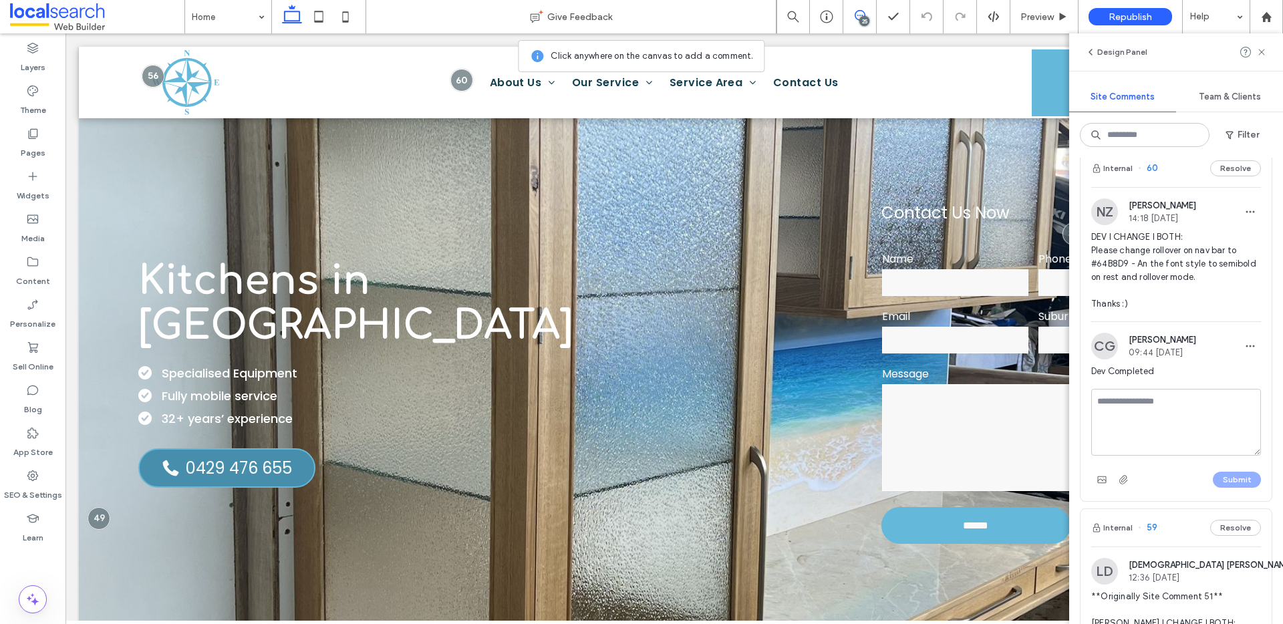
click at [1202, 405] on textarea at bounding box center [1177, 422] width 170 height 67
type textarea "**********"
click at [1235, 477] on button "Submit" at bounding box center [1237, 480] width 48 height 16
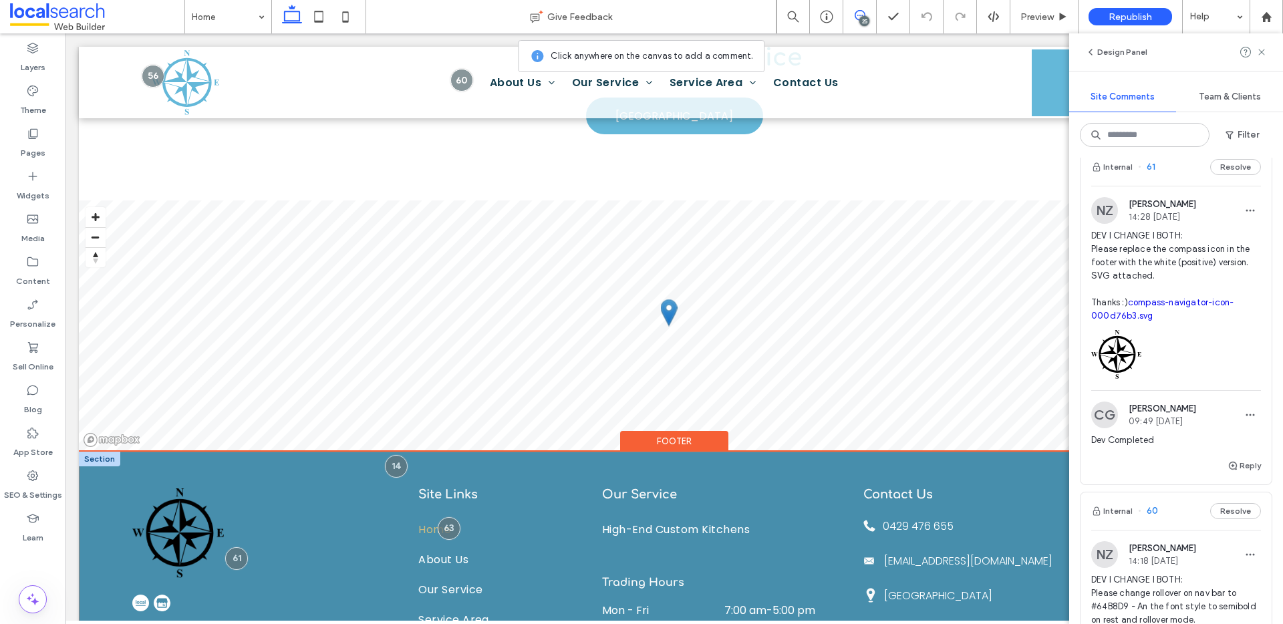
scroll to position [2116, 0]
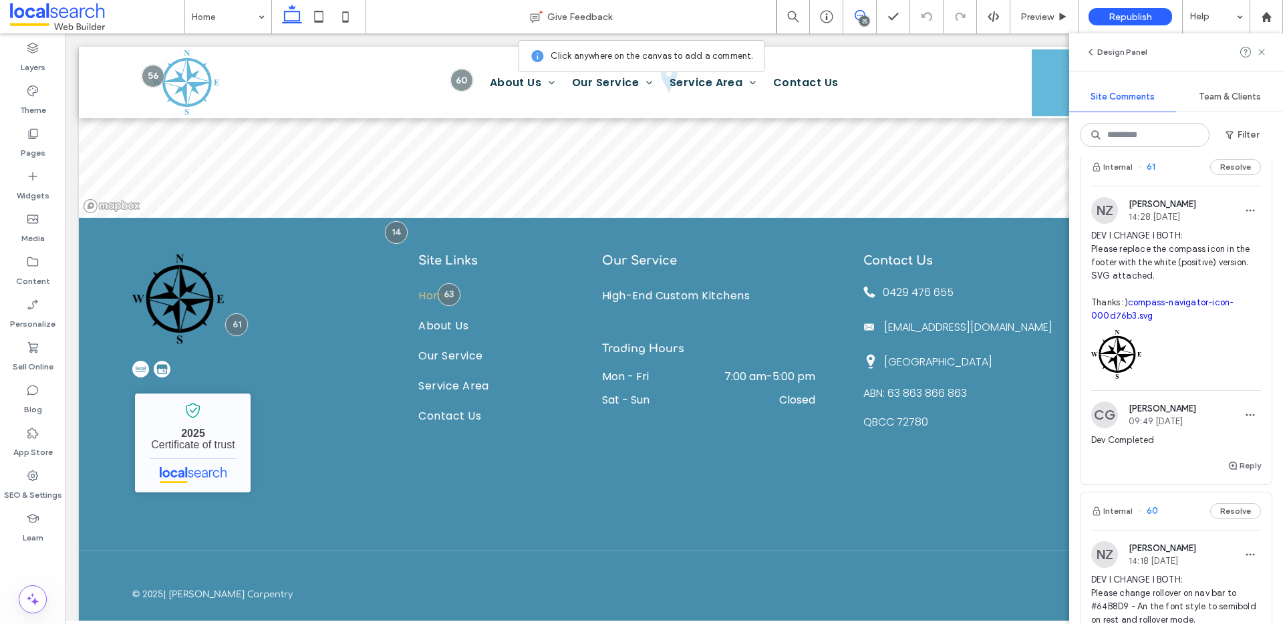
click at [1150, 303] on link "compass-navigator-icon-000d76b3.svg" at bounding box center [1163, 308] width 142 height 23
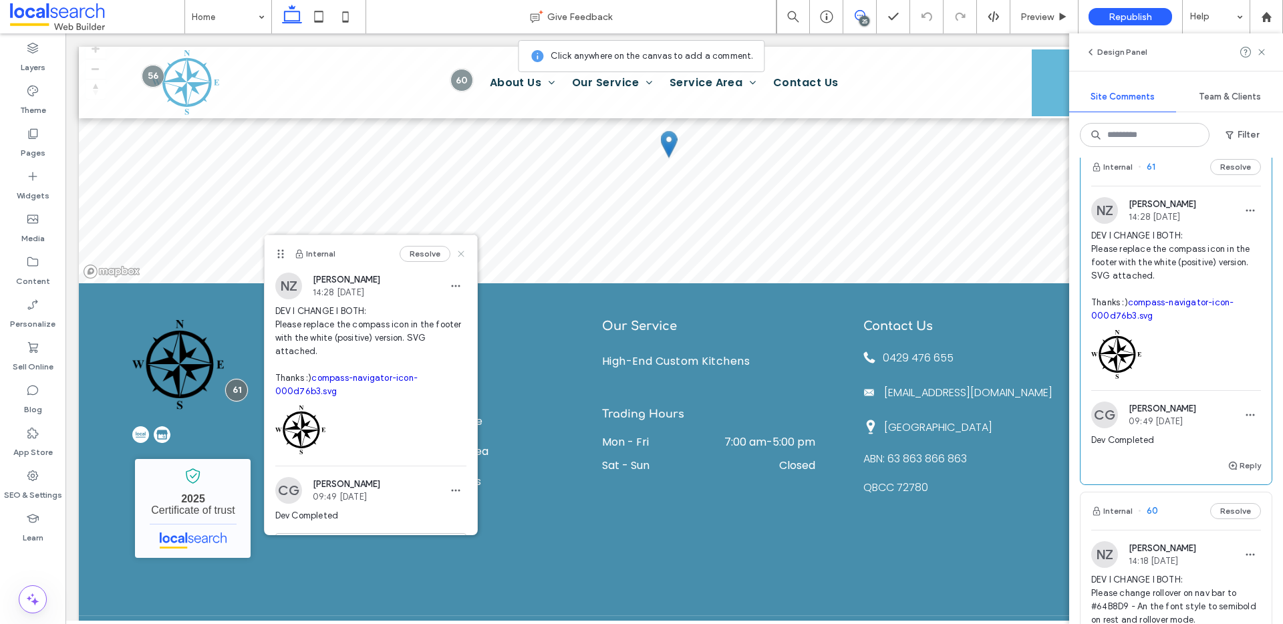
click at [456, 253] on icon at bounding box center [461, 254] width 11 height 11
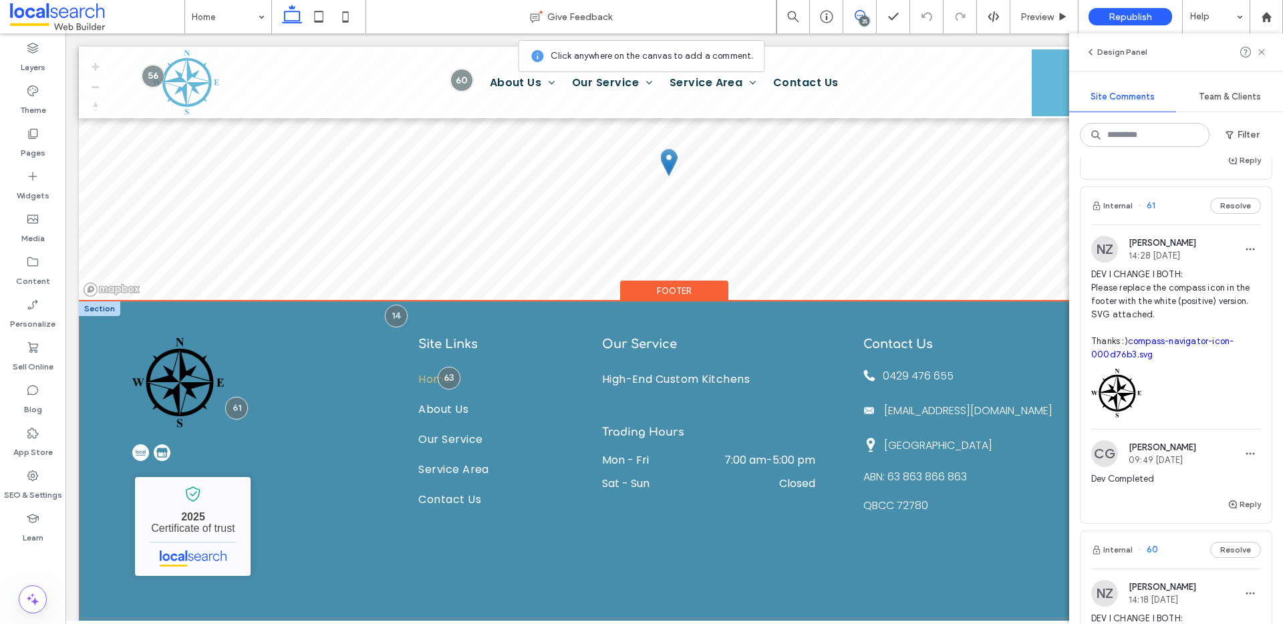
scroll to position [2116, 0]
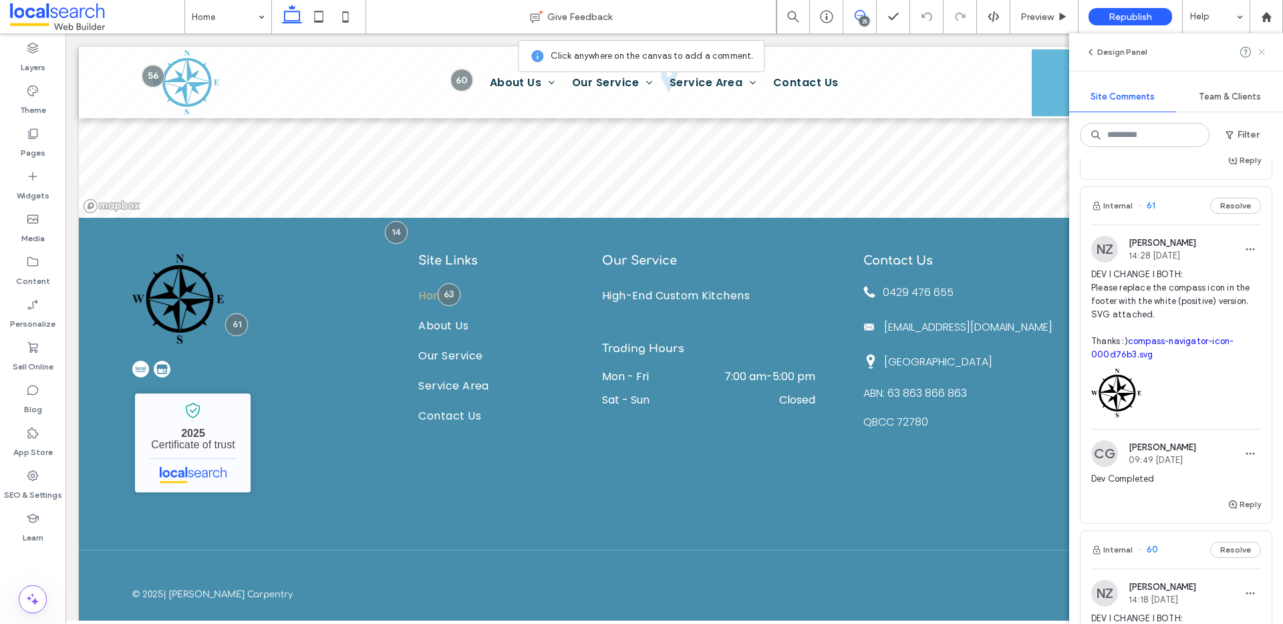
click at [1261, 55] on icon at bounding box center [1262, 52] width 11 height 11
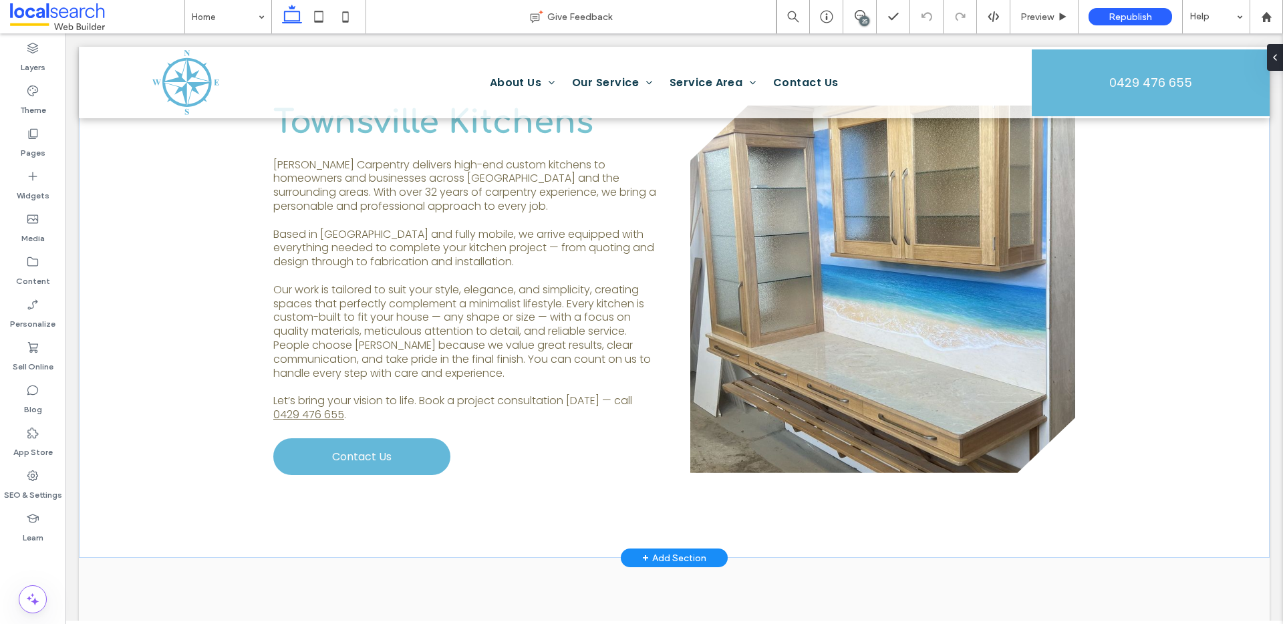
scroll to position [678, 0]
click at [868, 15] on span at bounding box center [860, 15] width 33 height 11
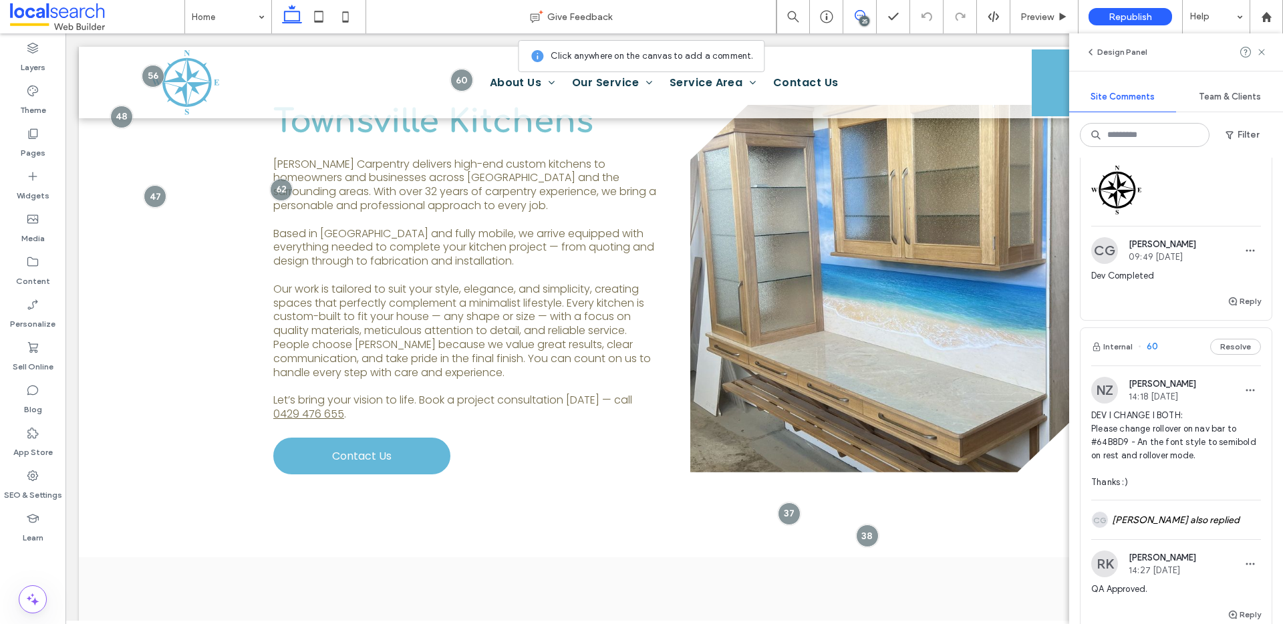
scroll to position [570, 0]
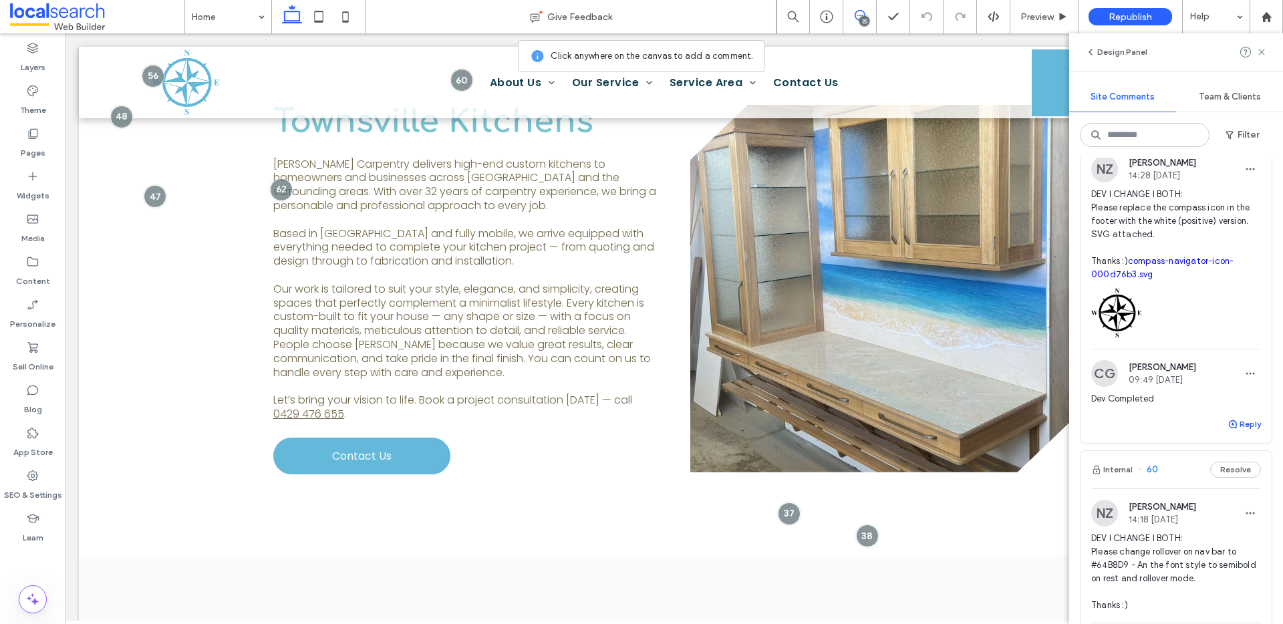
click at [1236, 428] on button "Reply" at bounding box center [1244, 424] width 33 height 16
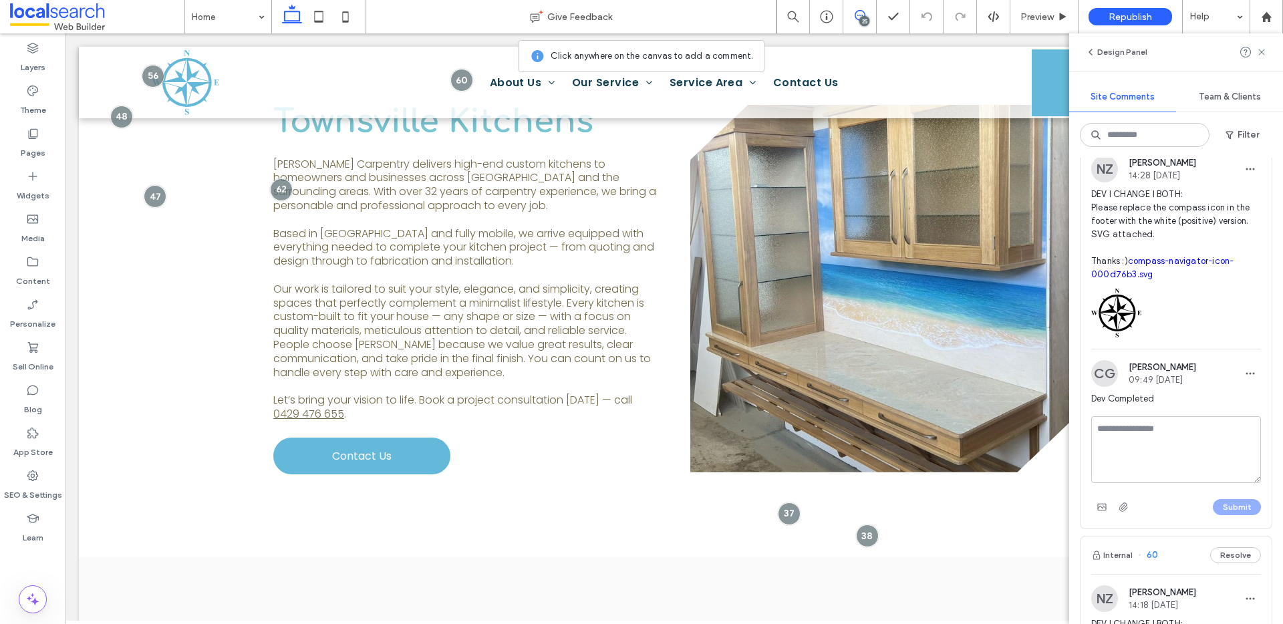
click at [1182, 434] on textarea at bounding box center [1177, 449] width 170 height 67
type textarea "**********"
click at [1228, 506] on button "Submit" at bounding box center [1237, 507] width 48 height 16
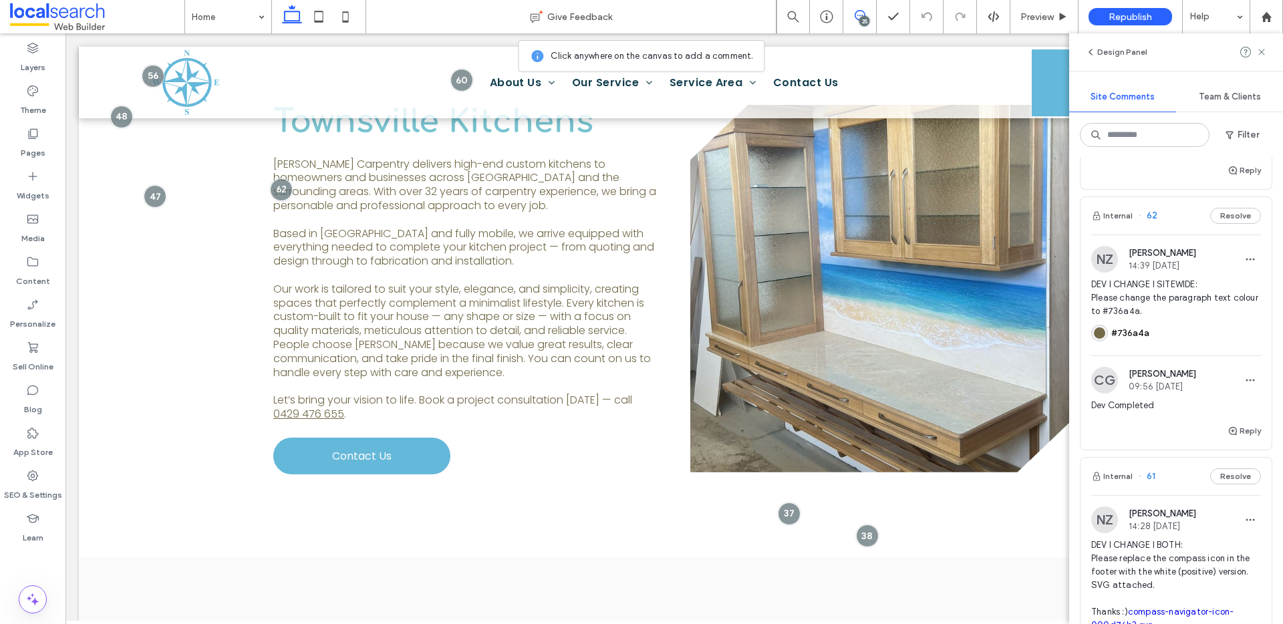
scroll to position [157, 0]
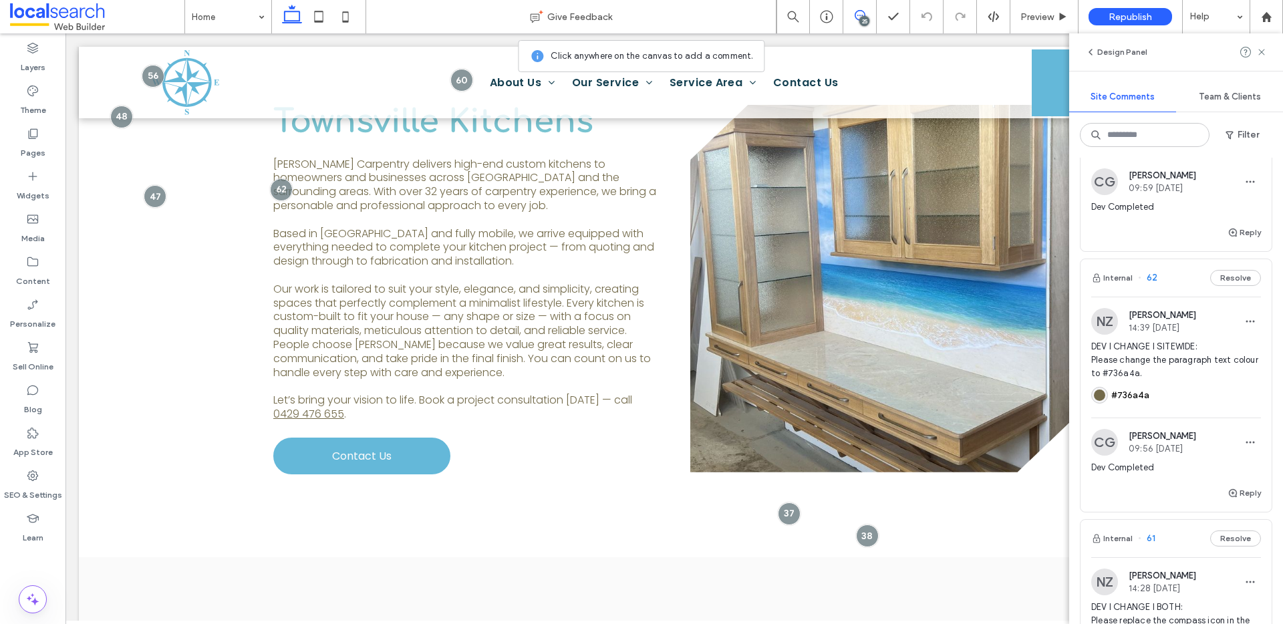
click at [1158, 288] on div "Internal 62 Resolve" at bounding box center [1176, 277] width 191 height 37
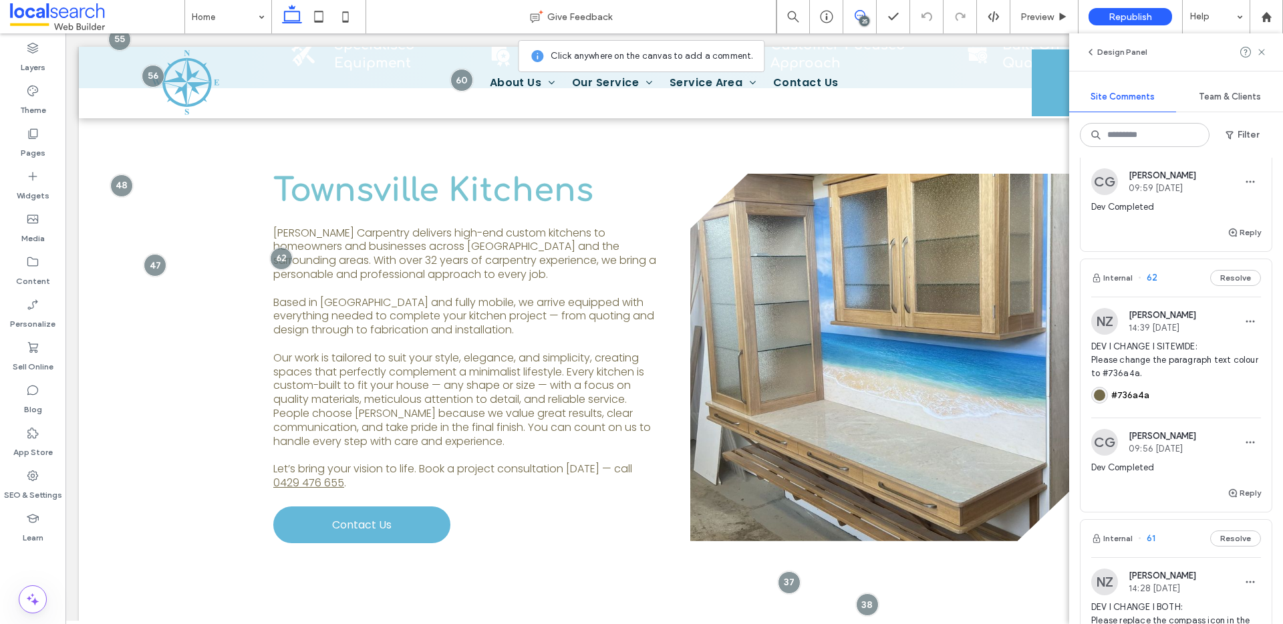
scroll to position [604, 0]
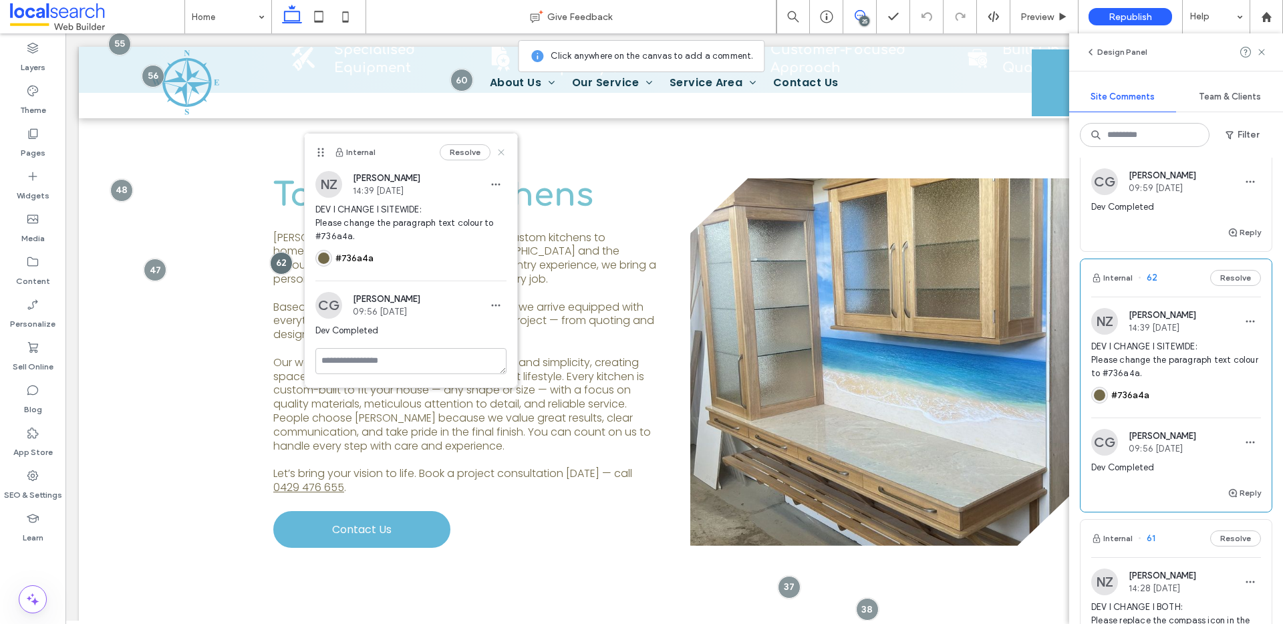
click at [500, 151] on use at bounding box center [501, 153] width 6 height 6
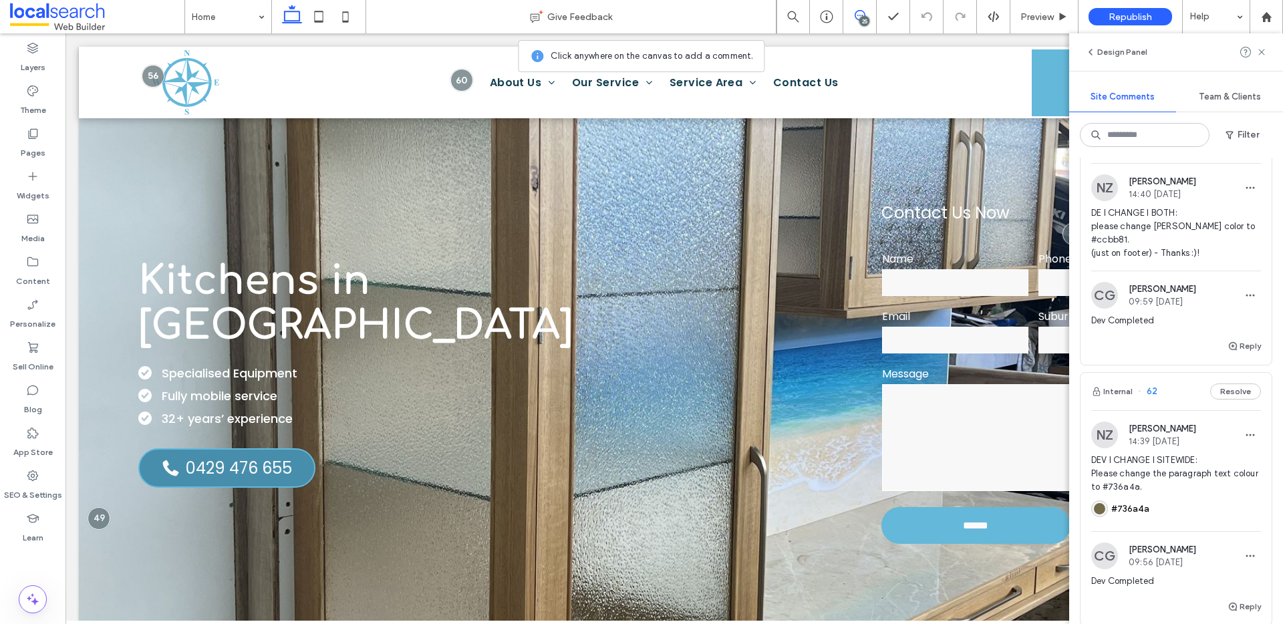
scroll to position [0, 0]
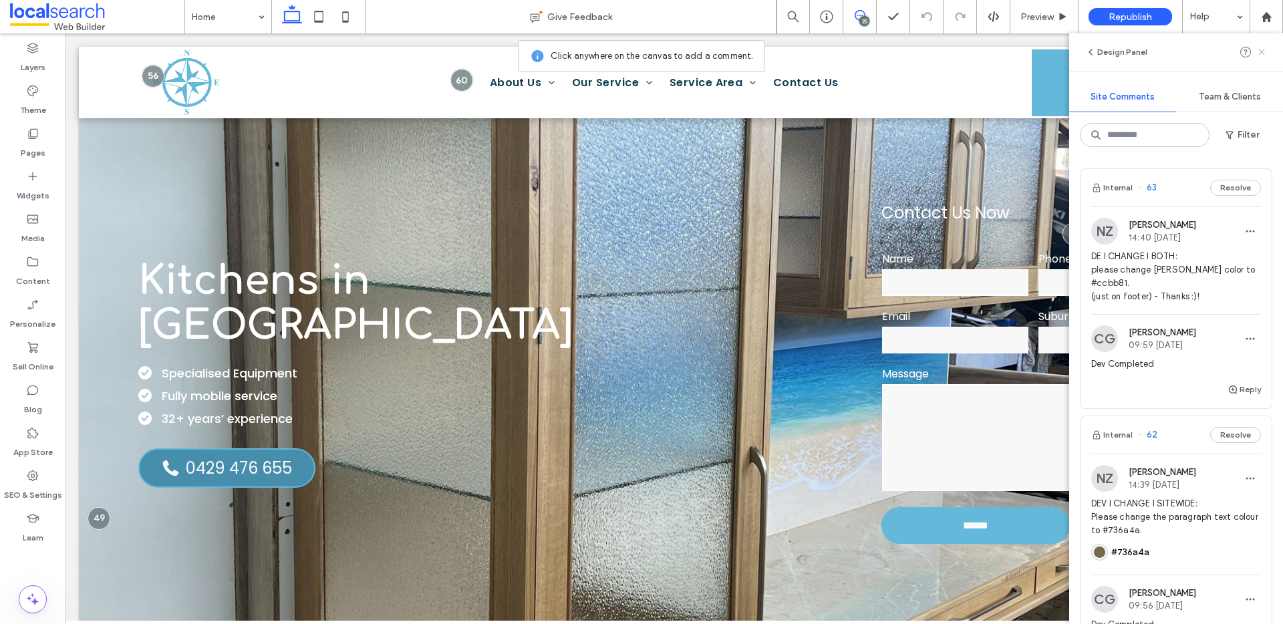
click at [1259, 49] on use at bounding box center [1262, 52] width 6 height 6
